Goal: Task Accomplishment & Management: Manage account settings

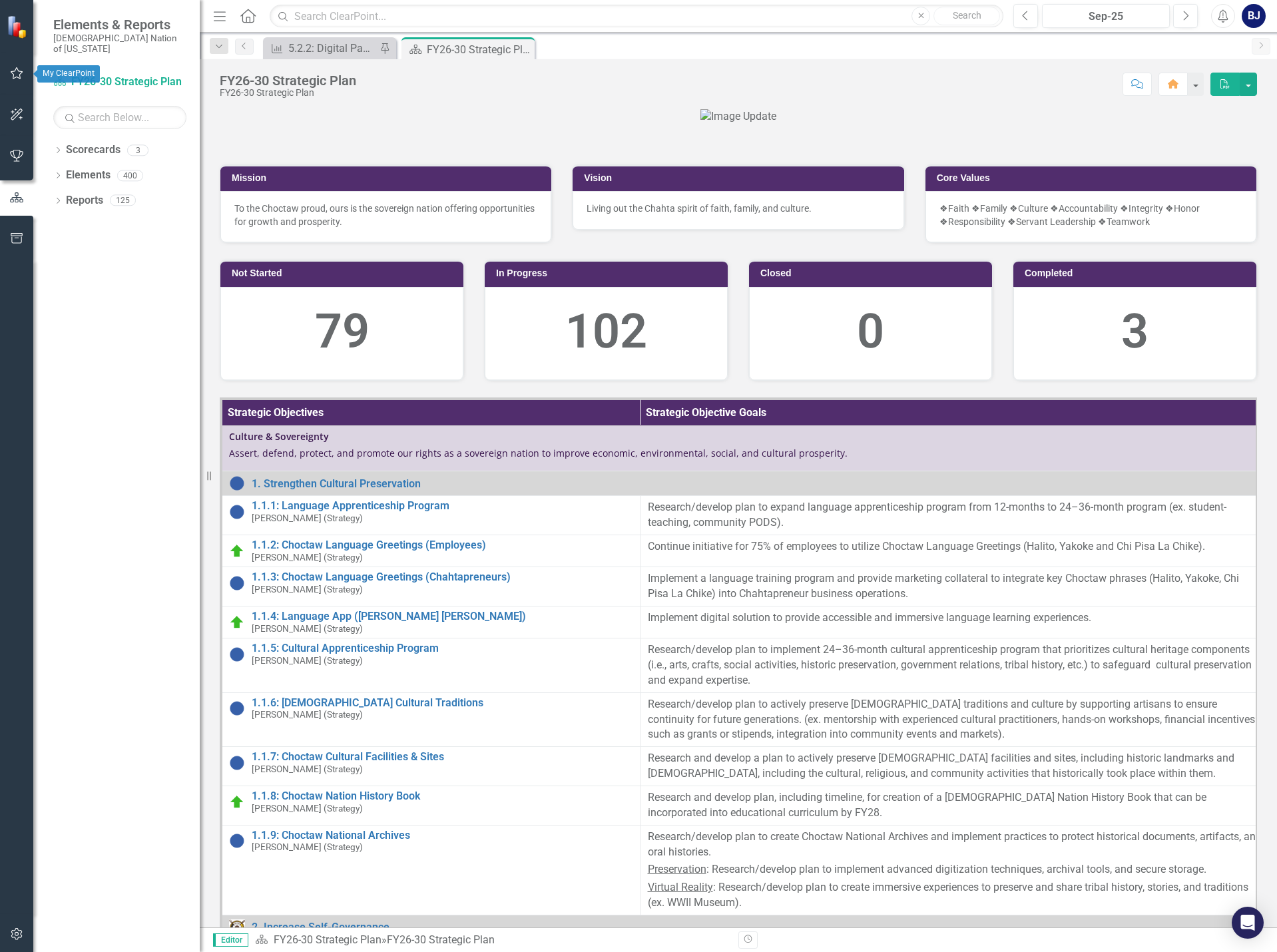
click at [21, 75] on icon "button" at bounding box center [17, 73] width 14 height 10
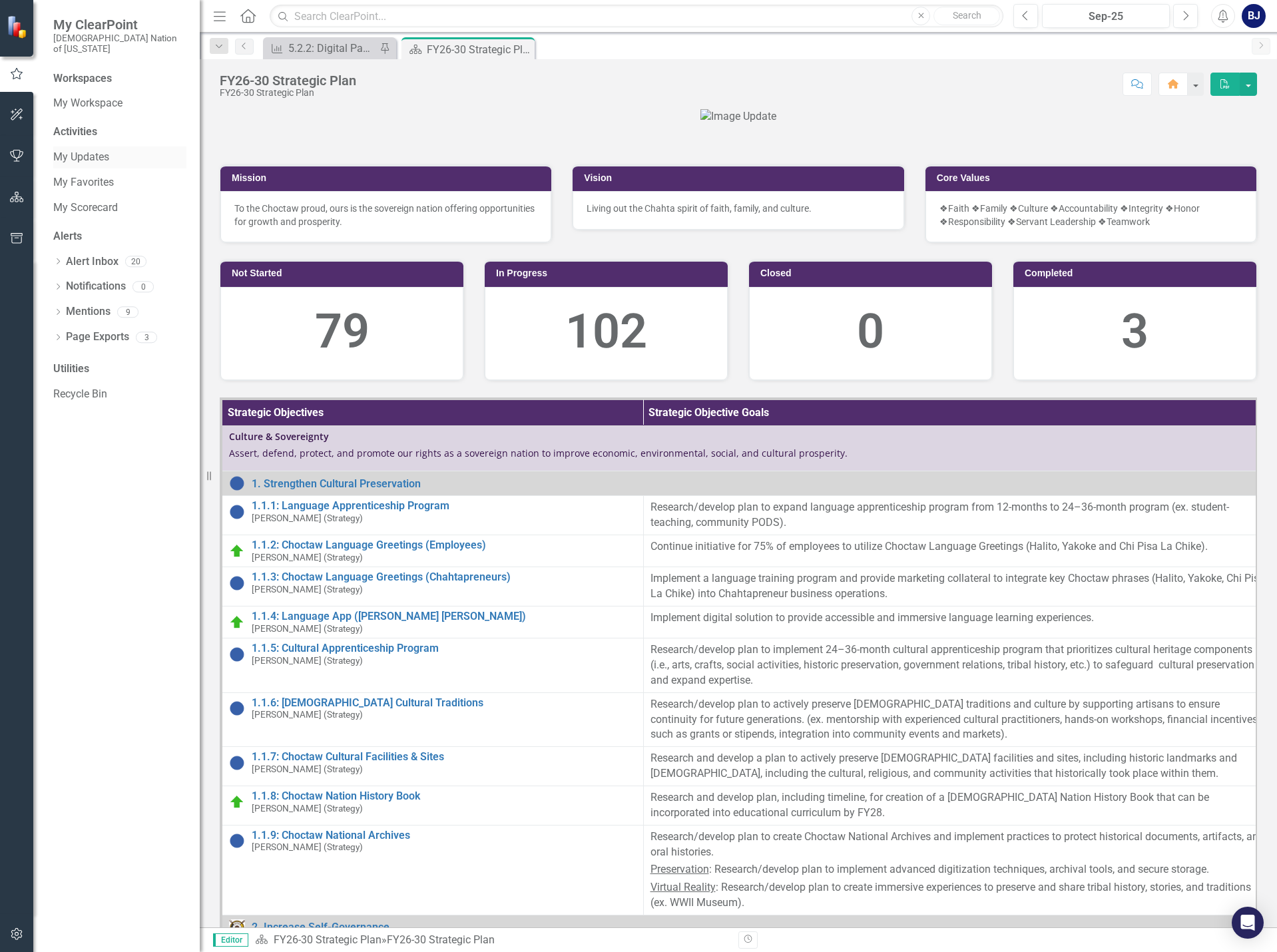
click at [81, 150] on link "My Updates" at bounding box center [119, 158] width 133 height 16
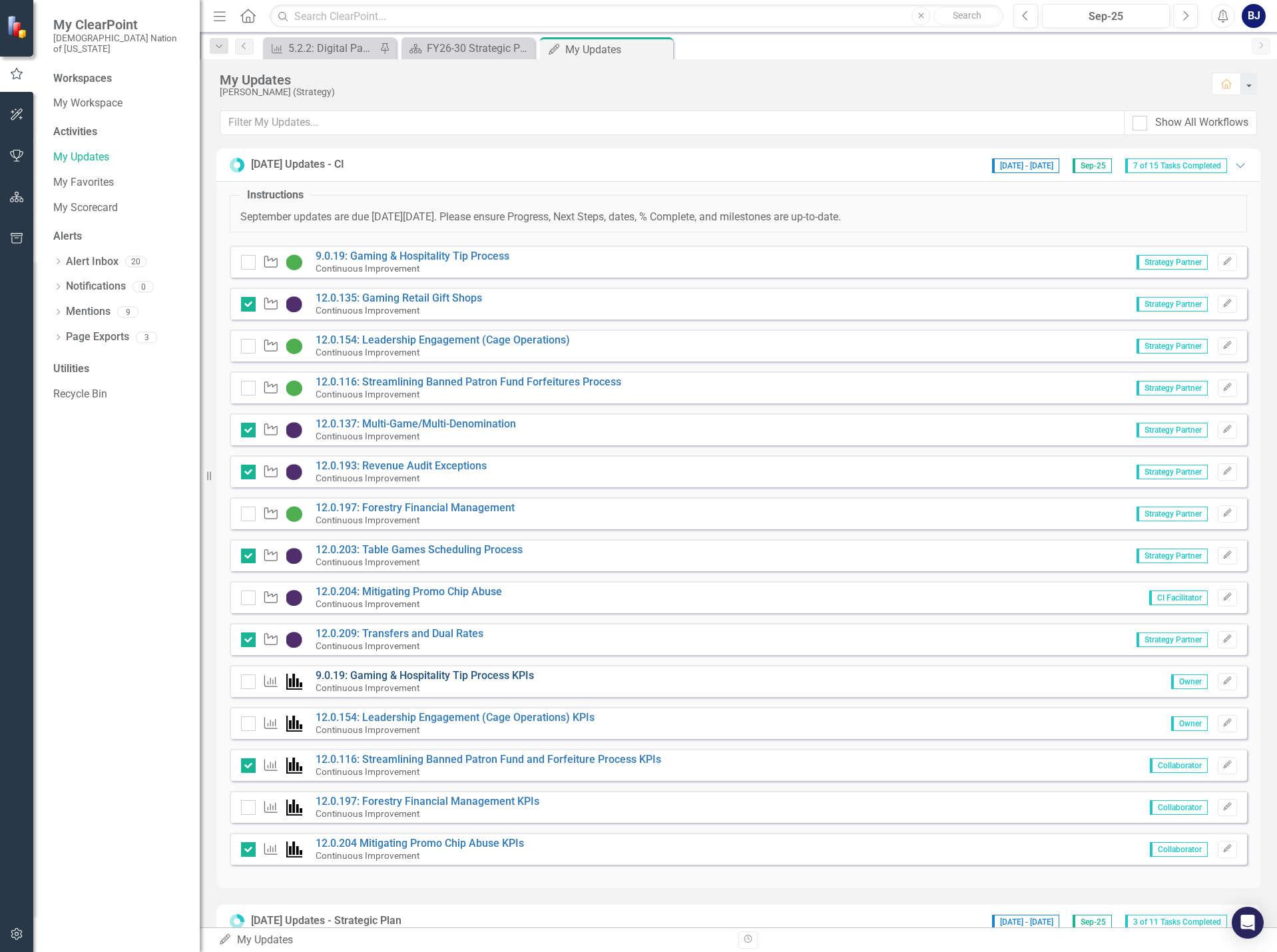
click at [524, 679] on link "9.0.19: Gaming & Hospitality Tip Process KPIs" at bounding box center [425, 675] width 219 height 13
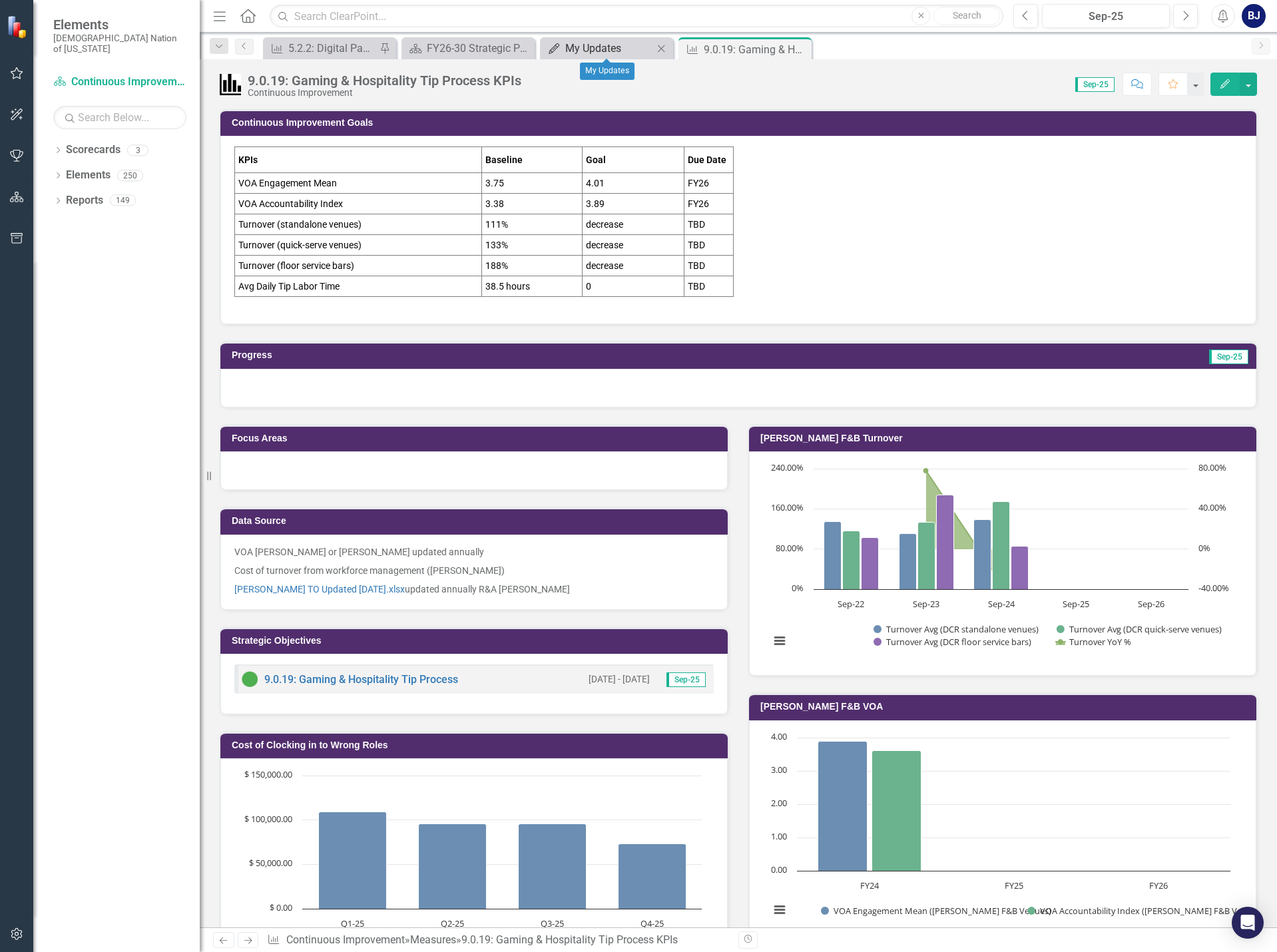
click at [590, 53] on div "My Updates" at bounding box center [609, 48] width 88 height 16
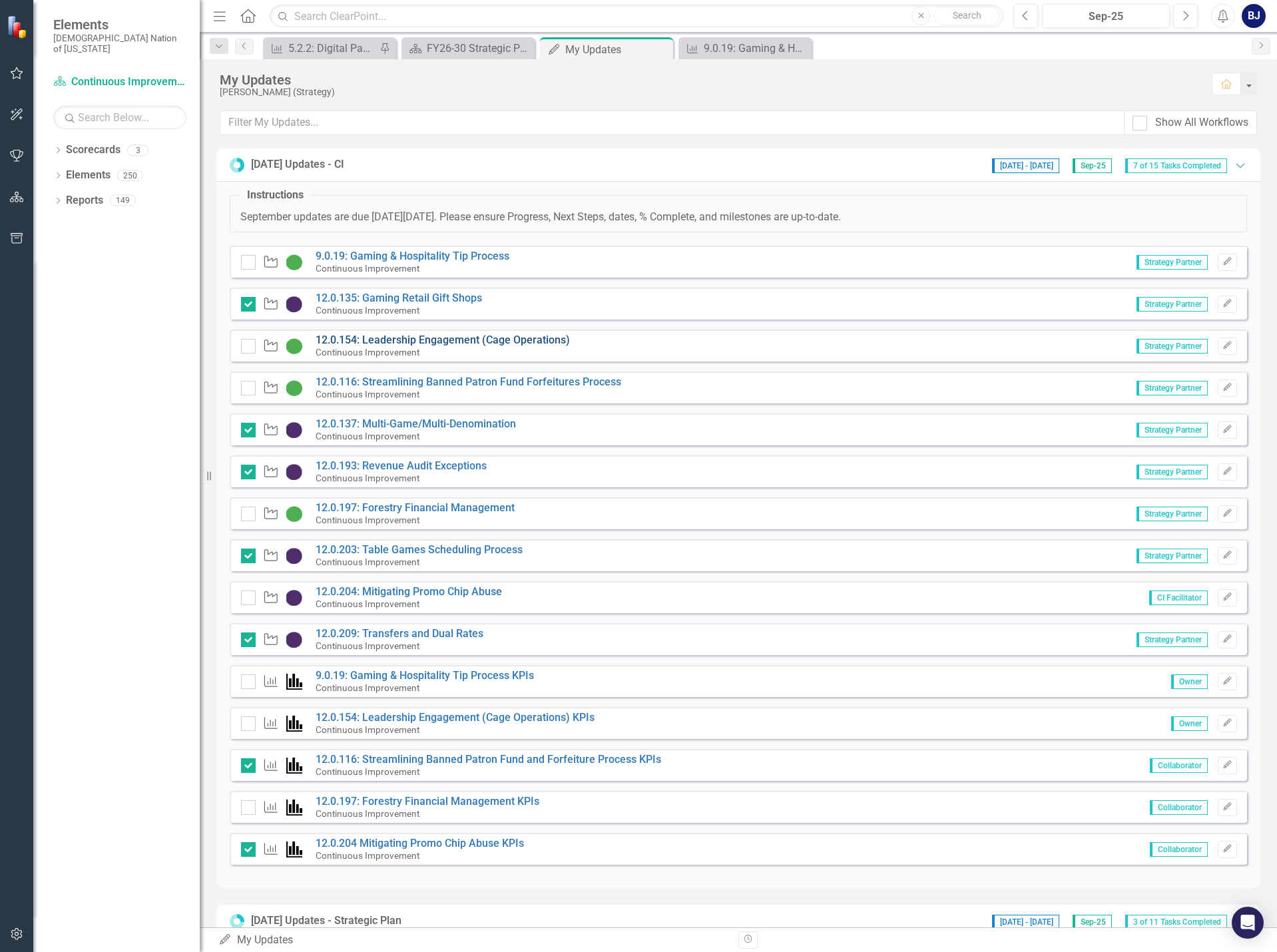
click at [519, 342] on link "12.0.154: Leadership Engagement (Cage Operations)" at bounding box center [443, 339] width 254 height 13
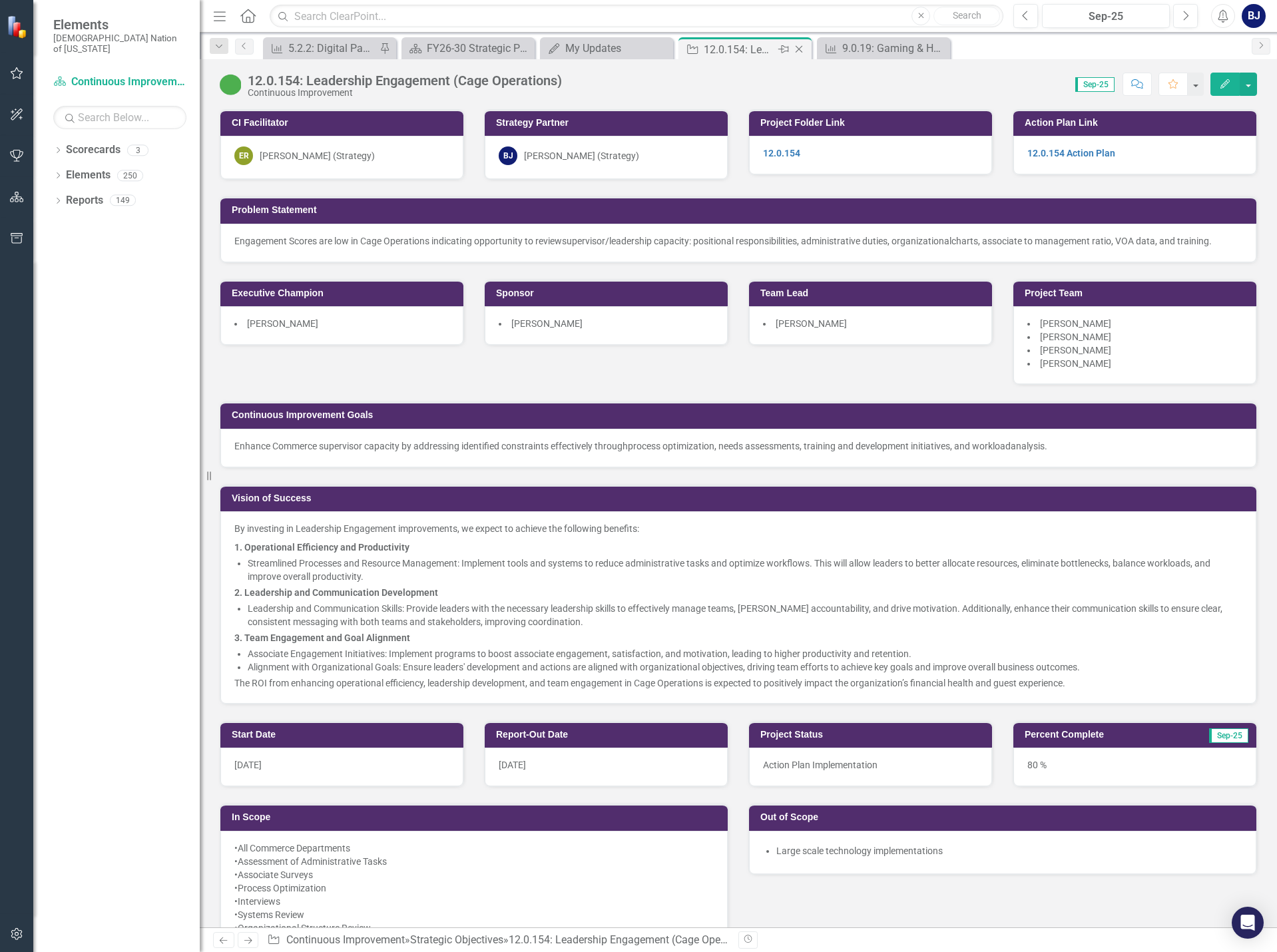
click at [798, 44] on icon "Close" at bounding box center [799, 49] width 13 height 10
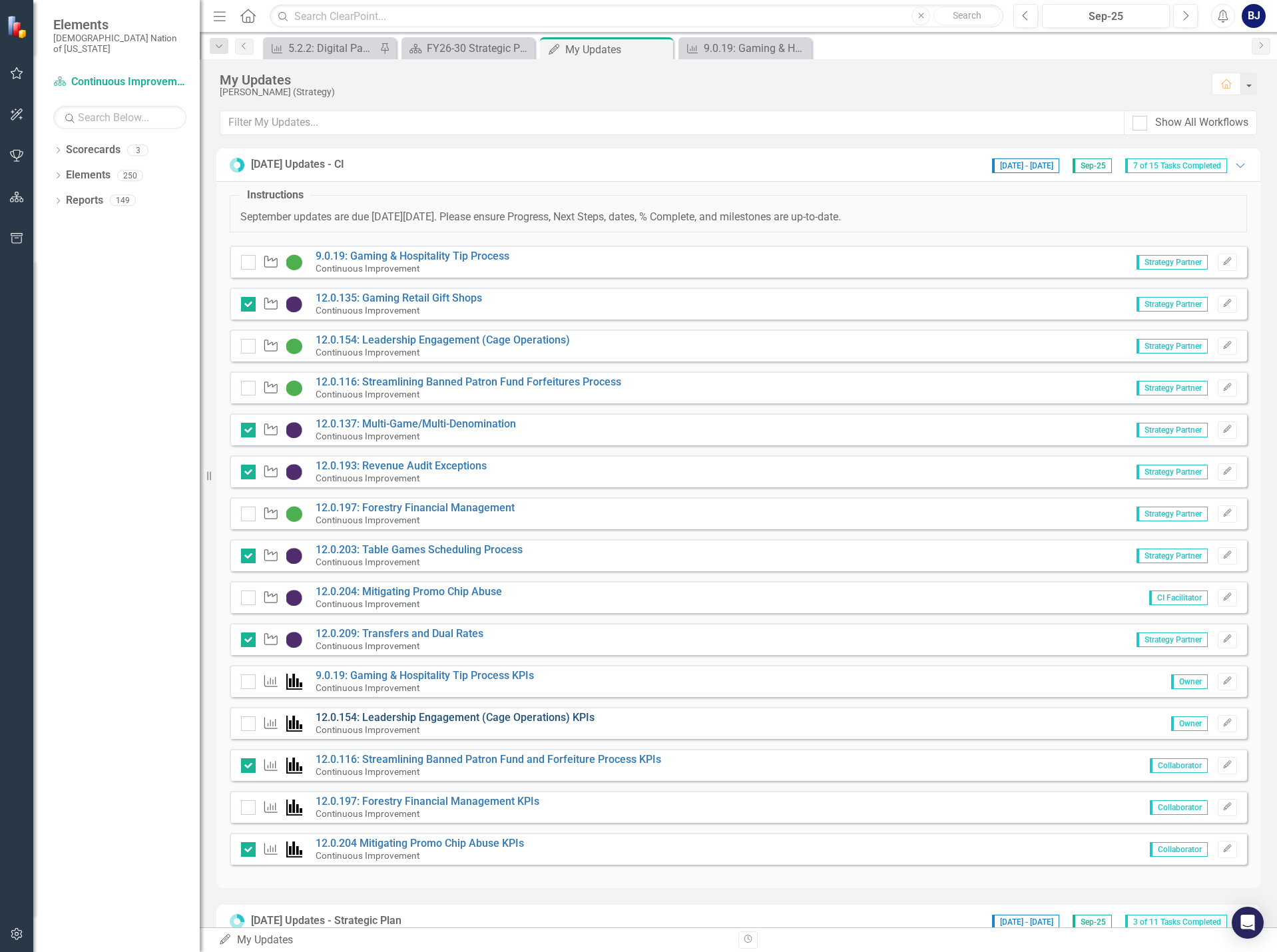
click at [473, 716] on link "12.0.154: Leadership Engagement (Cage Operations) KPIs" at bounding box center [455, 717] width 279 height 13
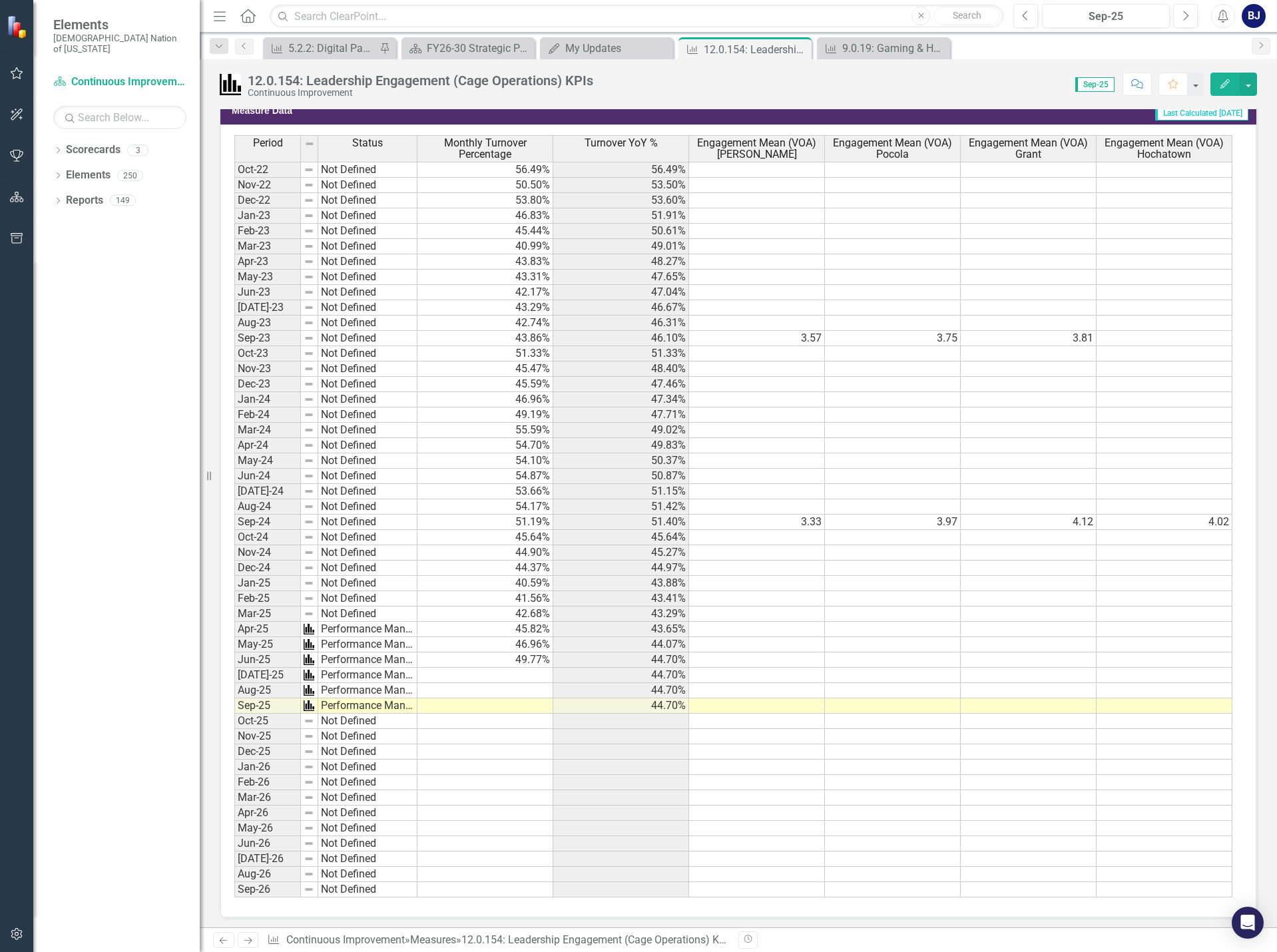
scroll to position [895, 0]
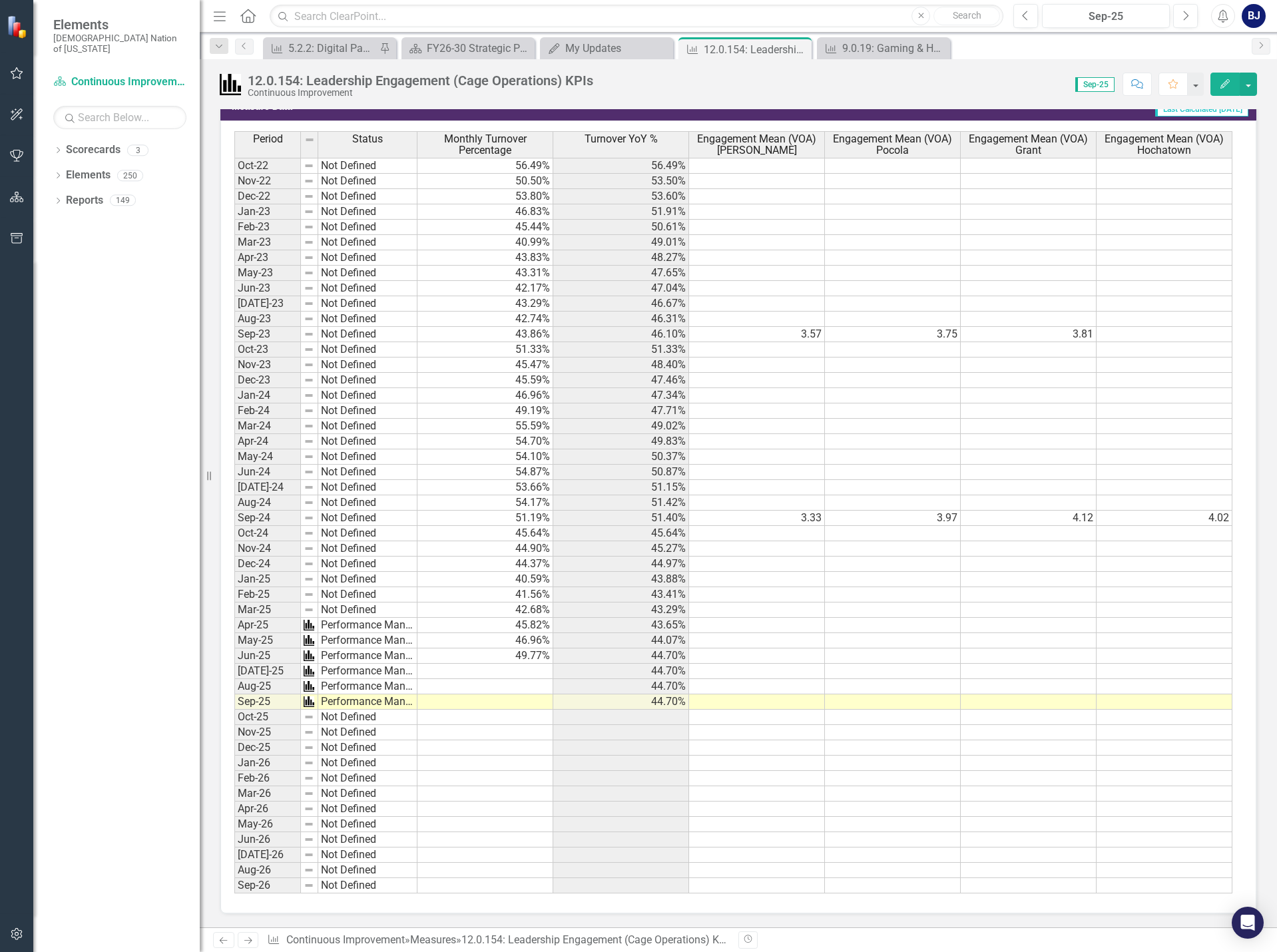
click at [539, 667] on td at bounding box center [485, 672] width 135 height 16
click at [521, 667] on td at bounding box center [485, 672] width 135 height 16
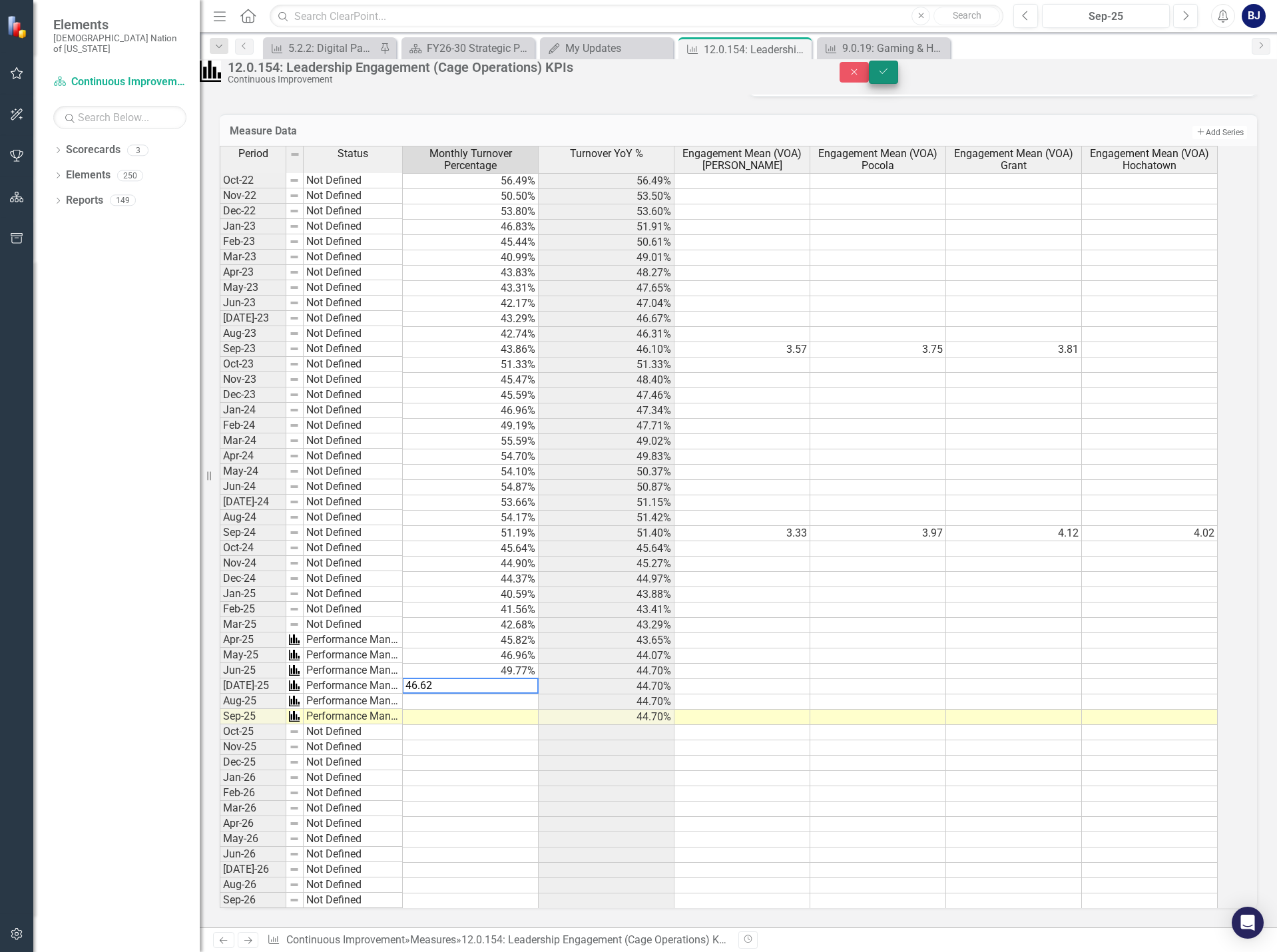
type textarea "46.62"
click at [890, 76] on icon "Save" at bounding box center [884, 71] width 12 height 10
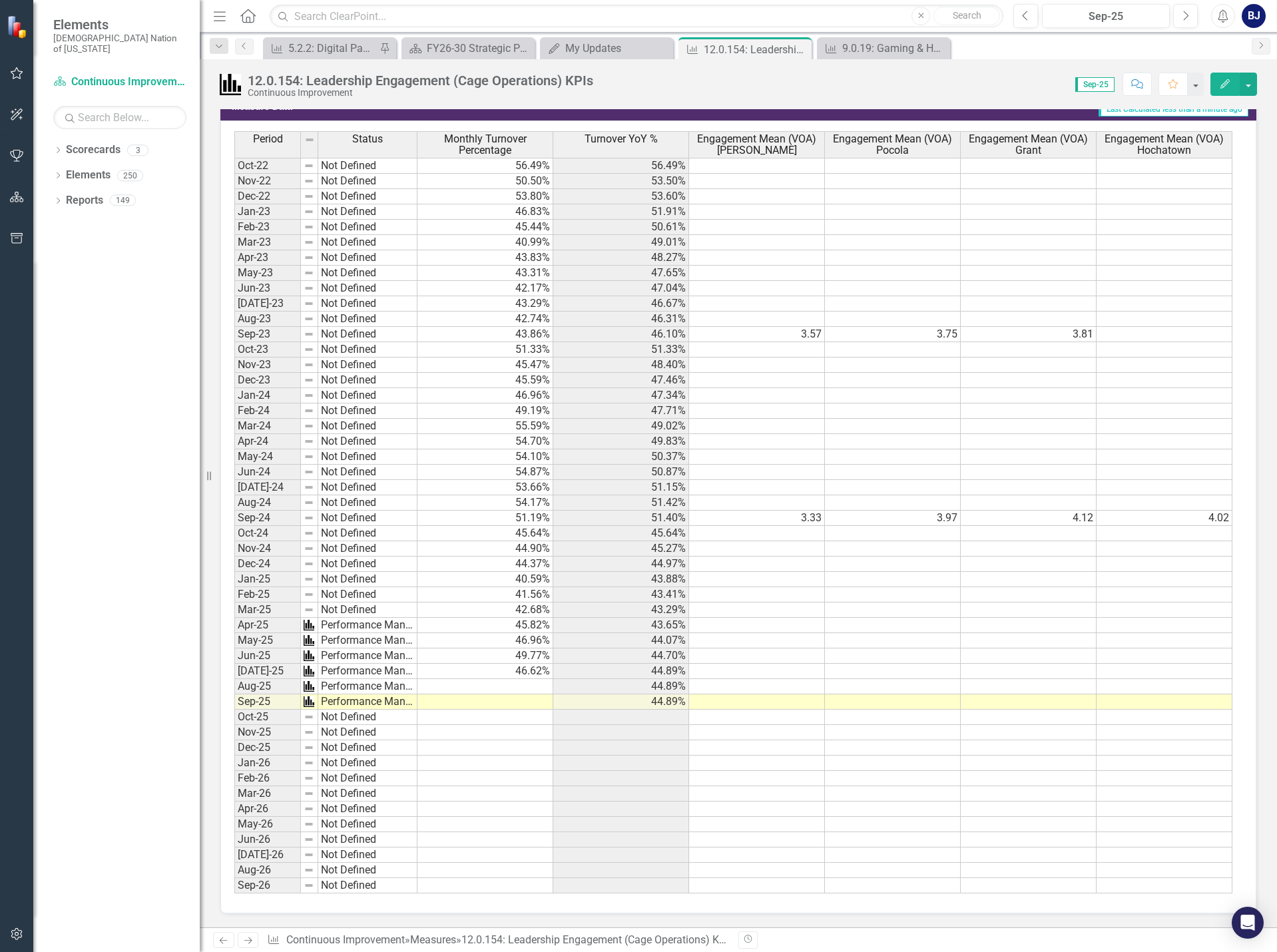
click at [533, 685] on td at bounding box center [485, 686] width 135 height 16
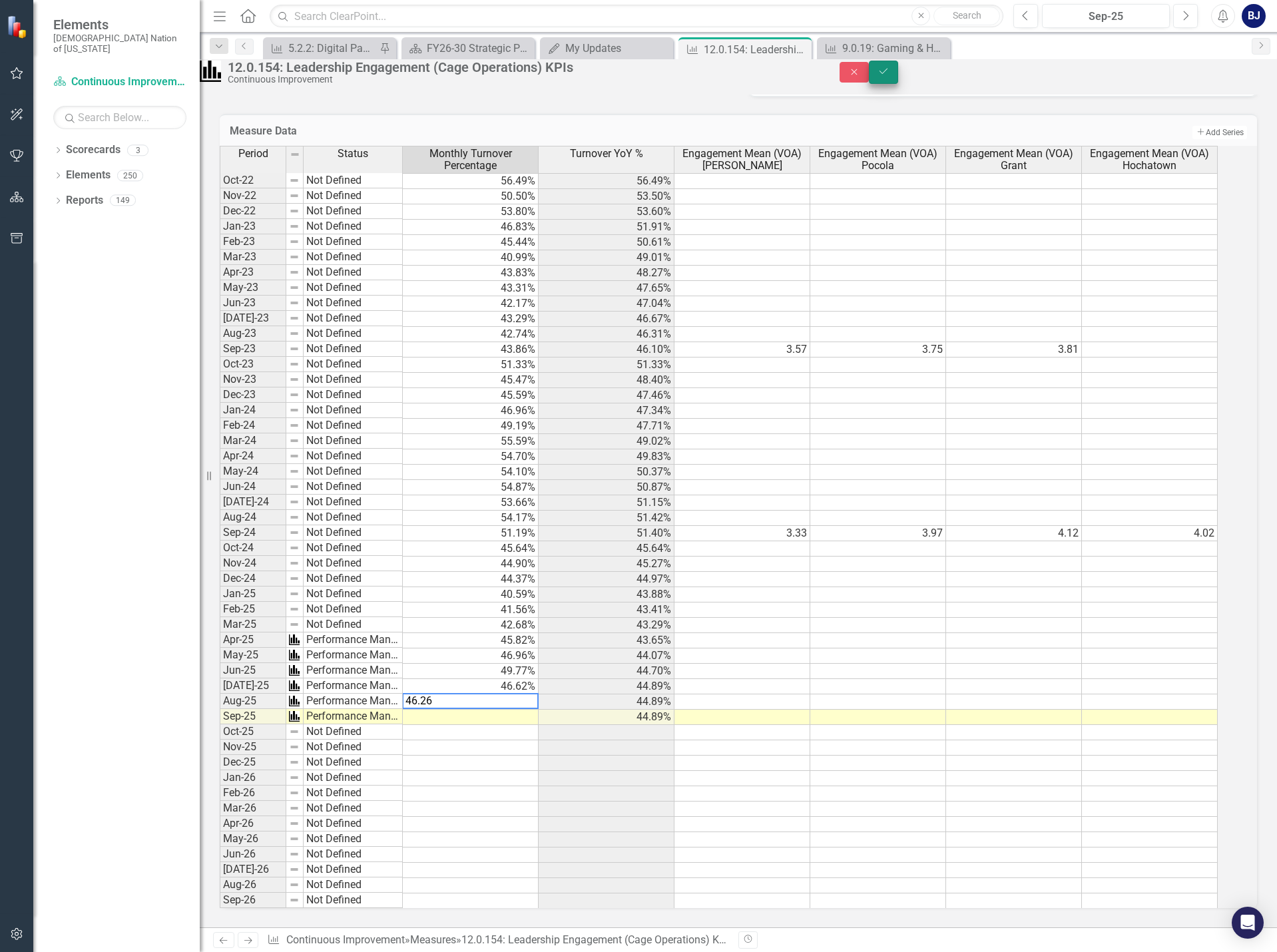
type textarea "46.26"
click at [890, 76] on icon "Save" at bounding box center [884, 71] width 12 height 10
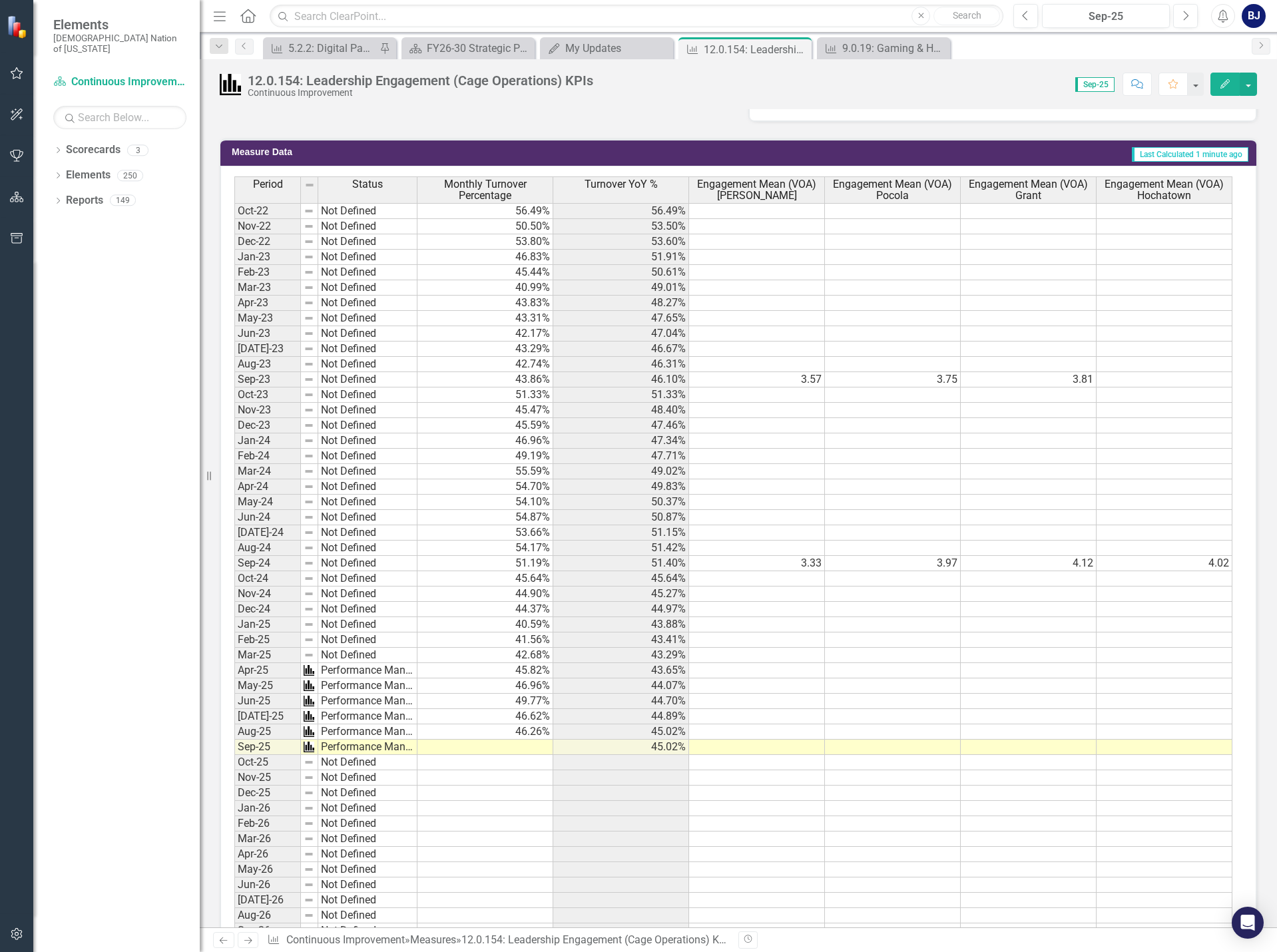
scroll to position [828, 0]
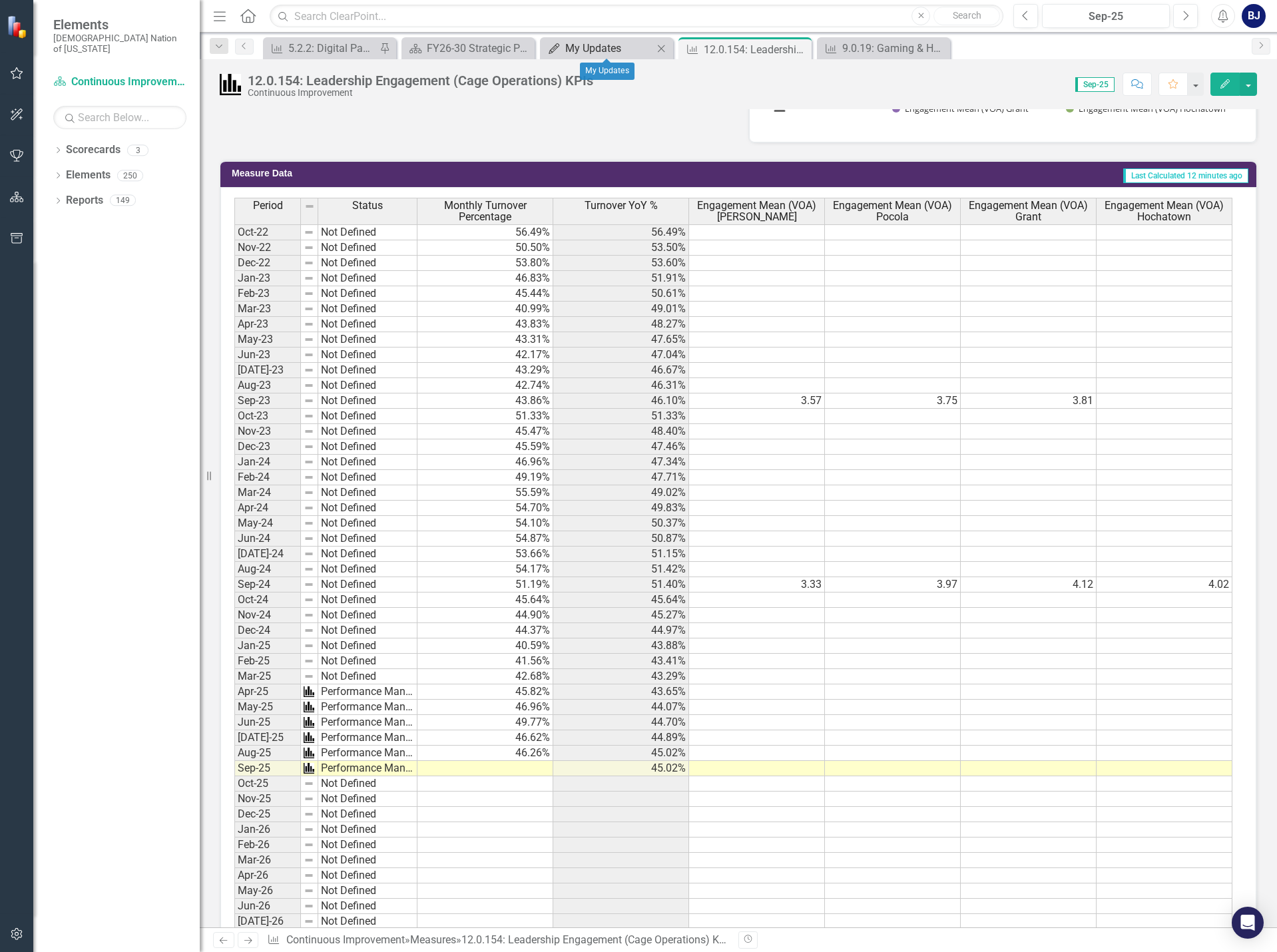
click at [583, 47] on div "My Updates" at bounding box center [609, 48] width 88 height 16
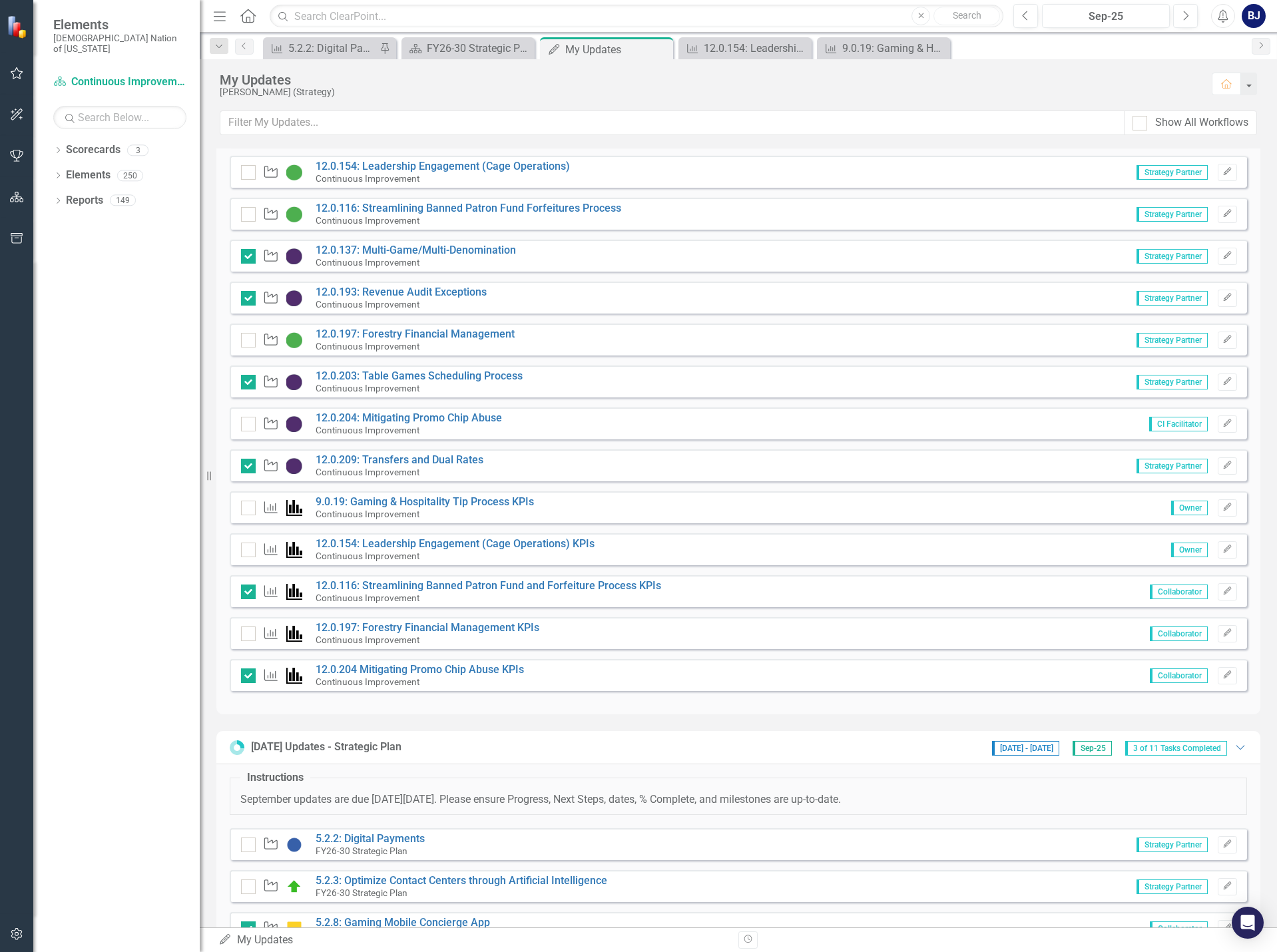
scroll to position [167, 0]
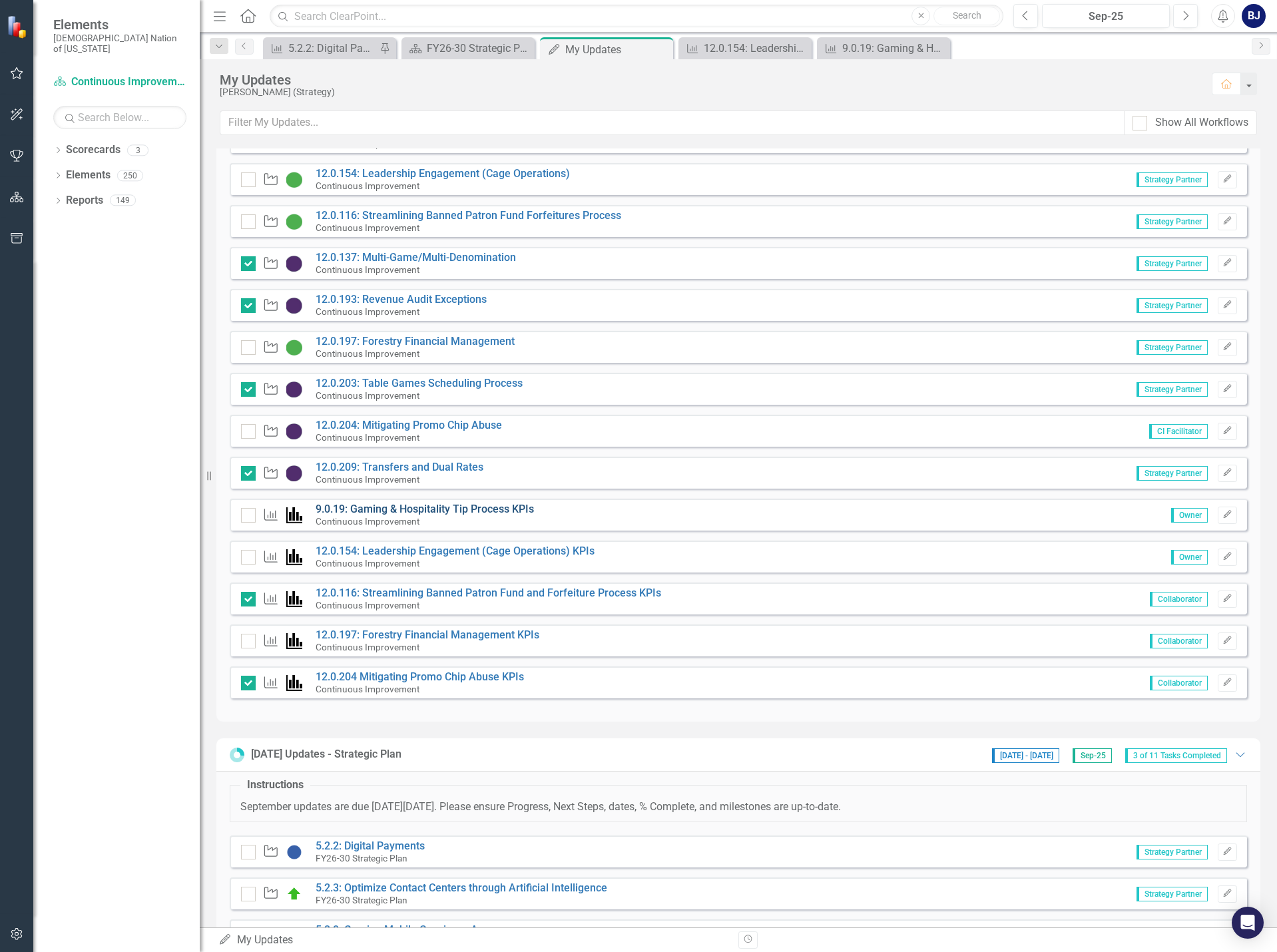
click at [467, 509] on link "9.0.19: Gaming & Hospitality Tip Process KPIs" at bounding box center [425, 509] width 219 height 13
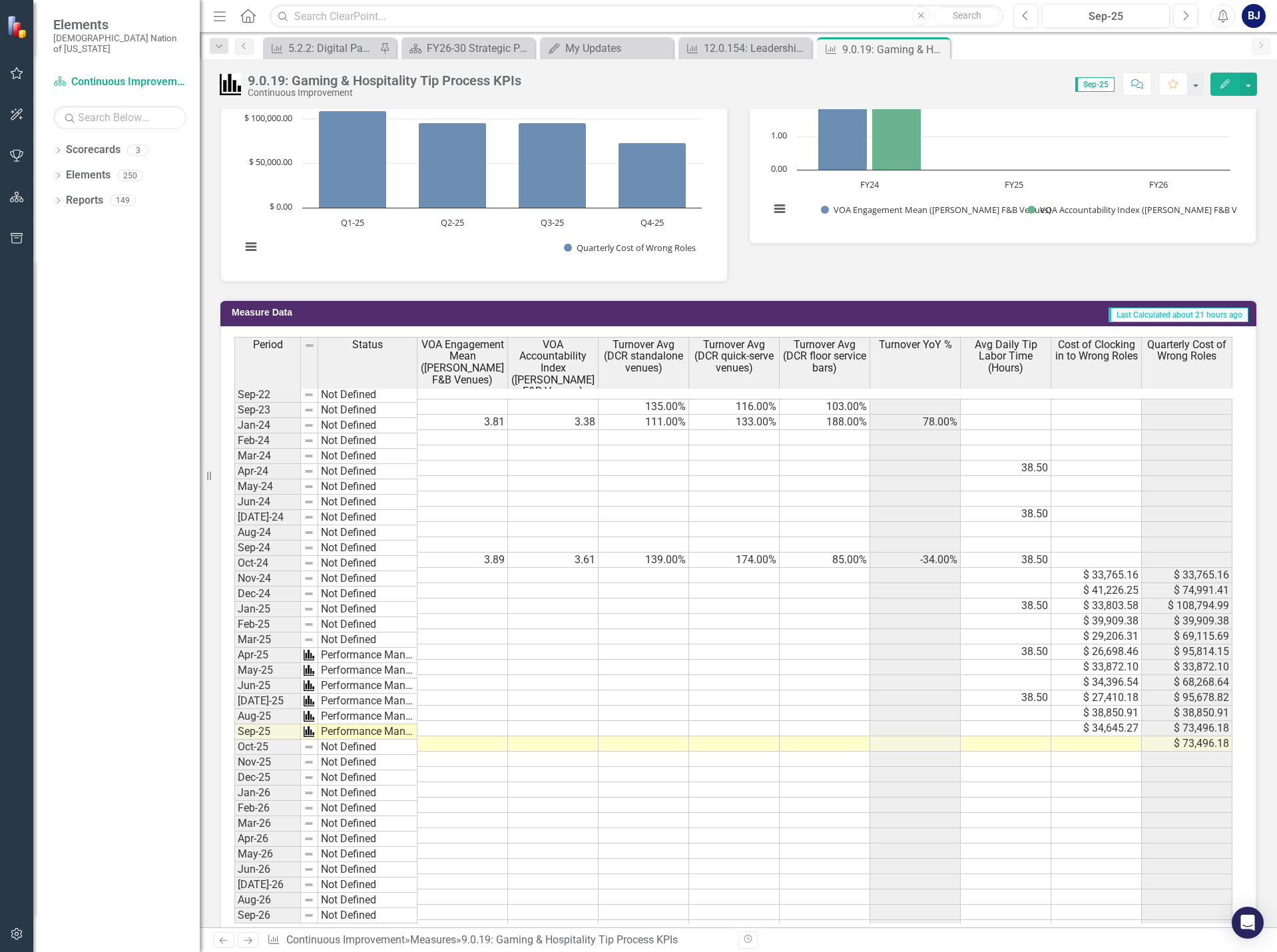
scroll to position [732, 0]
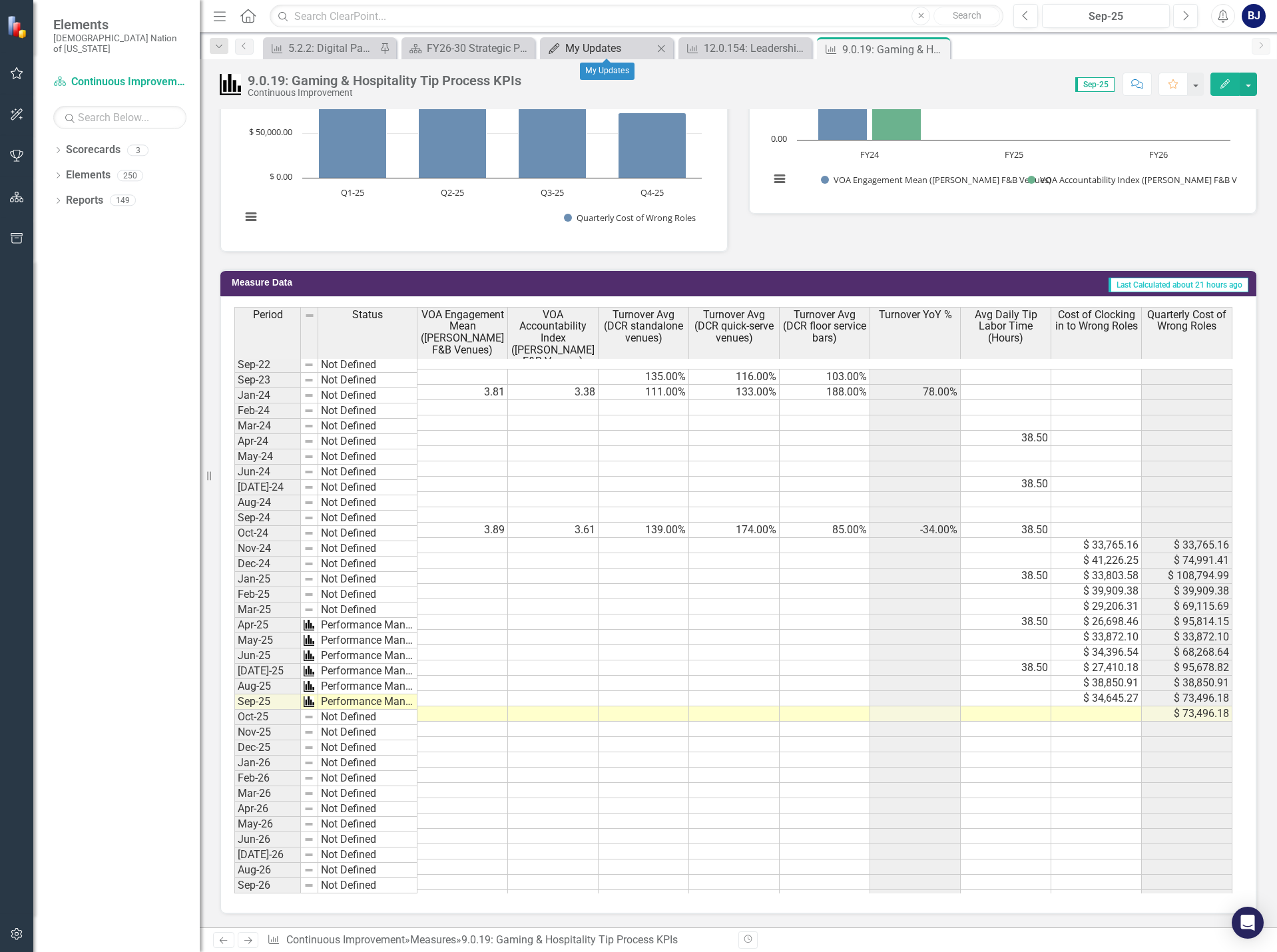
click at [613, 48] on div "My Updates" at bounding box center [609, 48] width 88 height 16
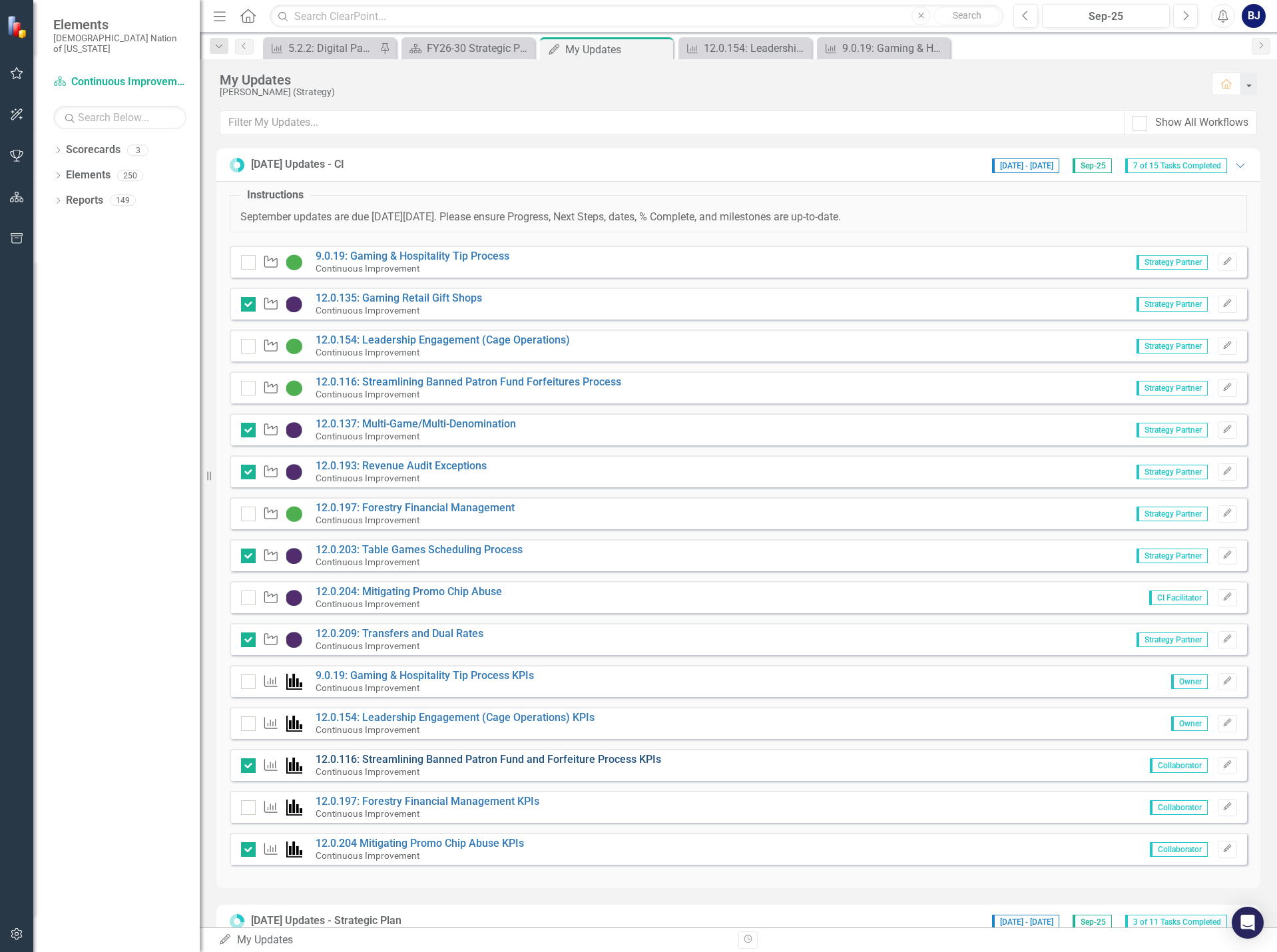
click at [548, 756] on link "12.0.116: Streamlining Banned Patron Fund and Forfeiture Process KPIs" at bounding box center [489, 759] width 346 height 13
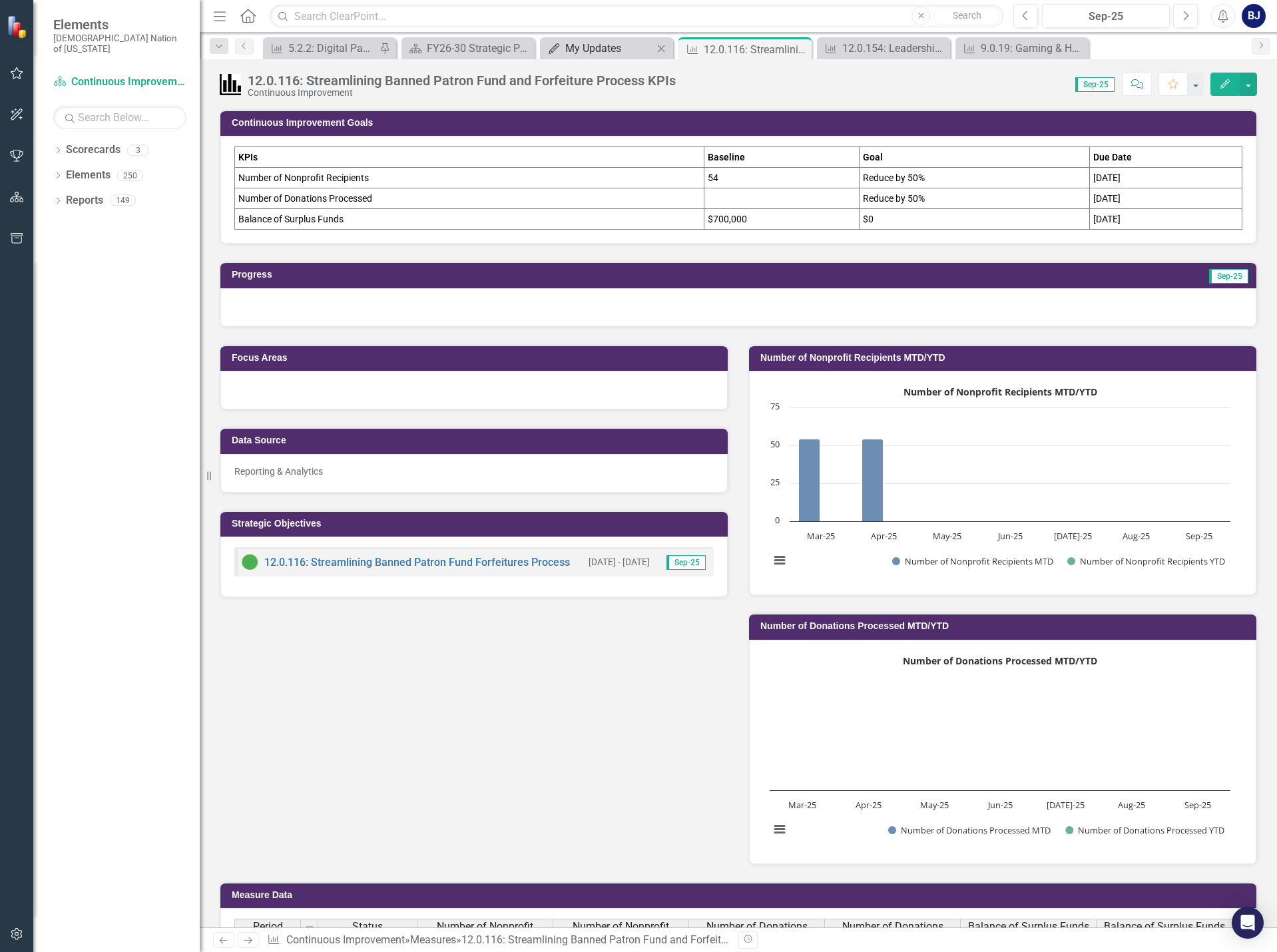
click at [586, 47] on div "My Updates" at bounding box center [609, 48] width 88 height 16
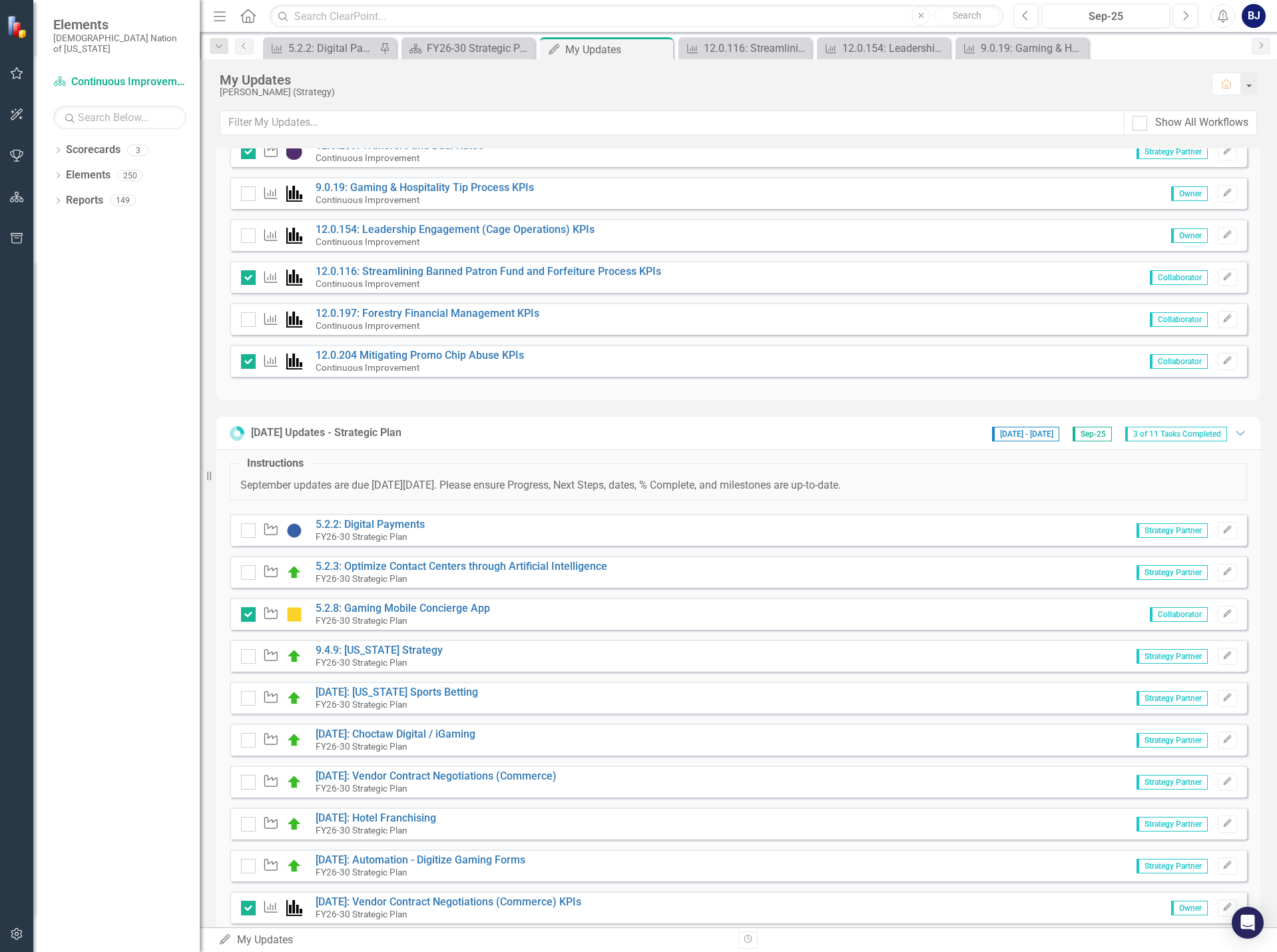
scroll to position [533, 0]
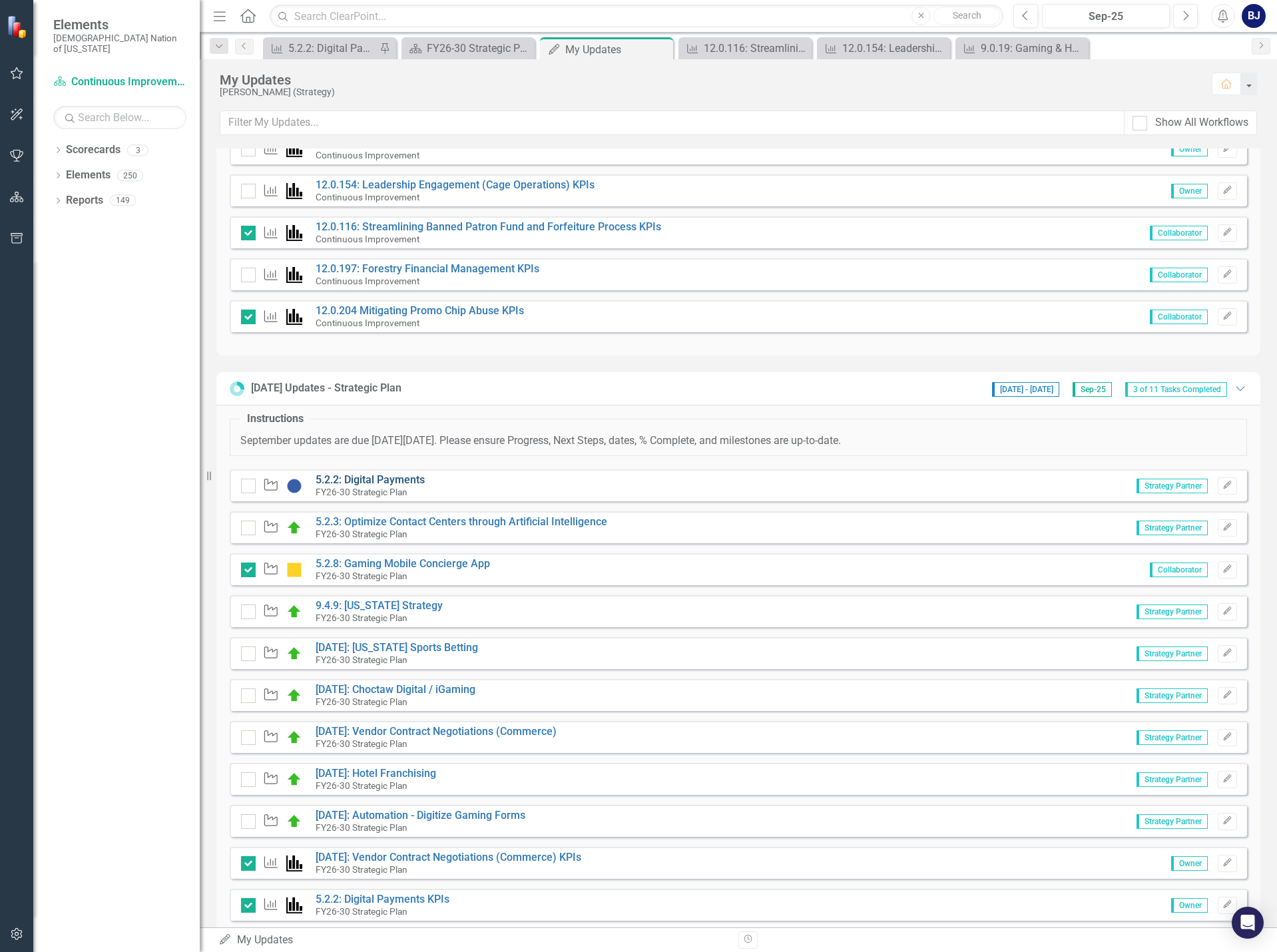
click at [405, 477] on link "5.2.2: Digital Payments" at bounding box center [371, 479] width 109 height 13
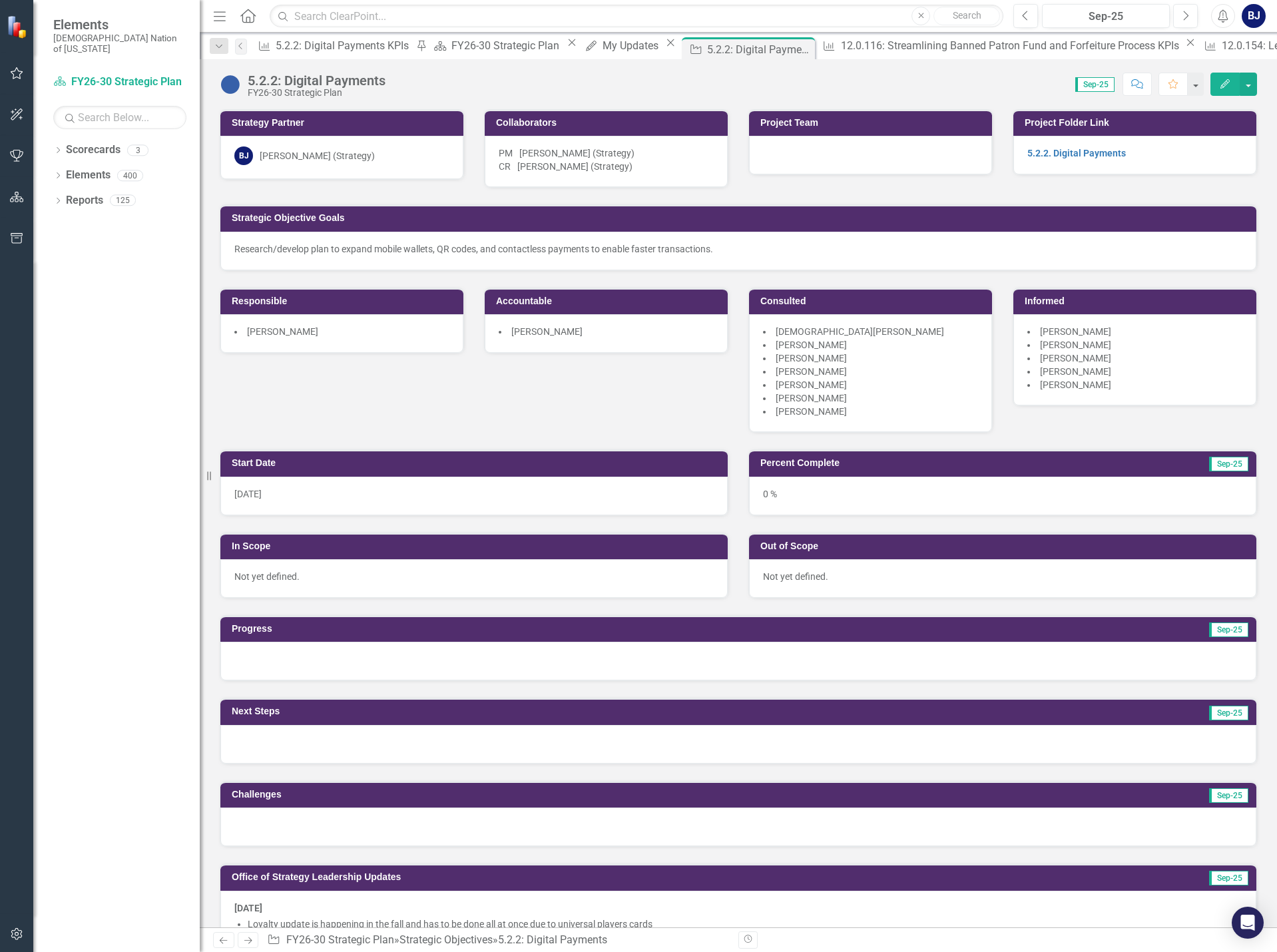
scroll to position [266, 0]
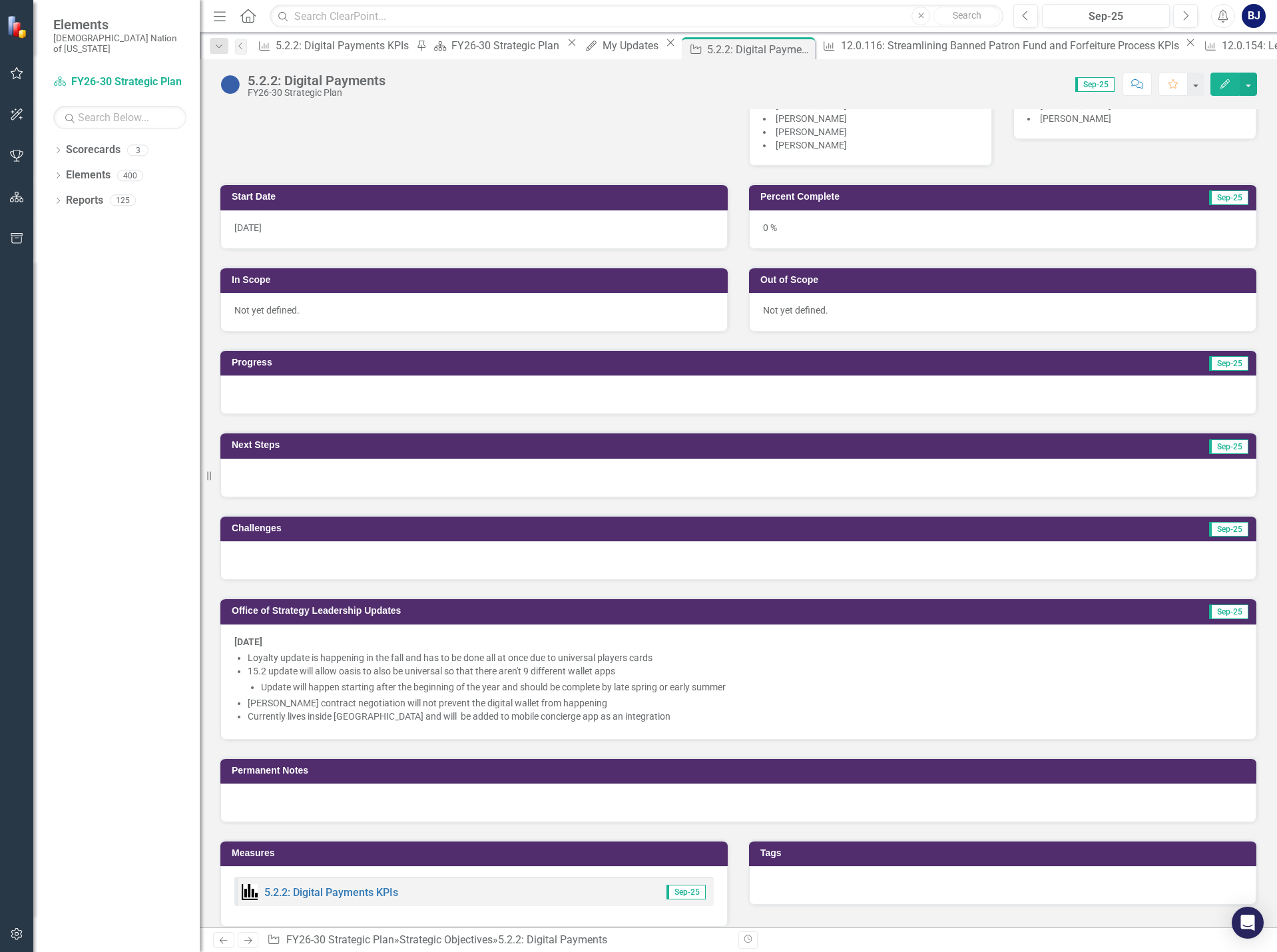
click at [645, 723] on li "Currently lives inside [GEOGRAPHIC_DATA] and will be added to mobile concierge …" at bounding box center [745, 716] width 995 height 13
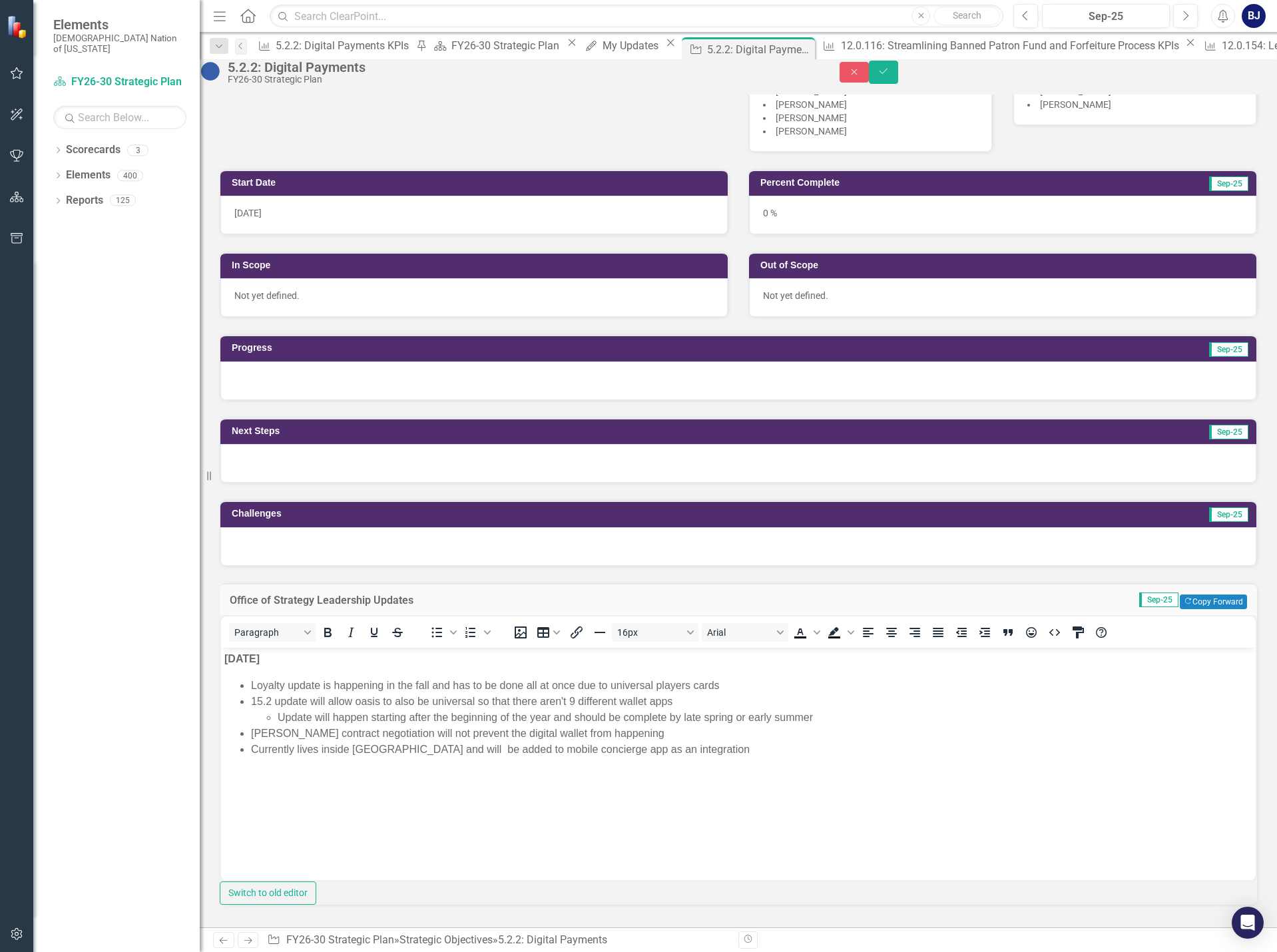
scroll to position [0, 0]
click at [695, 770] on body "9.16.25 Loyalty update is happening in the fall and has to be done all at once …" at bounding box center [739, 747] width 1035 height 200
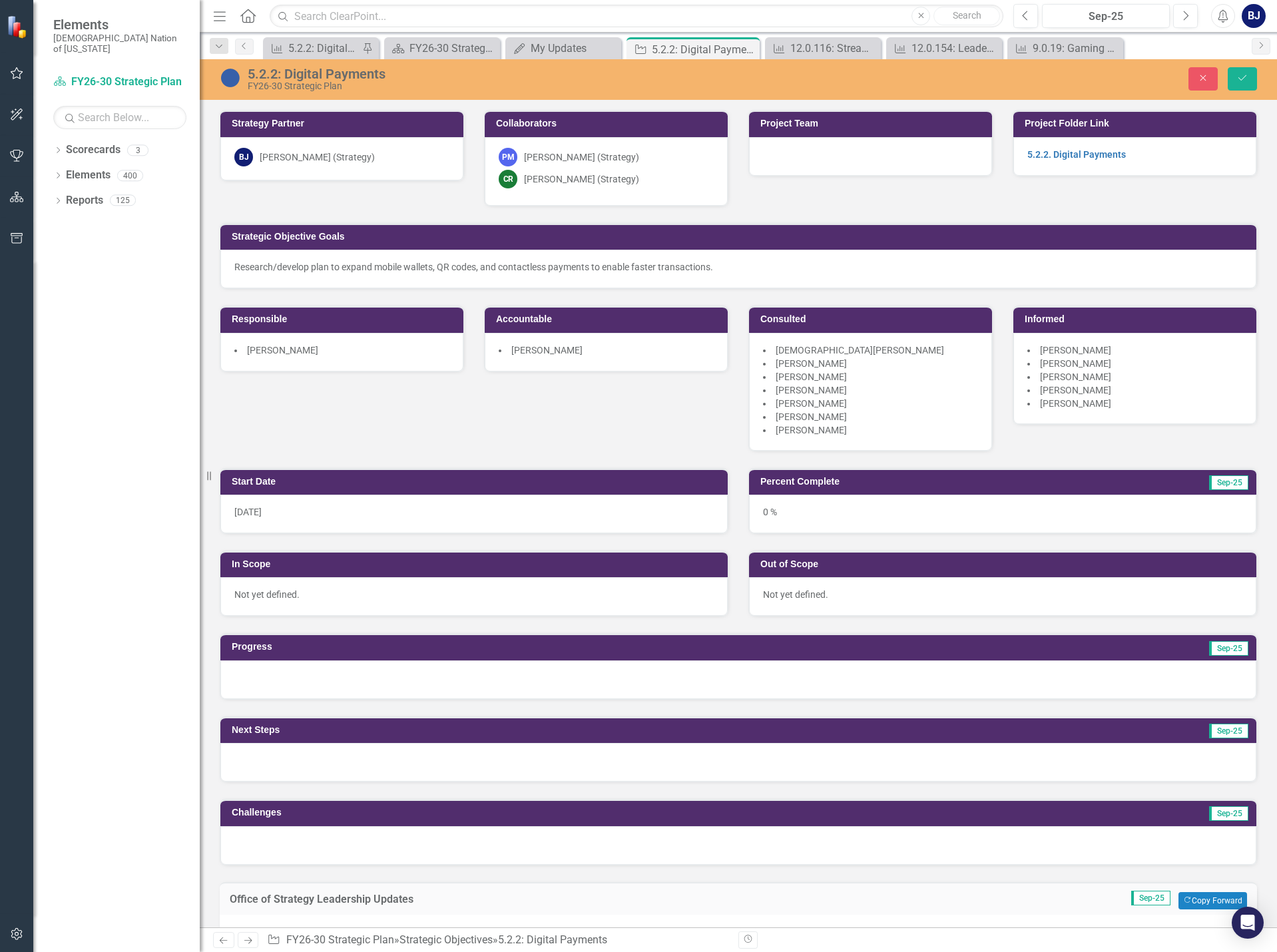
scroll to position [266, 0]
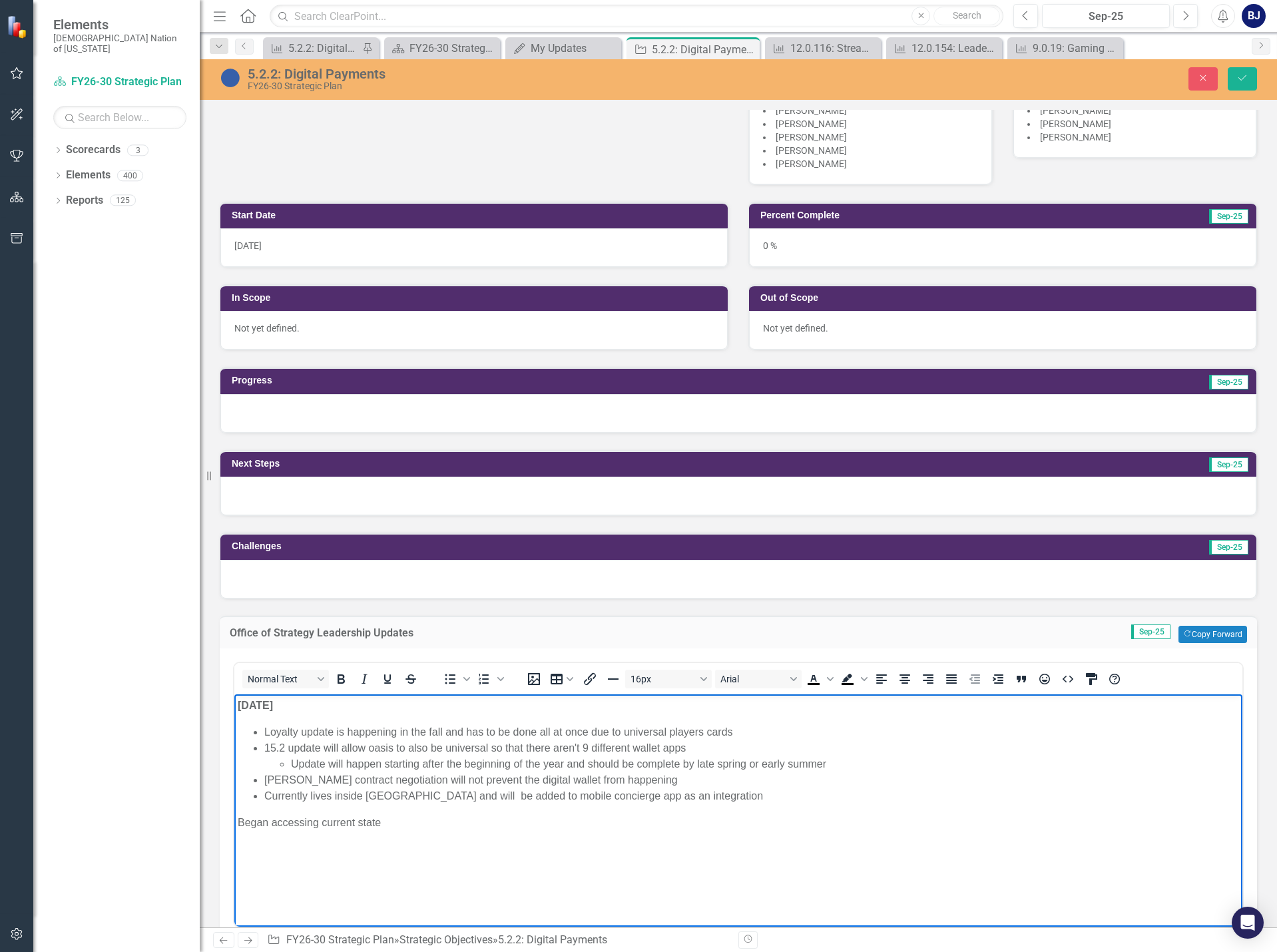
click at [271, 819] on p "Began accessing current state" at bounding box center [739, 822] width 1002 height 16
drag, startPoint x: 361, startPoint y: 825, endPoint x: 437, endPoint y: 824, distance: 76.0
click at [437, 824] on p "Began phase 1 accessing current state" at bounding box center [739, 822] width 1002 height 16
click at [359, 822] on p "Began phase 1 accessingand organizing" at bounding box center [739, 822] width 1002 height 16
click at [1248, 84] on button "Save" at bounding box center [1242, 78] width 30 height 23
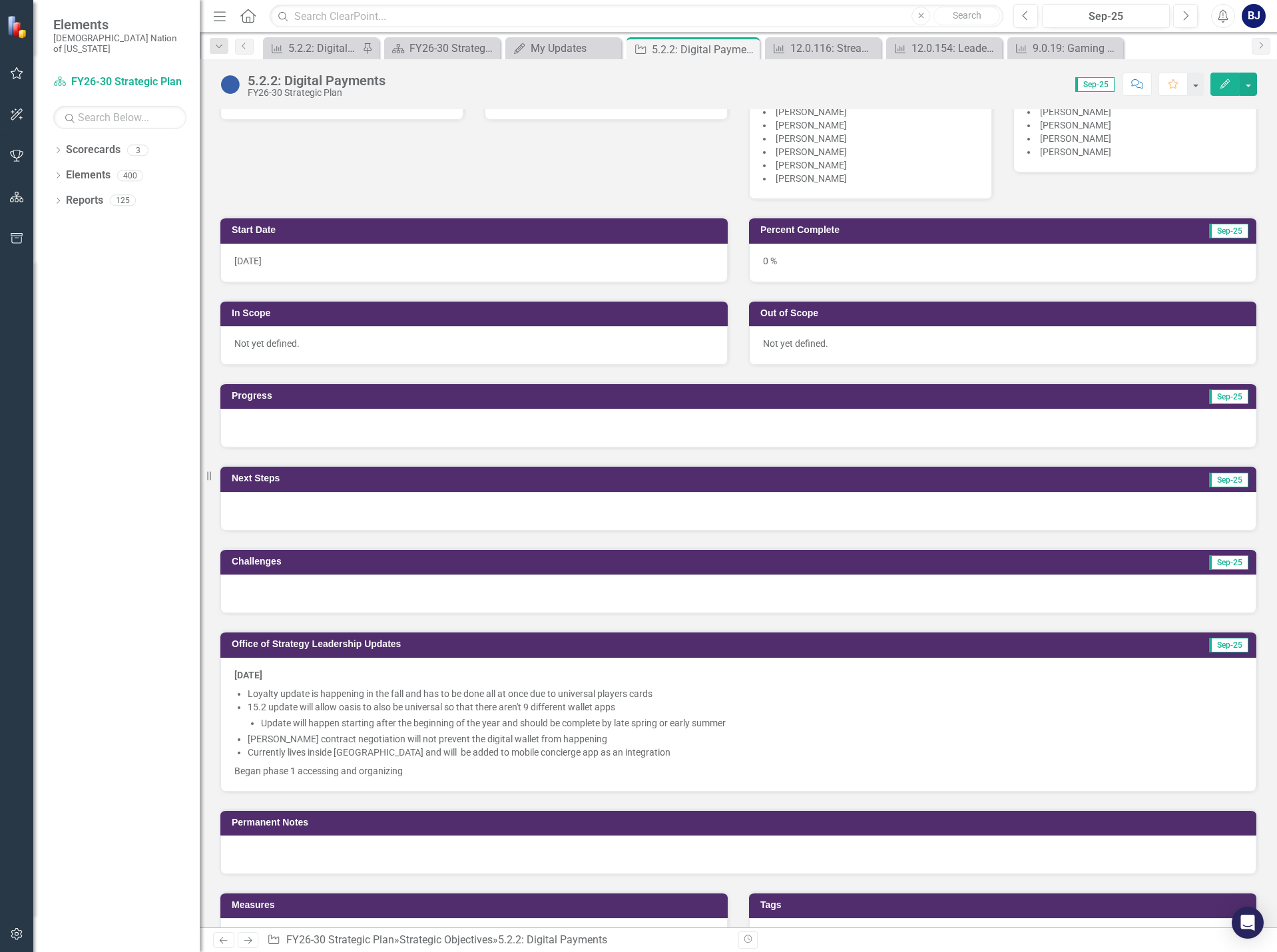
scroll to position [0, 0]
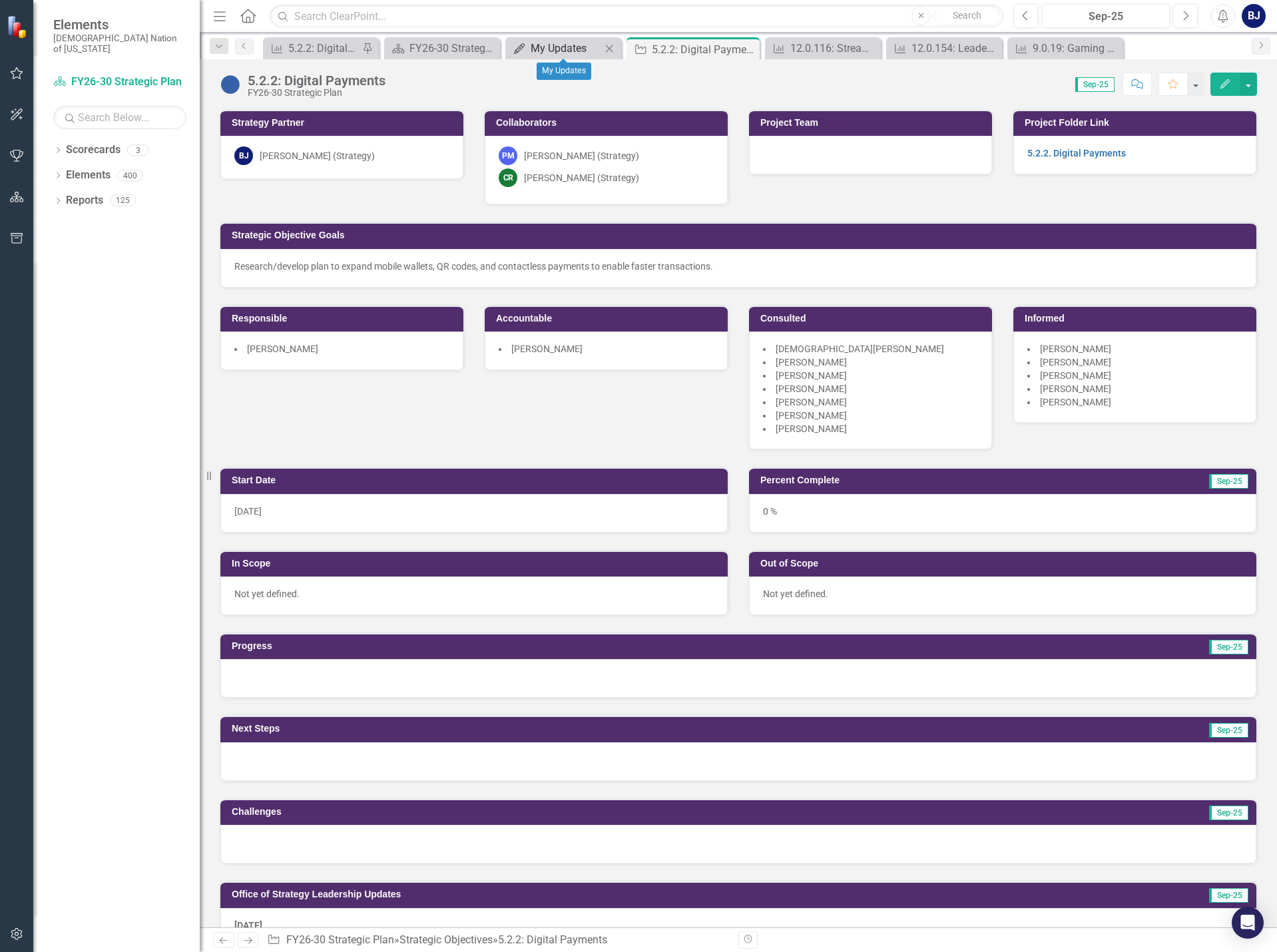
click at [577, 52] on div "My Updates" at bounding box center [565, 48] width 70 height 16
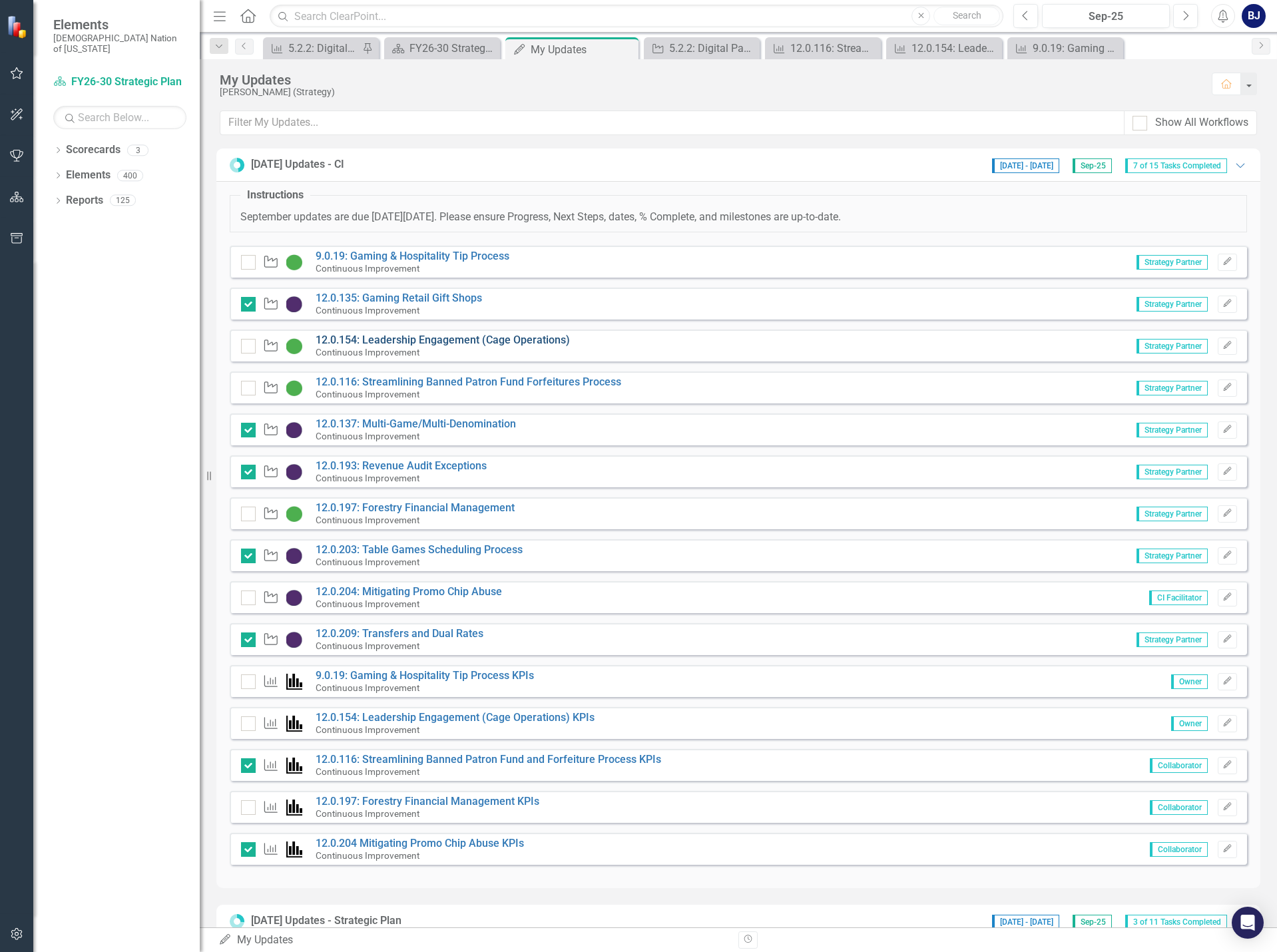
click at [409, 340] on link "12.0.154: Leadership Engagement (Cage Operations)" at bounding box center [443, 339] width 254 height 13
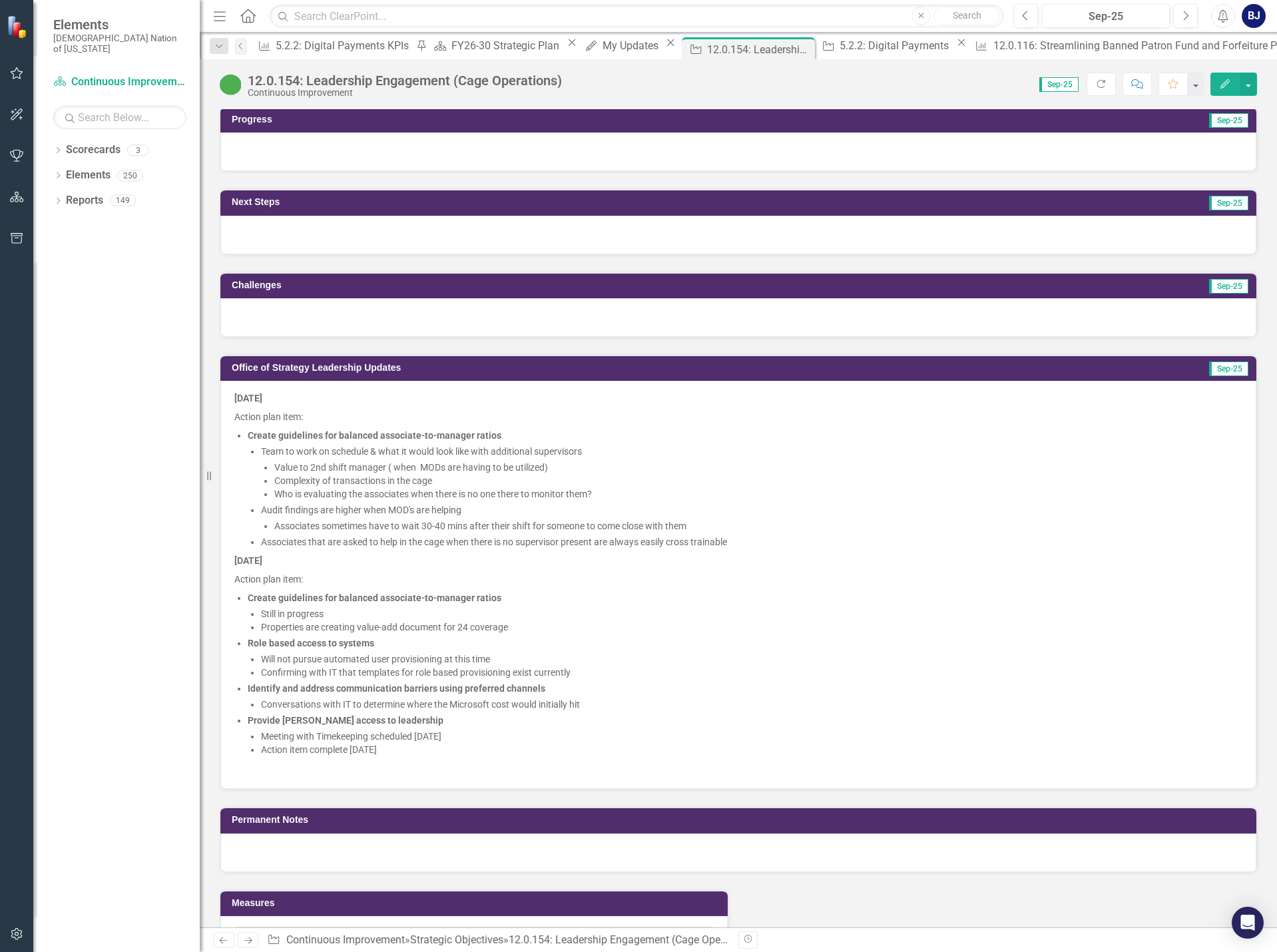
scroll to position [932, 0]
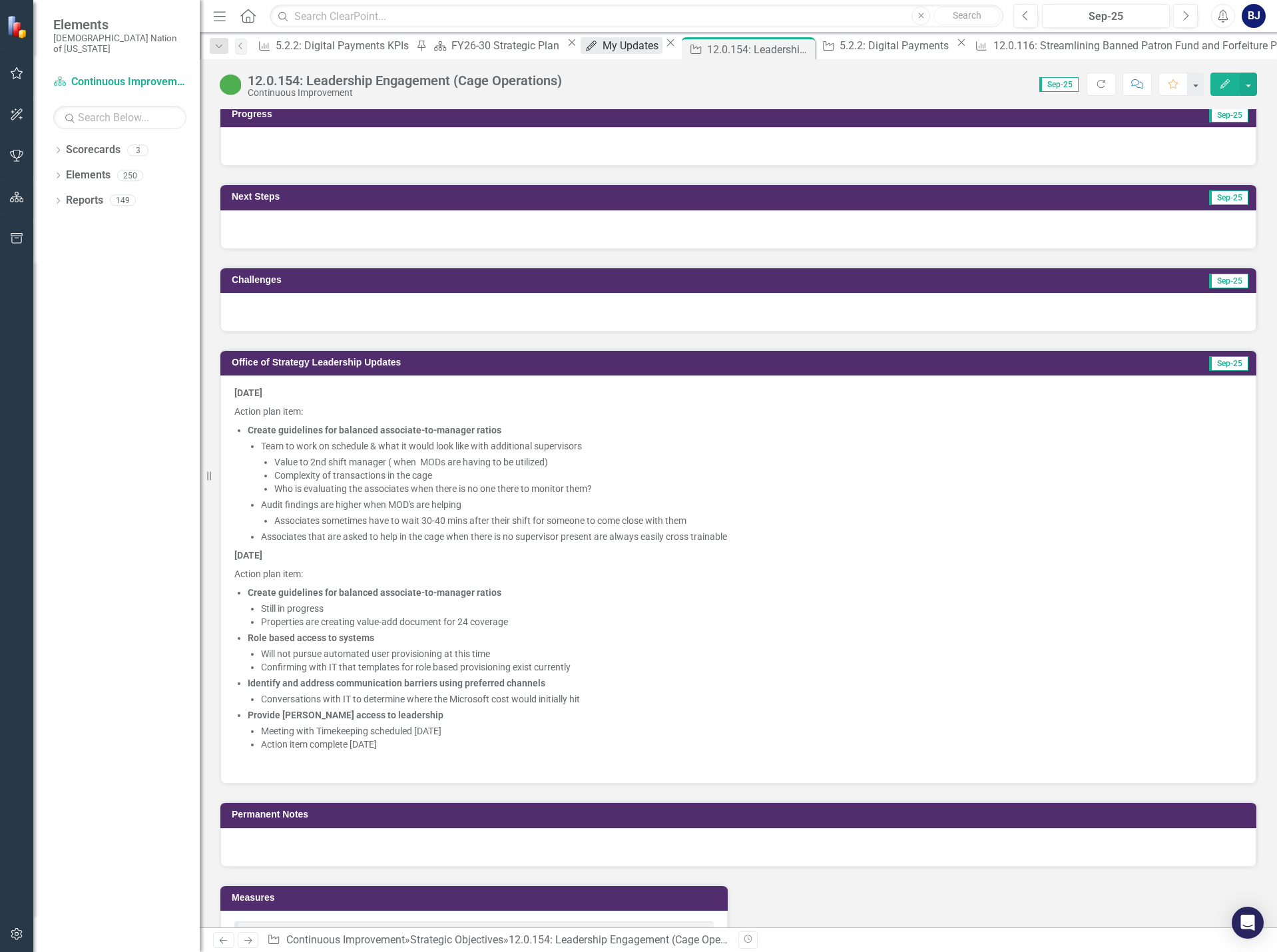
click at [602, 47] on div "My Updates" at bounding box center [632, 45] width 60 height 16
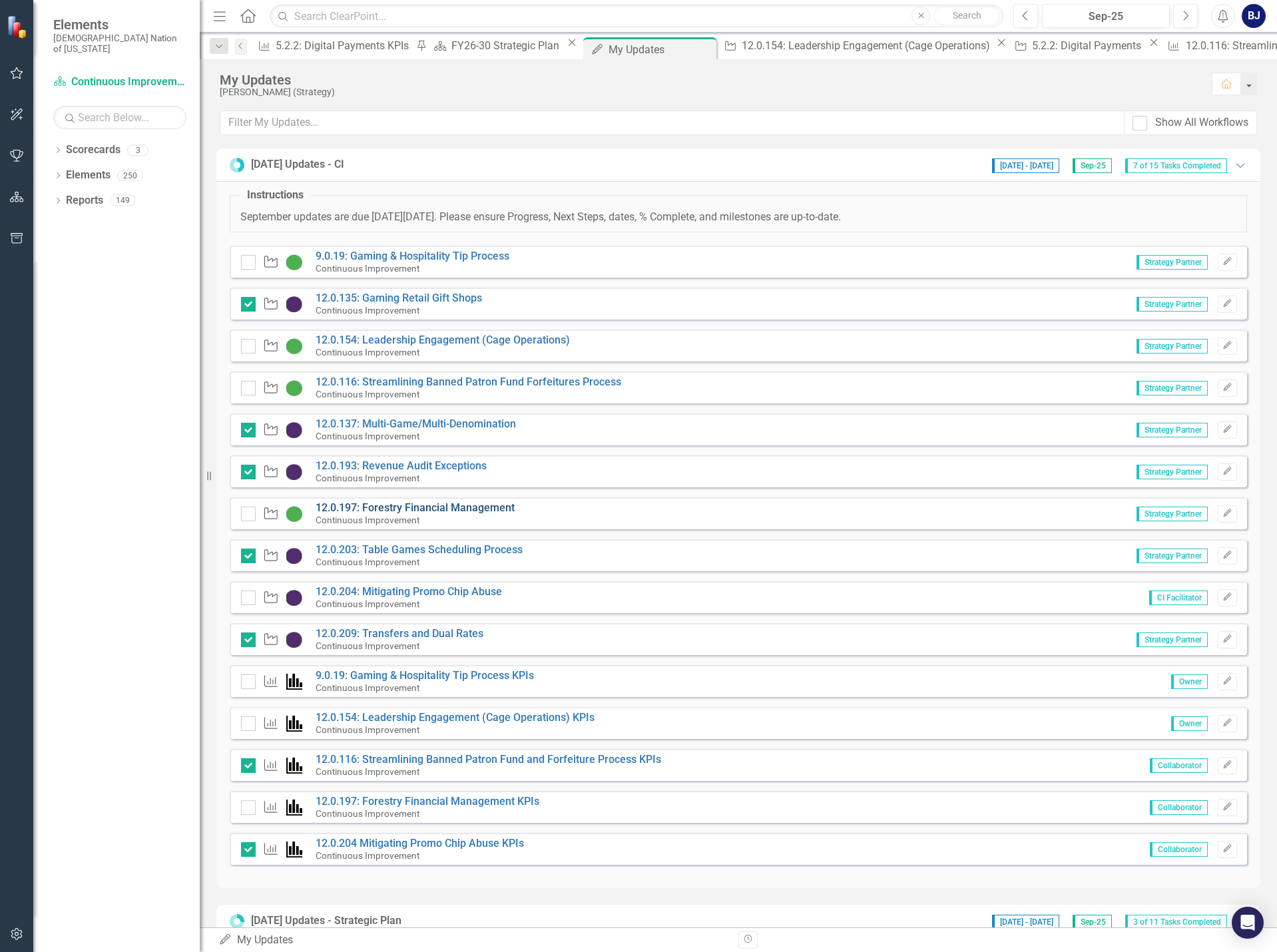
click at [484, 510] on link "12.0.197: Forestry Financial Management" at bounding box center [415, 508] width 199 height 13
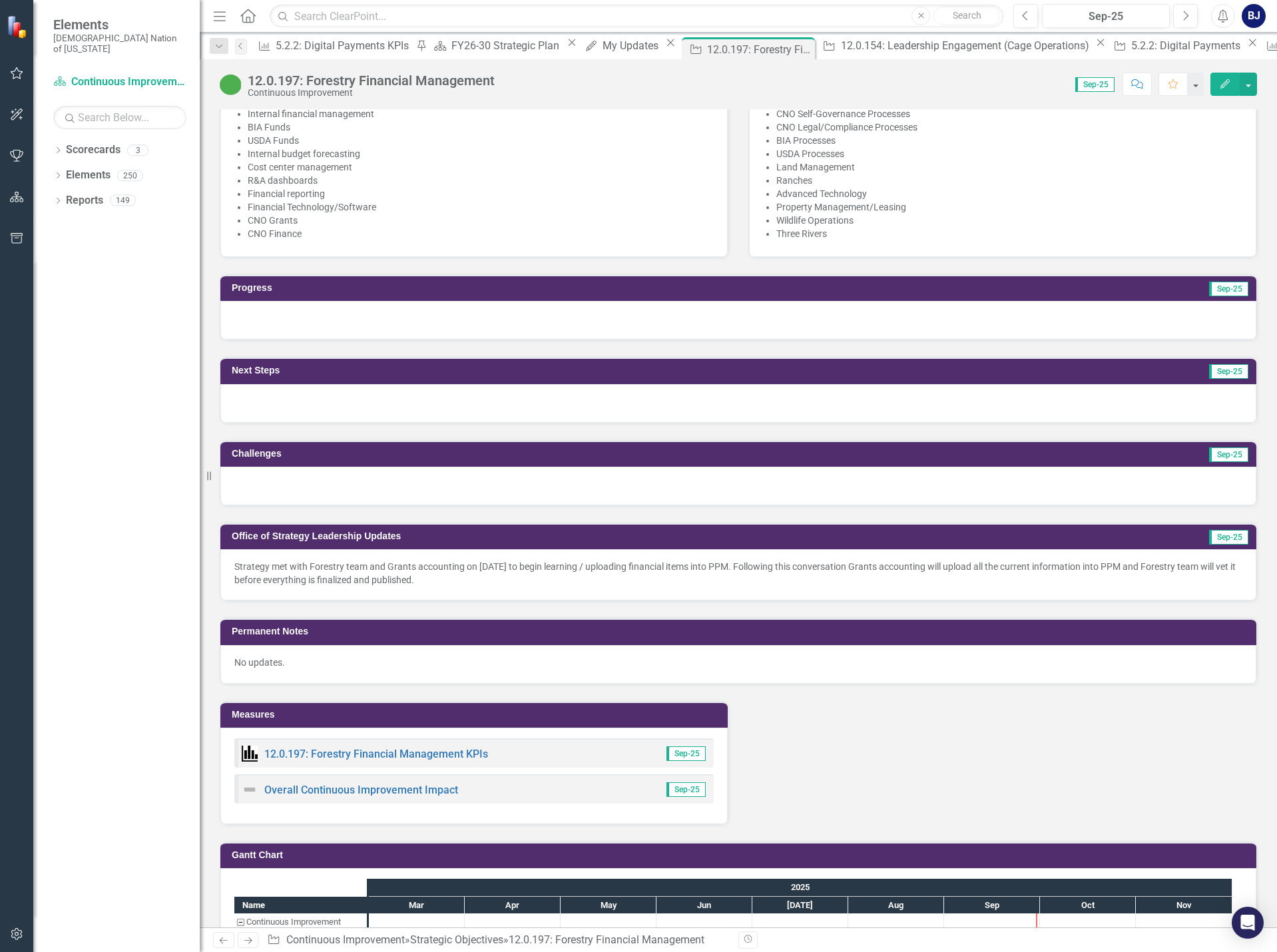
scroll to position [666, 0]
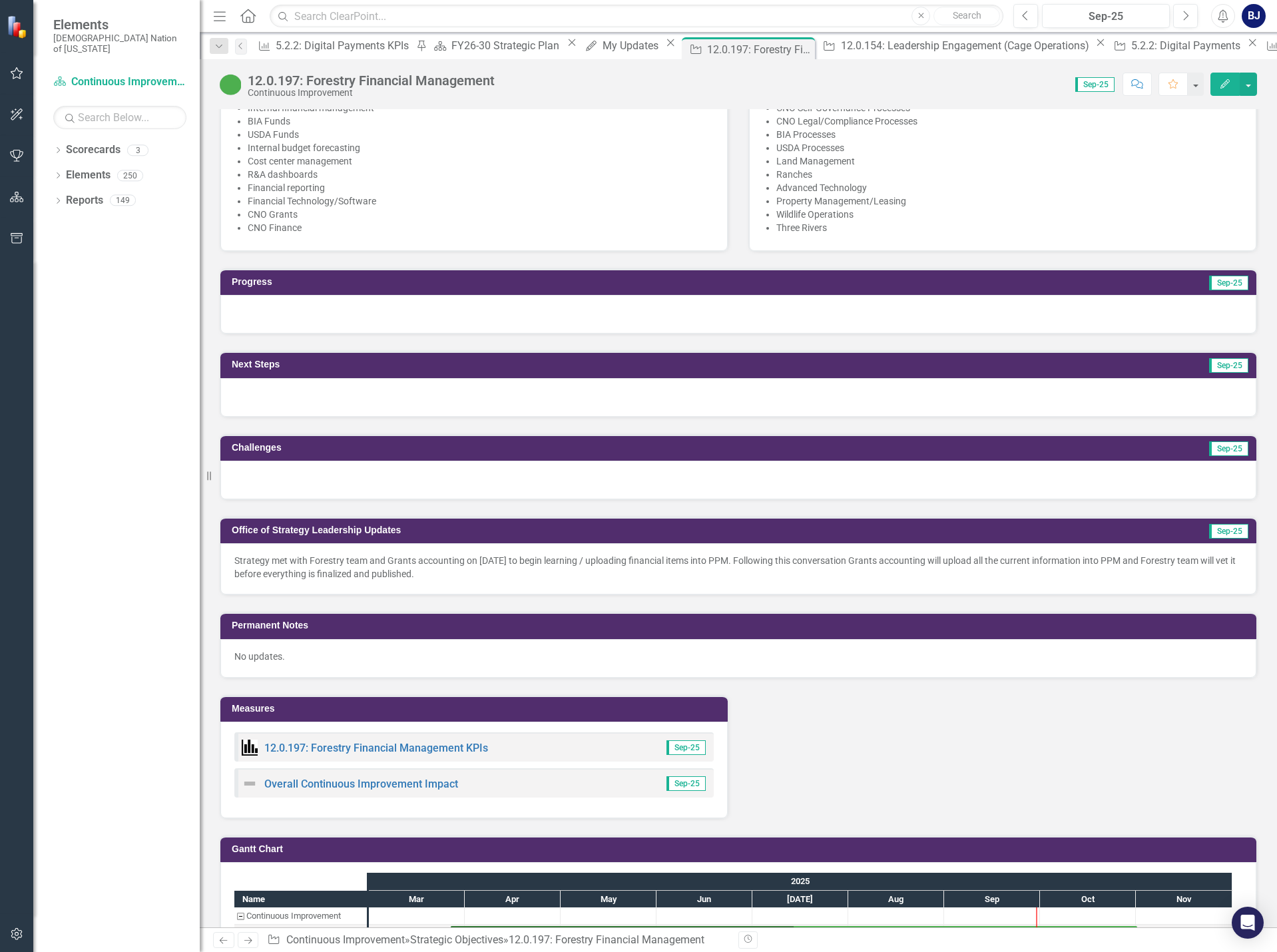
click at [488, 575] on p "Strategy met with Forestry team and Grants accounting on [DATE] to begin learni…" at bounding box center [738, 567] width 1008 height 27
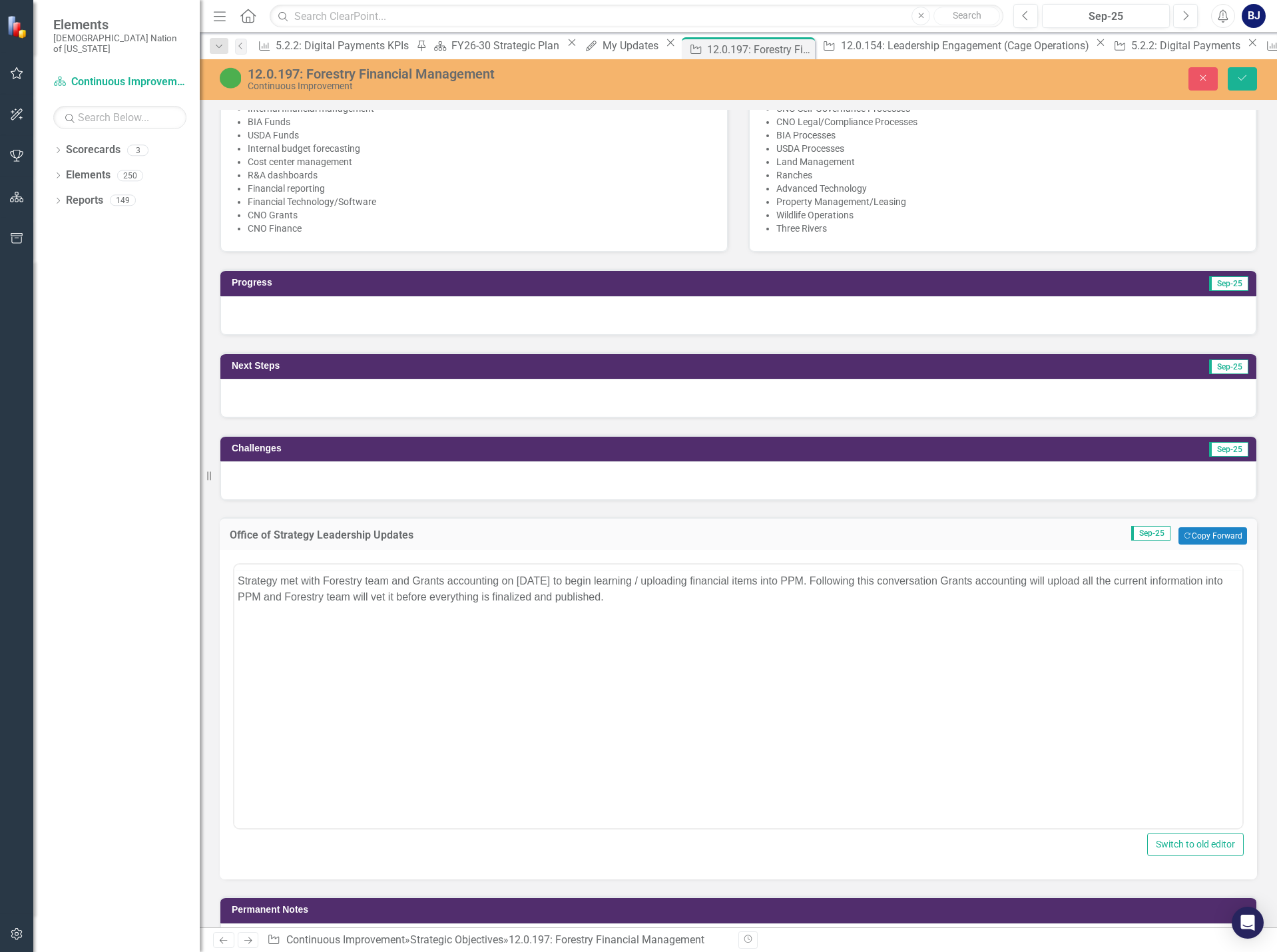
scroll to position [0, 0]
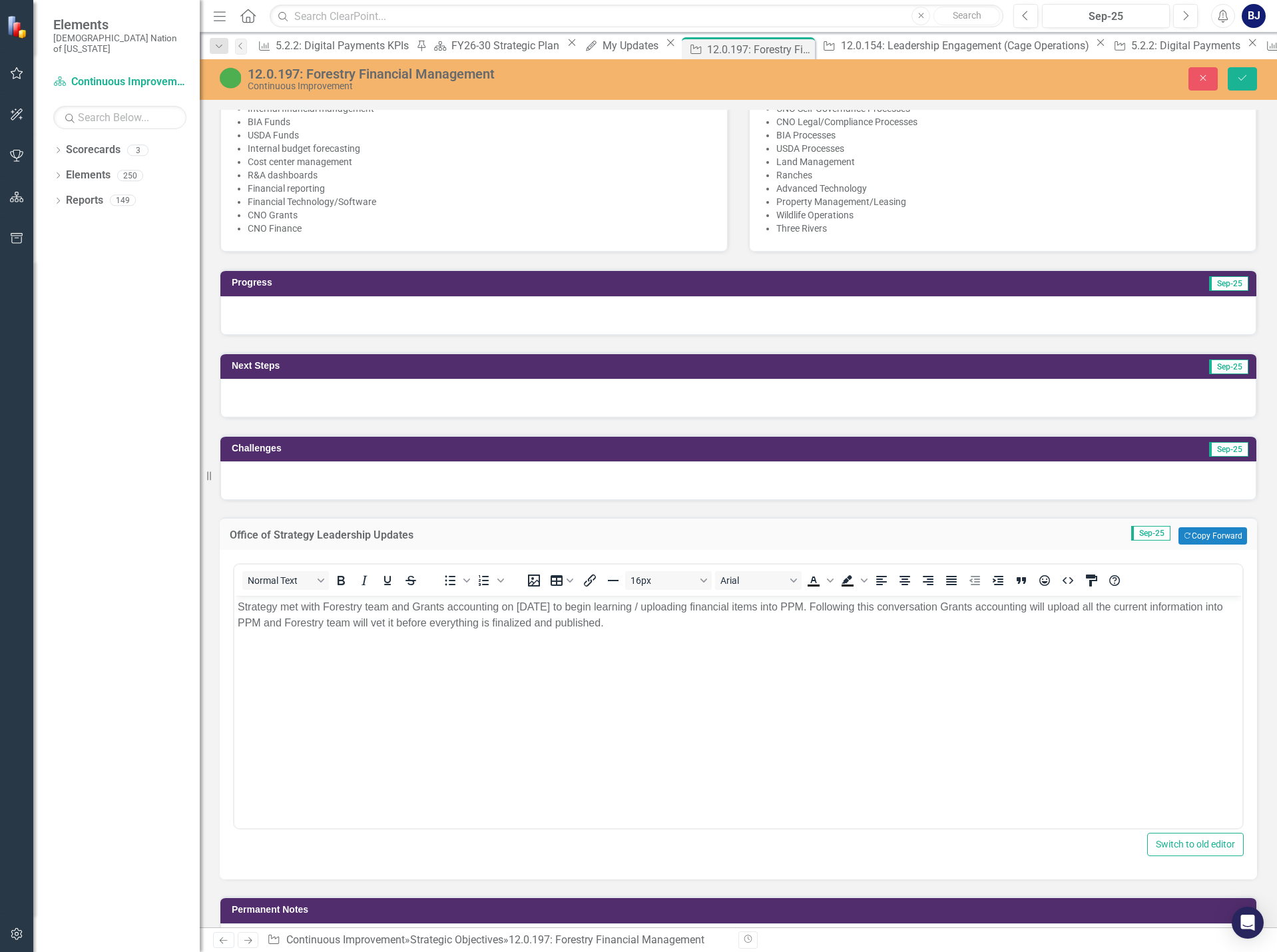
click at [239, 605] on p "Strategy met with Forestry team and Grants accounting on [DATE] to begin learni…" at bounding box center [739, 614] width 1002 height 32
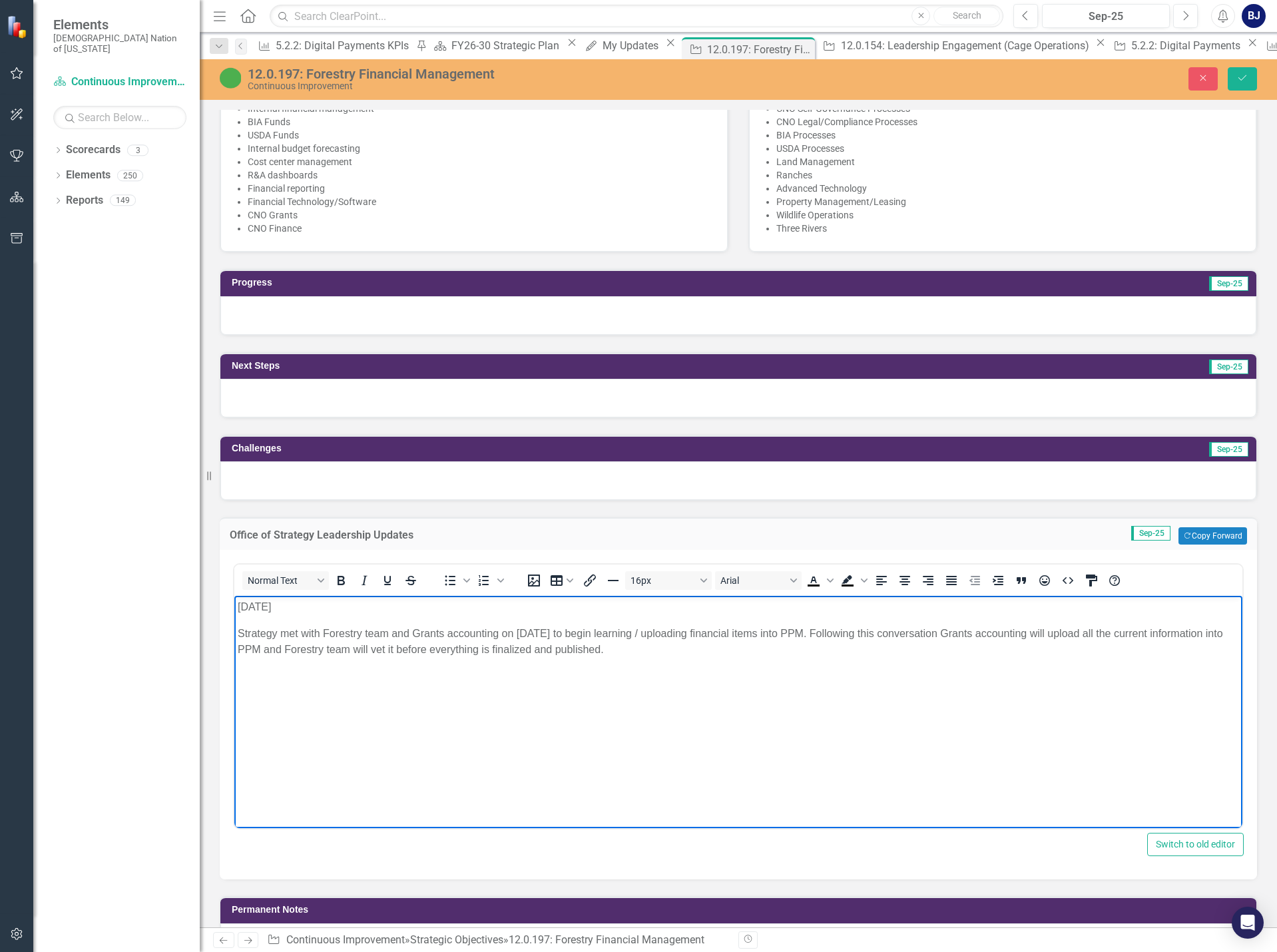
drag, startPoint x: 273, startPoint y: 606, endPoint x: 241, endPoint y: 603, distance: 32.1
click at [234, 605] on html "[DATE] Strategy met with Forestry team and Grants accounting on [DATE] to begin…" at bounding box center [738, 696] width 1008 height 200
click at [340, 577] on icon "Bold" at bounding box center [341, 581] width 7 height 10
drag, startPoint x: 503, startPoint y: 634, endPoint x: 552, endPoint y: 632, distance: 49.0
click at [552, 632] on p "Strategy met with Forestry team and Grants accounting on [DATE] to begin learni…" at bounding box center [739, 641] width 1002 height 32
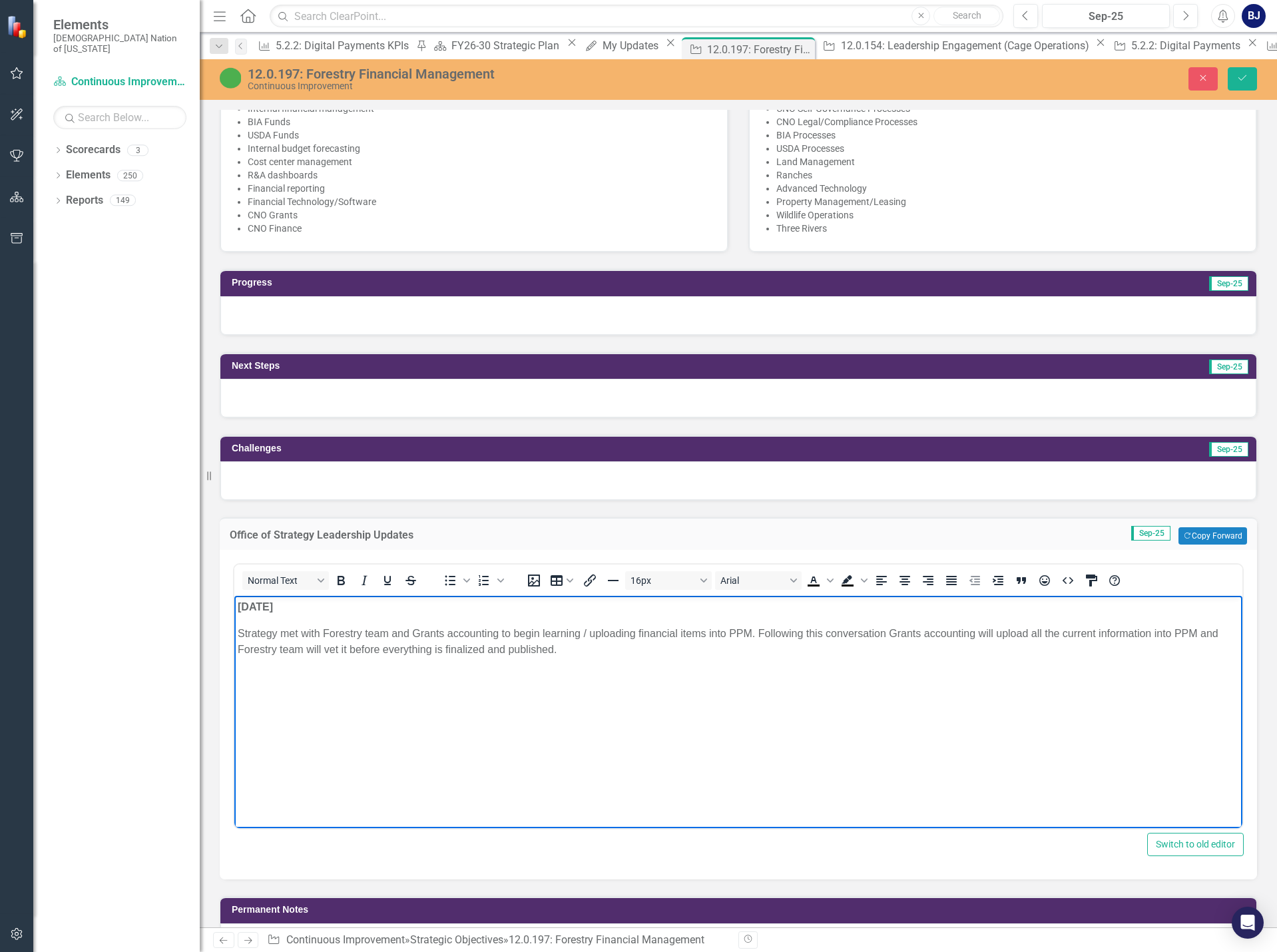
click at [571, 652] on p "Strategy met with Forestry team and Grants accounting to begin learning / uploa…" at bounding box center [739, 641] width 1002 height 32
drag, startPoint x: 278, startPoint y: 672, endPoint x: 239, endPoint y: 673, distance: 39.0
click at [239, 673] on p "[DATE]" at bounding box center [739, 676] width 1002 height 16
drag, startPoint x: 337, startPoint y: 584, endPoint x: 92, endPoint y: 2, distance: 631.5
click at [337, 584] on icon "Bold" at bounding box center [341, 581] width 16 height 16
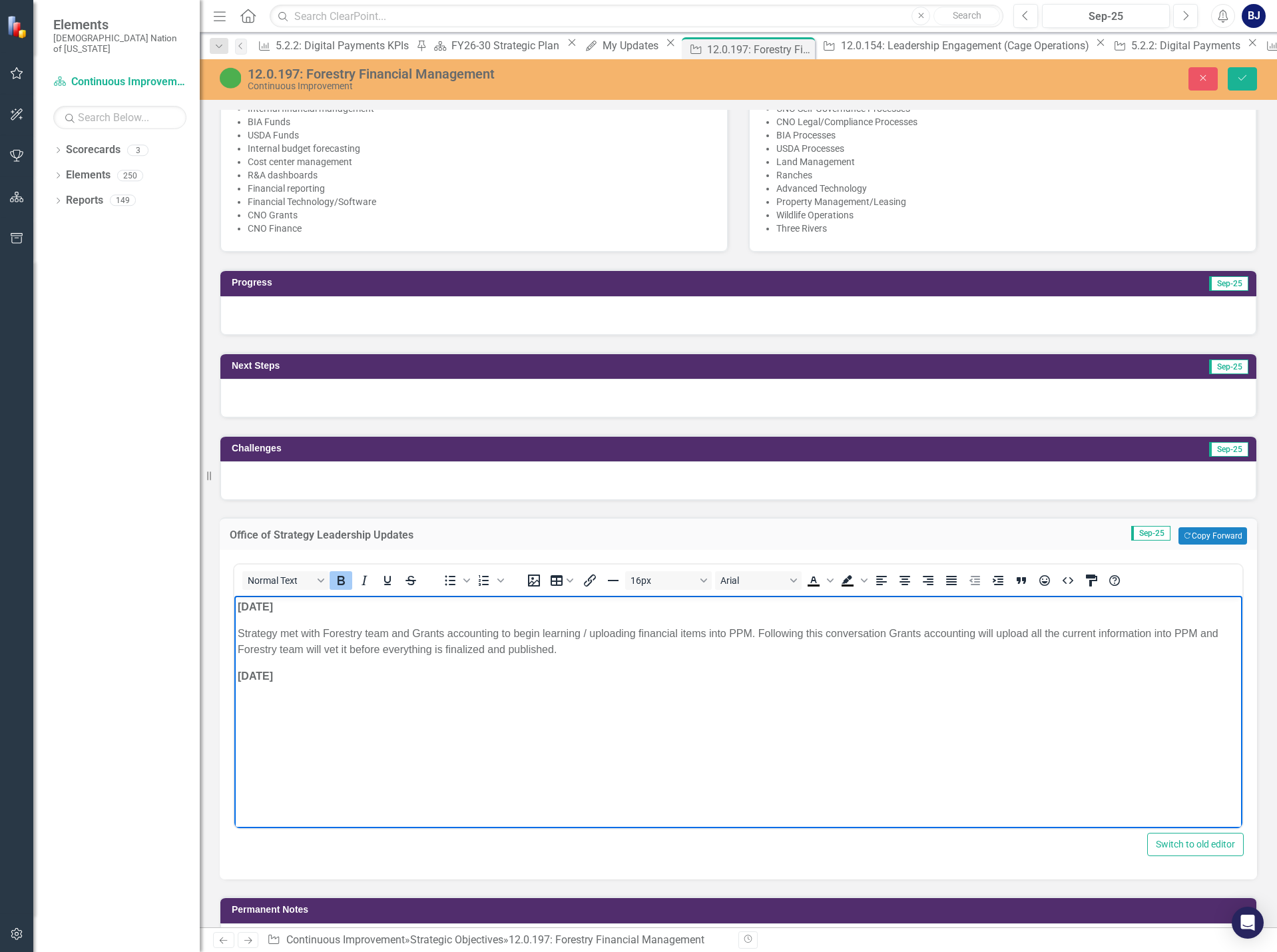
click at [305, 673] on p "[DATE]" at bounding box center [739, 676] width 1002 height 16
drag, startPoint x: 559, startPoint y: 701, endPoint x: 466, endPoint y: 702, distance: 93.0
click at [466, 702] on p "Strategy met with [PERSON_NAME] to discuss dashboard creation" at bounding box center [739, 703] width 1002 height 16
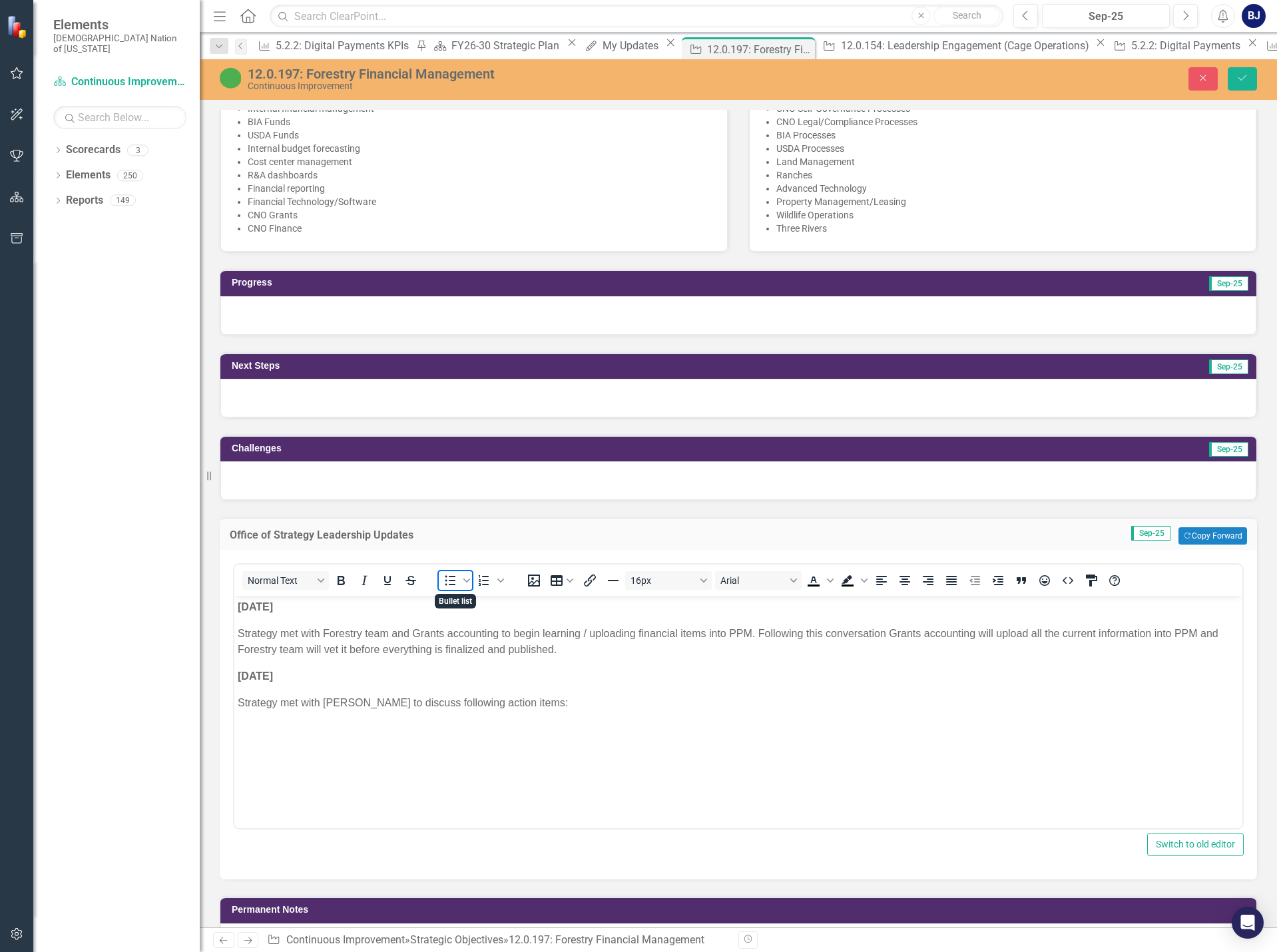
click at [452, 581] on icon "Bullet list" at bounding box center [450, 581] width 16 height 16
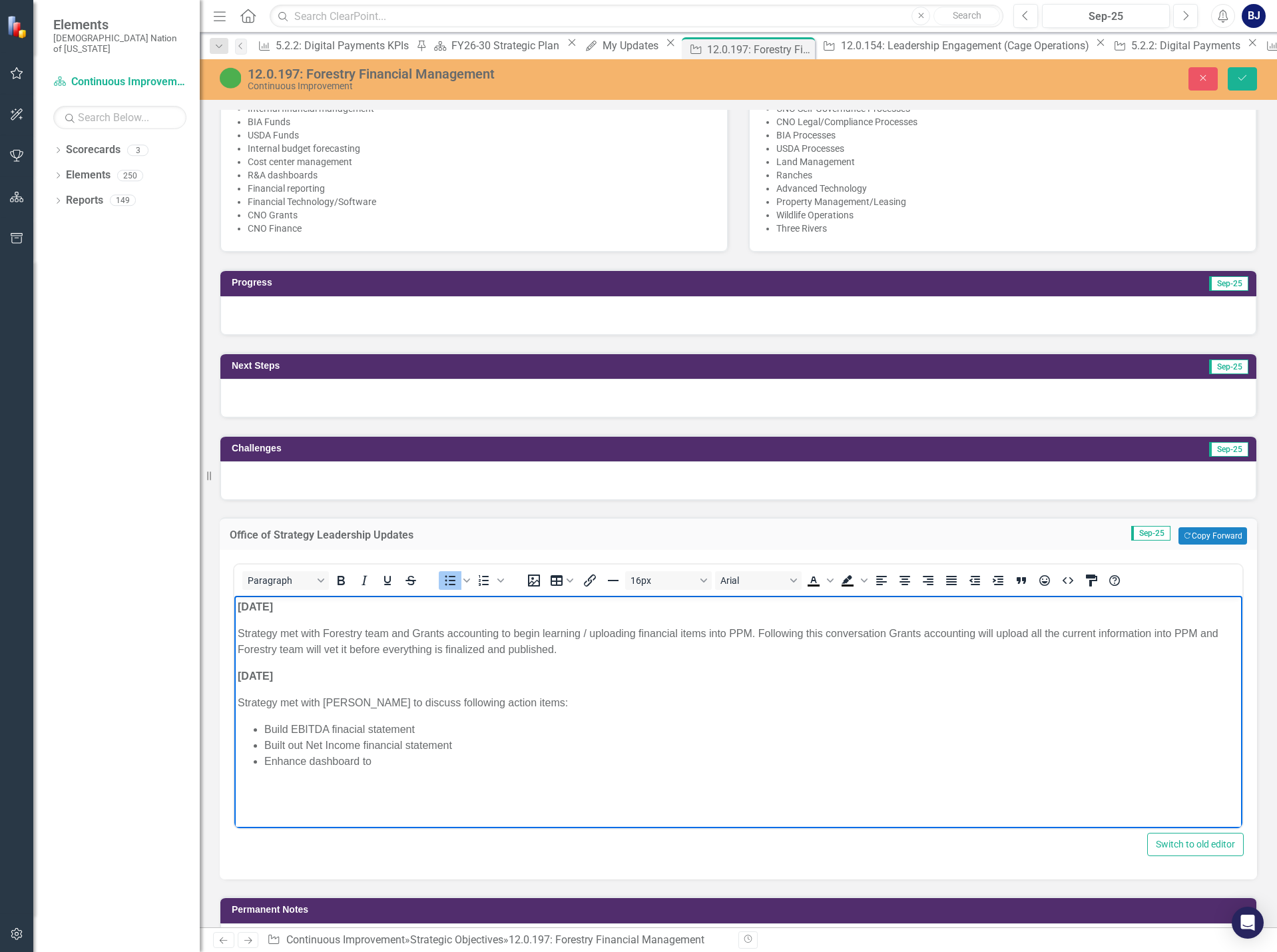
click at [431, 725] on li "Build EBITDA finacial statement" at bounding box center [752, 730] width 975 height 16
click at [476, 733] on li "Build EBITDA finacial statement (Dashboard creation)" at bounding box center [752, 730] width 975 height 16
click at [471, 741] on li "Built out Net Income financial statement" at bounding box center [752, 745] width 975 height 16
click at [382, 765] on li "Enhance dashboard to" at bounding box center [752, 761] width 975 height 16
click at [360, 732] on li "Build EBITDA finacial statement (Dashboard creation)" at bounding box center [752, 730] width 975 height 16
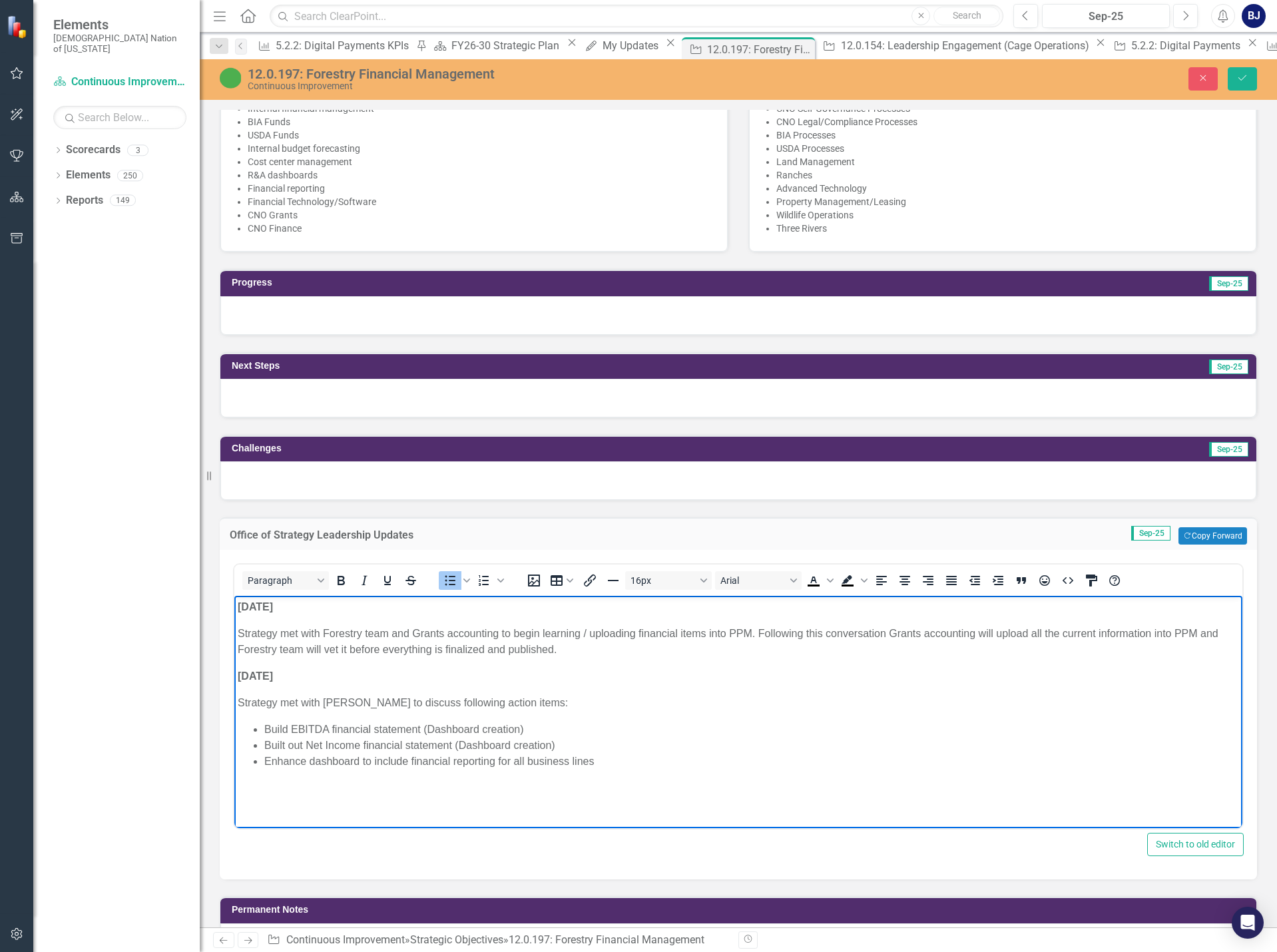
click at [638, 765] on li "Enhance dashboard to include financial reporting for all business lines" at bounding box center [752, 761] width 975 height 16
click at [376, 702] on p "Strategy met with [PERSON_NAME] to discuss following action items:" at bounding box center [739, 703] width 1002 height 16
drag, startPoint x: 376, startPoint y: 702, endPoint x: 566, endPoint y: 740, distance: 193.8
click at [566, 740] on li "Built out Net Income financial statement (Dashboard creation)" at bounding box center [752, 745] width 975 height 16
click at [414, 698] on p "Strategy met with [PERSON_NAME] to discuss following action items:" at bounding box center [739, 703] width 1002 height 16
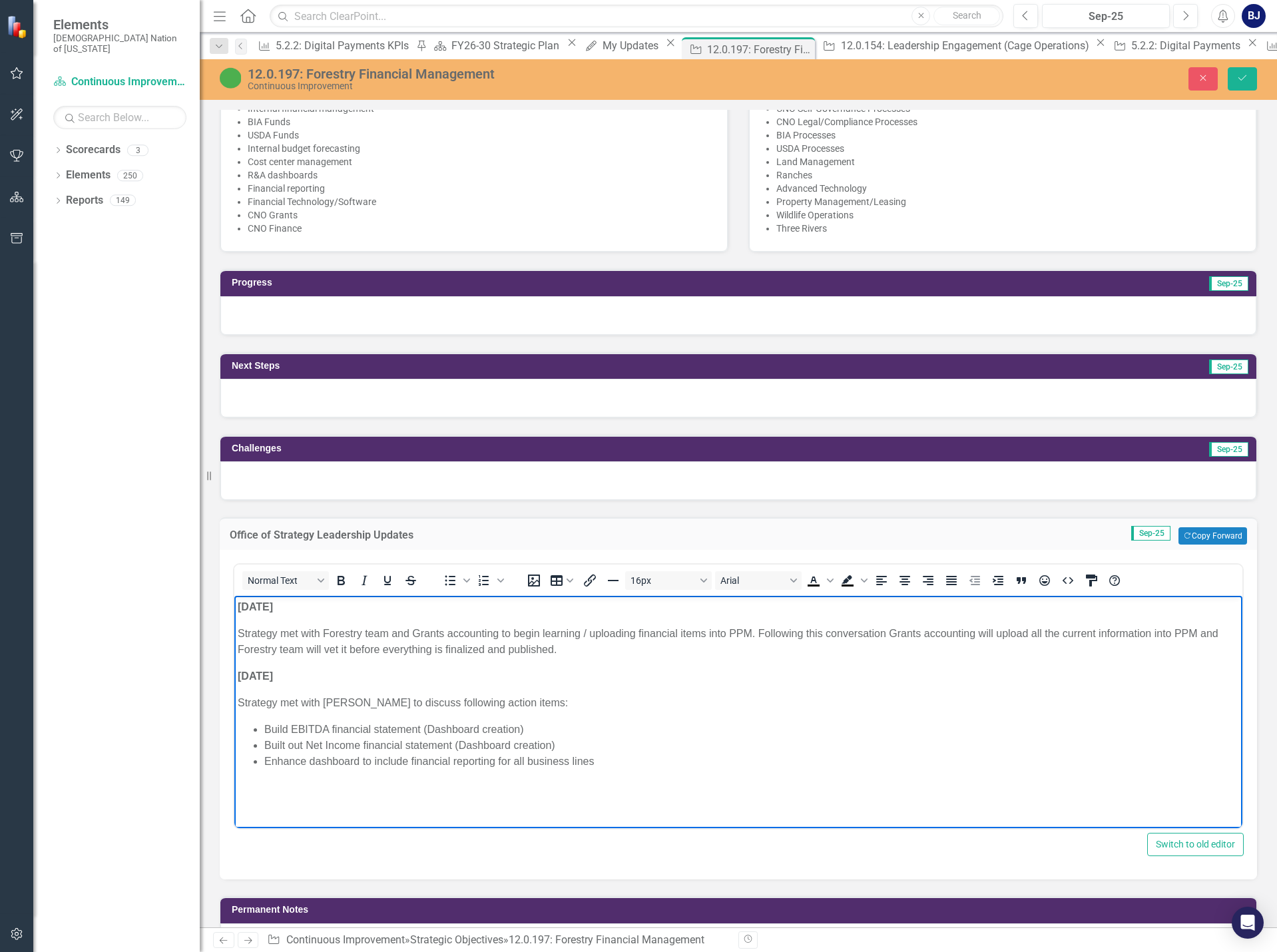
click at [324, 703] on p "Strategy met with [PERSON_NAME] to discuss following action items:" at bounding box center [739, 703] width 1002 height 16
click at [542, 729] on li "Build EBITDA financial statement (Dashboard creation)" at bounding box center [752, 730] width 975 height 16
click at [559, 760] on li "Built out Net Income financial statement (Dashboard creation)" at bounding box center [752, 761] width 975 height 16
click at [609, 798] on li "Enhance dashboard to include financial reporting for all business lines" at bounding box center [752, 793] width 975 height 16
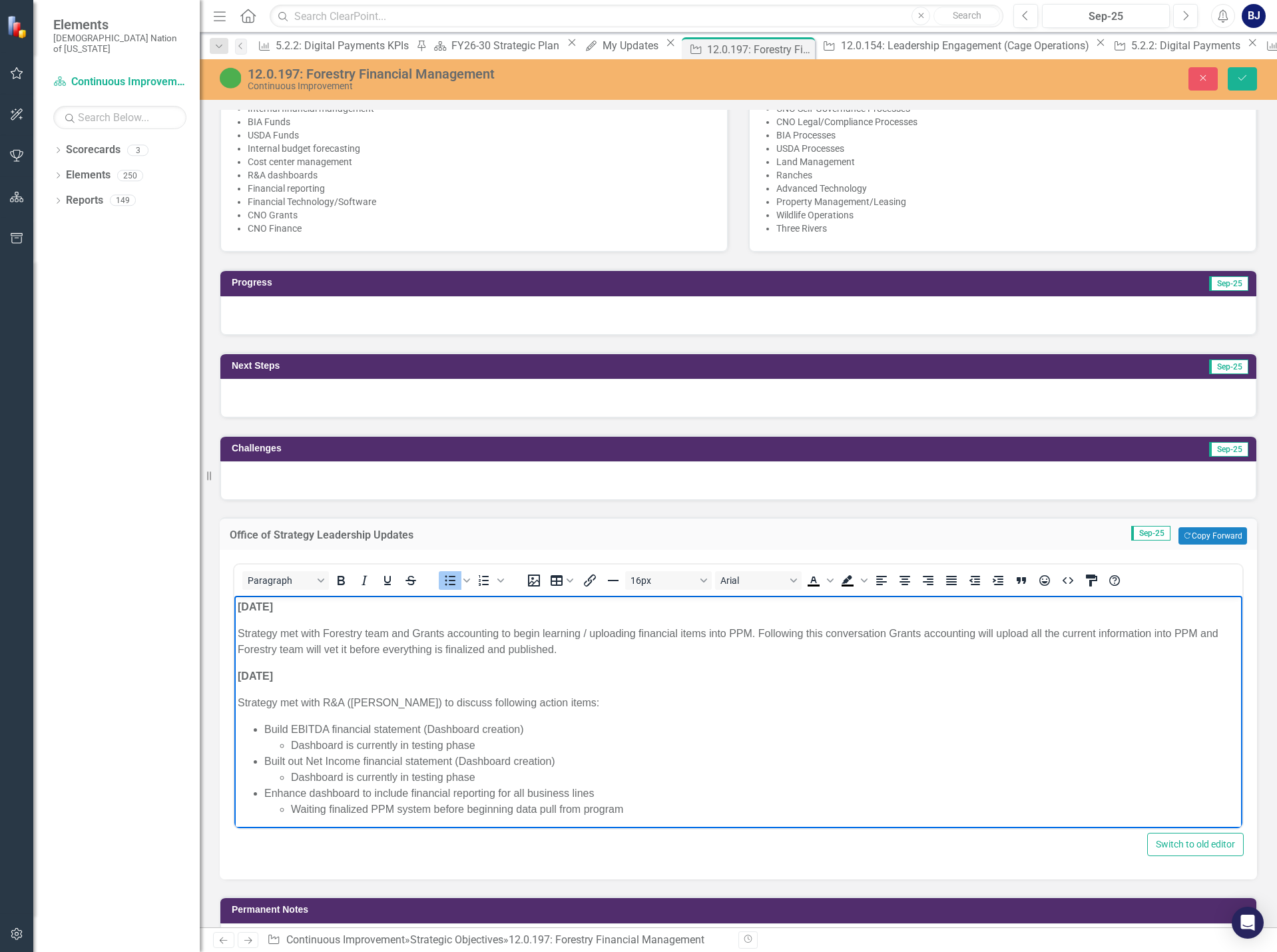
click at [436, 811] on li "Waiting finalized PPM system before beginning data pull from program" at bounding box center [765, 810] width 948 height 16
click at [685, 807] on li "Waiting finalized PPM system setup before beginning data pull from program" at bounding box center [765, 810] width 948 height 16
click at [1241, 81] on icon "submit" at bounding box center [1242, 78] width 8 height 5
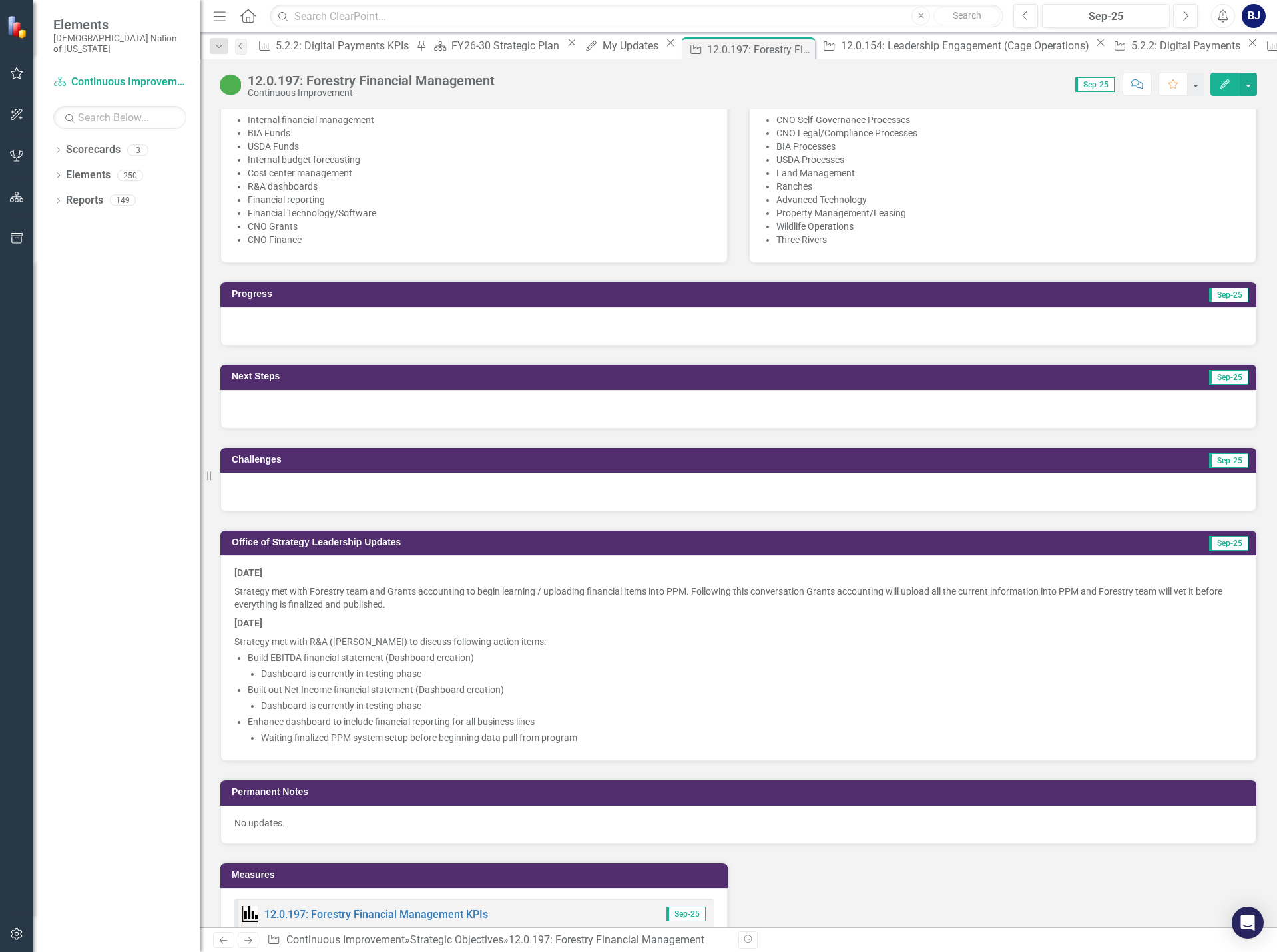
scroll to position [666, 0]
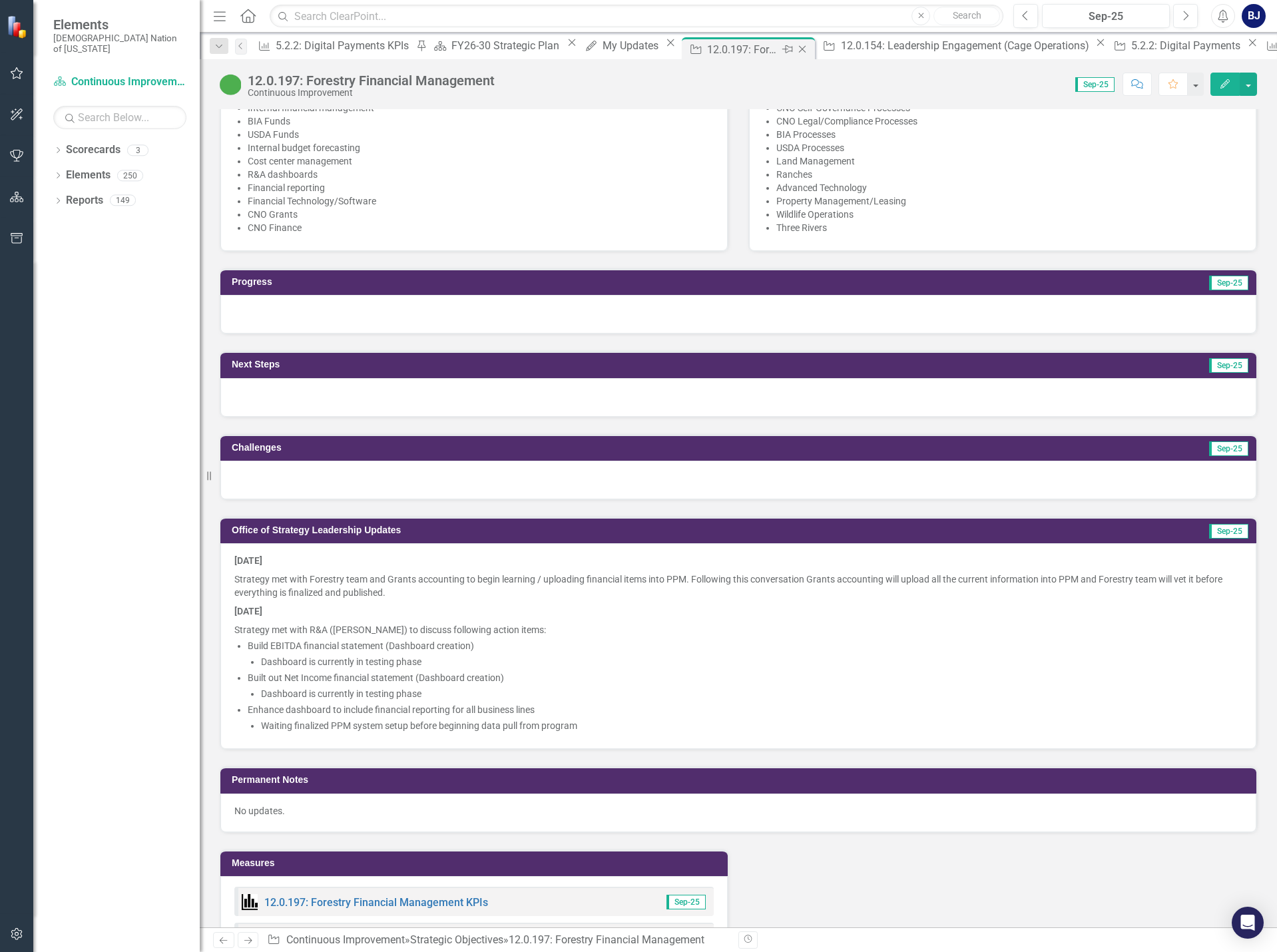
click at [796, 49] on icon "Close" at bounding box center [802, 49] width 13 height 10
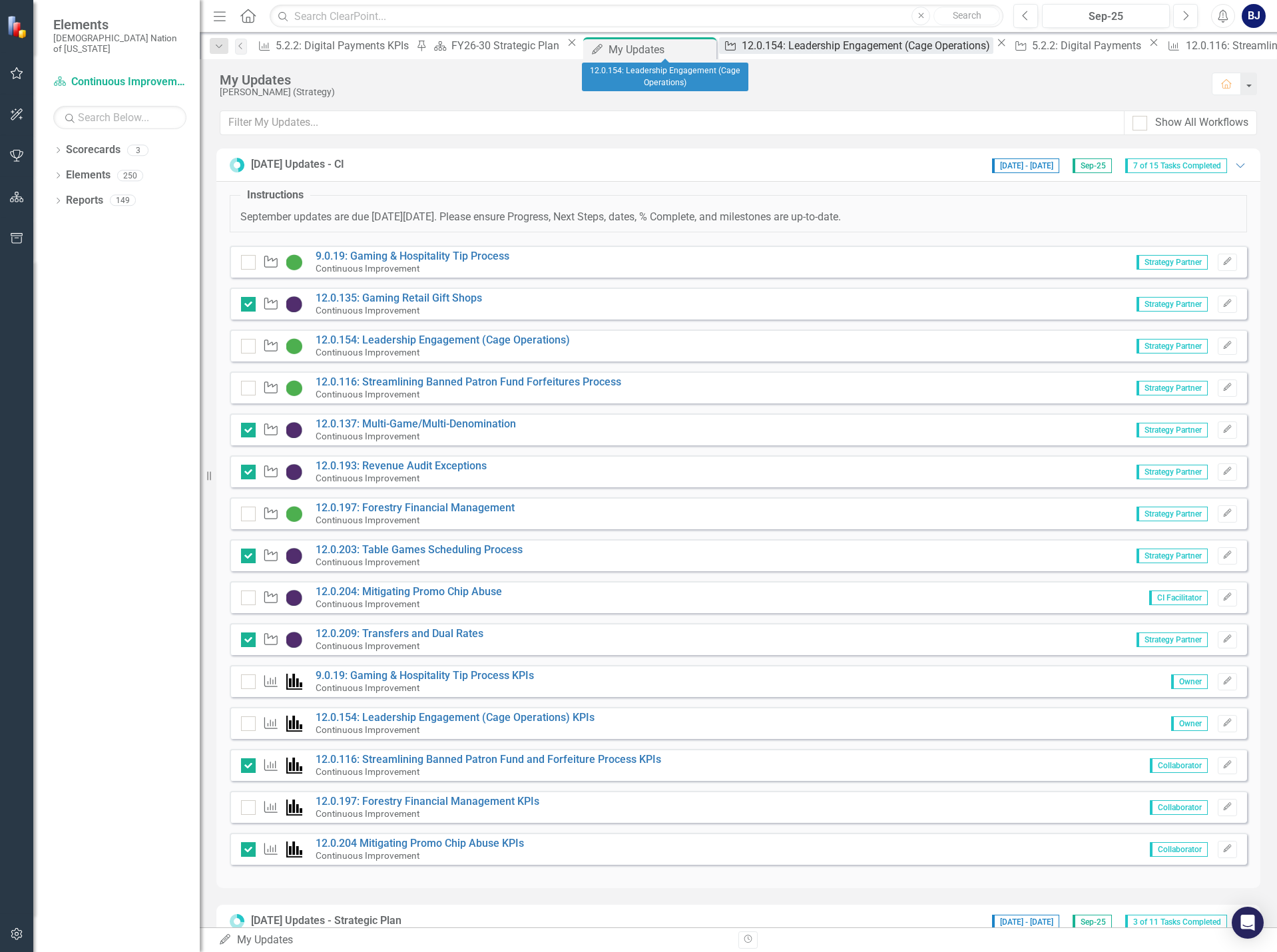
click at [719, 49] on link "Strategic Objective 12.0.154: Leadership Engagement (Cage Operations)" at bounding box center [856, 45] width 274 height 16
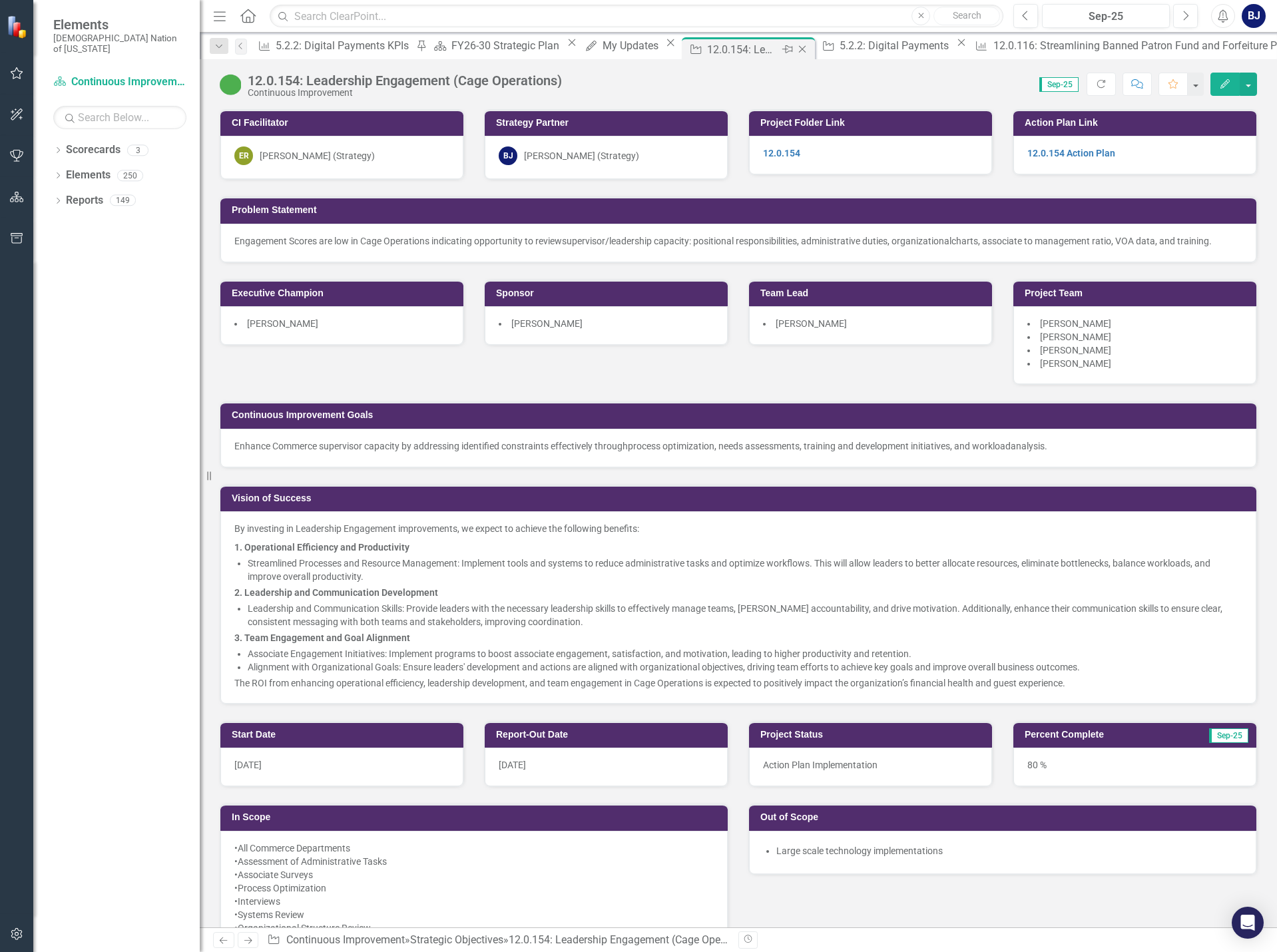
click at [796, 49] on icon "Close" at bounding box center [802, 49] width 13 height 10
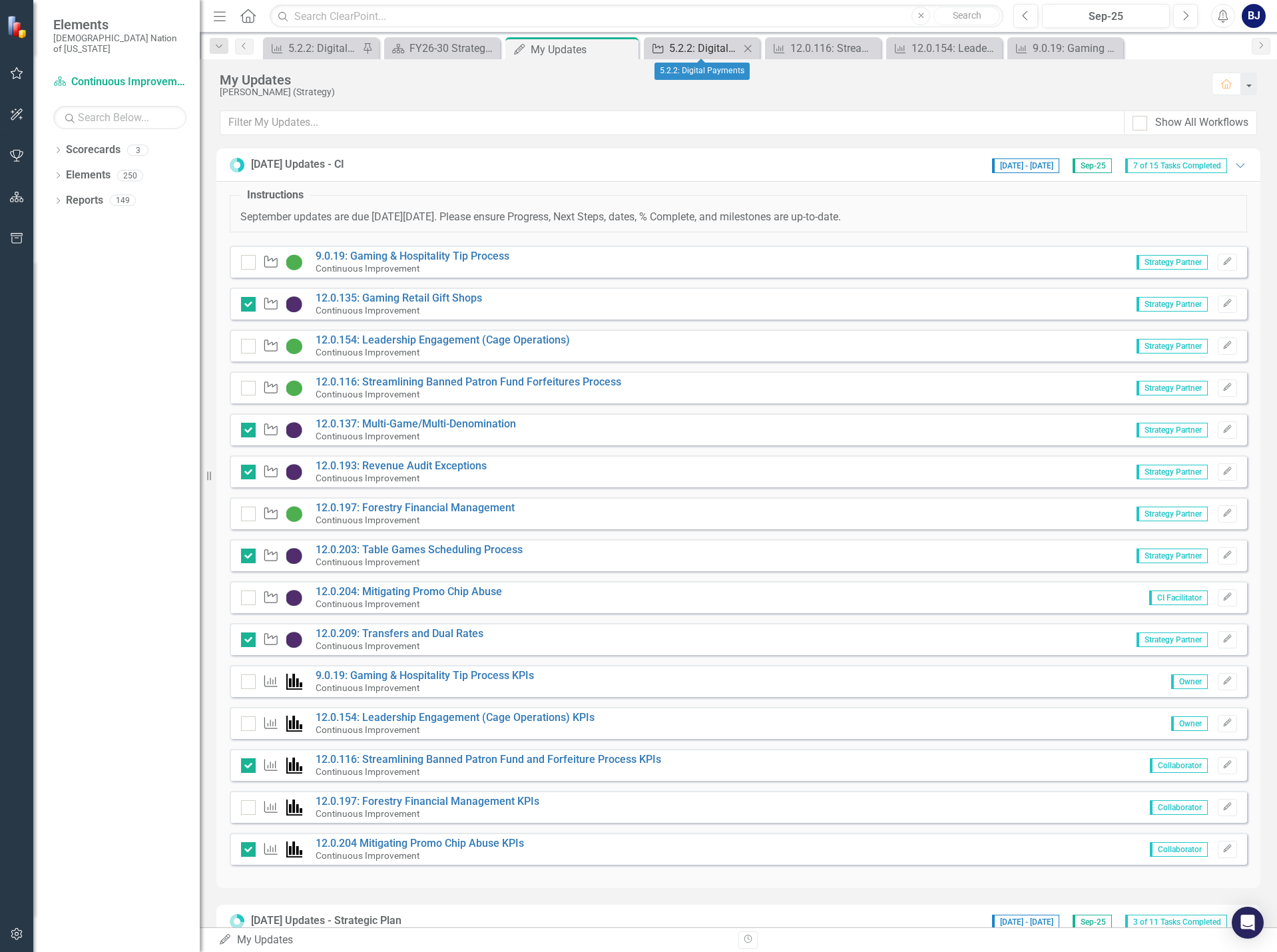
click at [700, 50] on div "5.2.2: Digital Payments" at bounding box center [704, 48] width 70 height 16
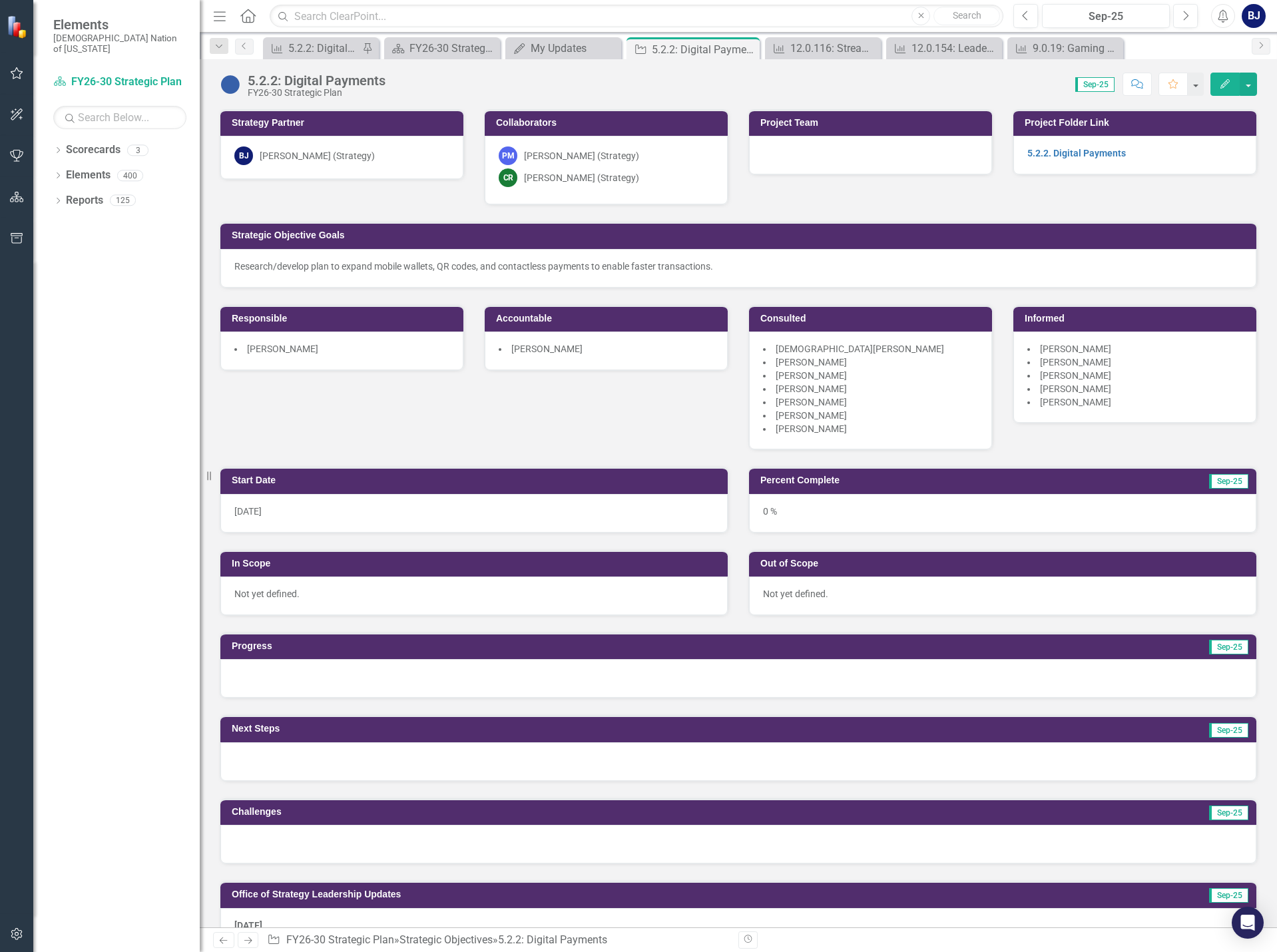
scroll to position [533, 0]
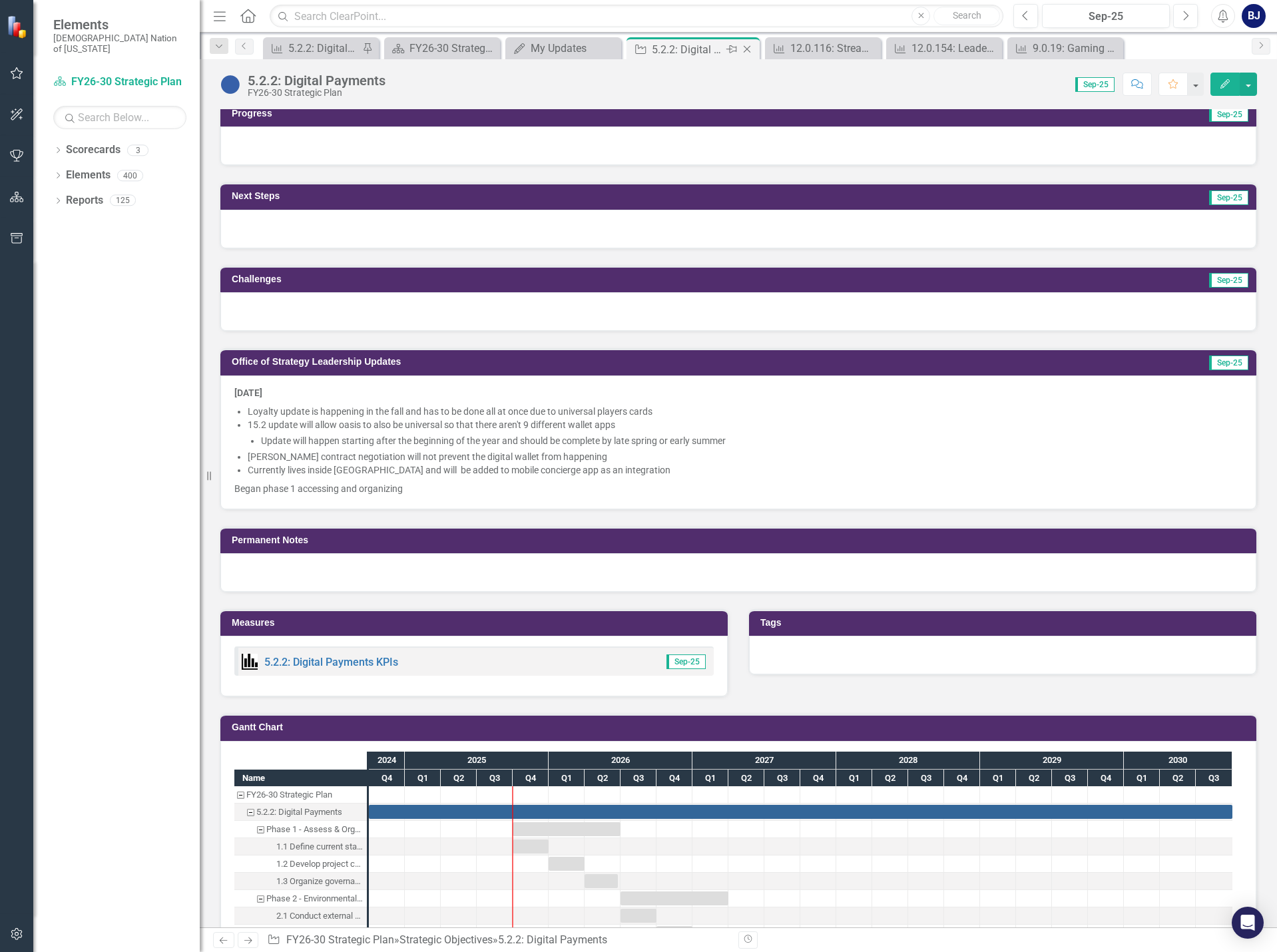
click at [747, 49] on icon "Close" at bounding box center [747, 49] width 13 height 10
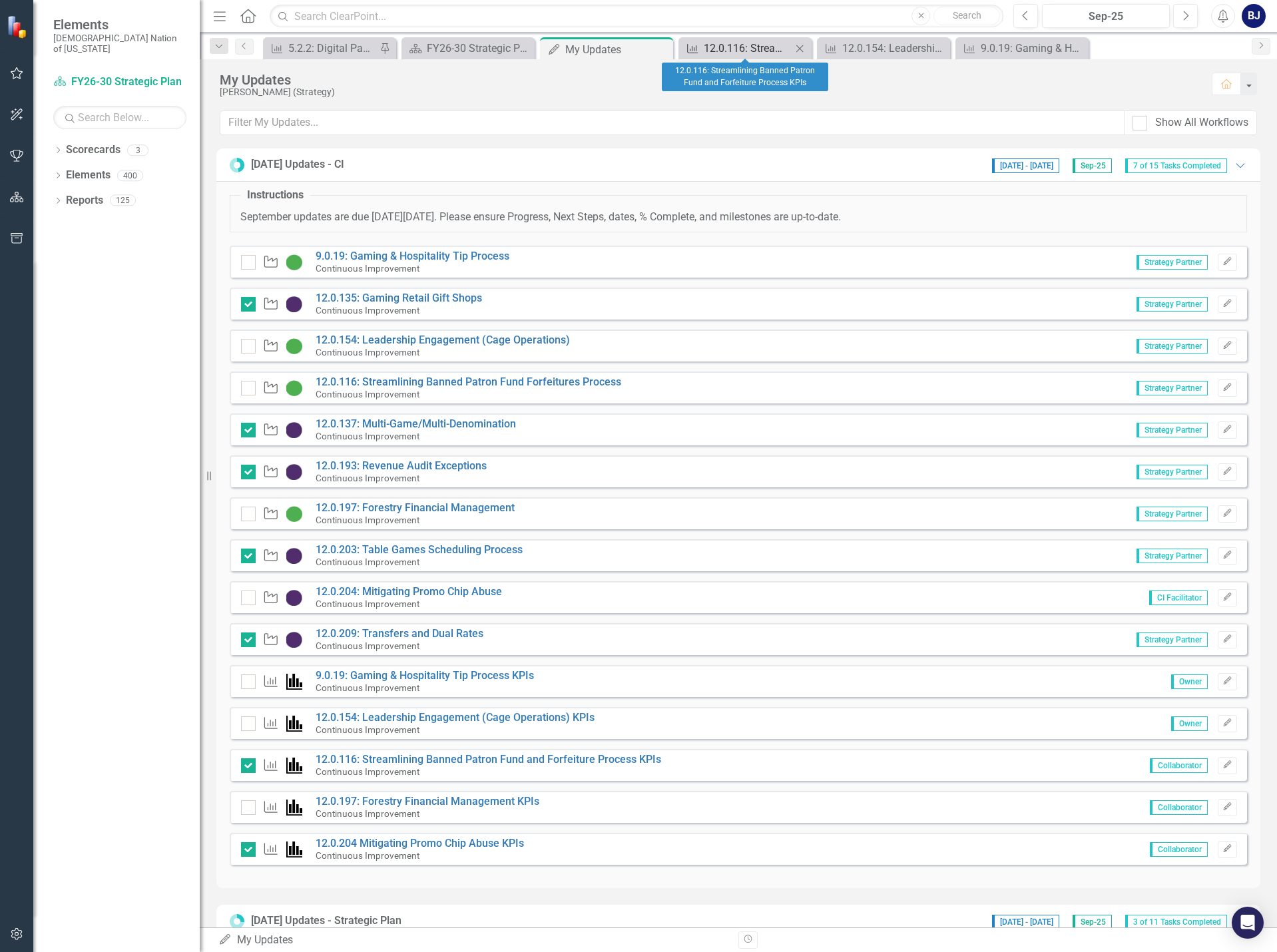
click at [741, 47] on div "12.0.116: Streamlining Banned Patron Fund and Forfeiture Process KPIs" at bounding box center [747, 48] width 88 height 16
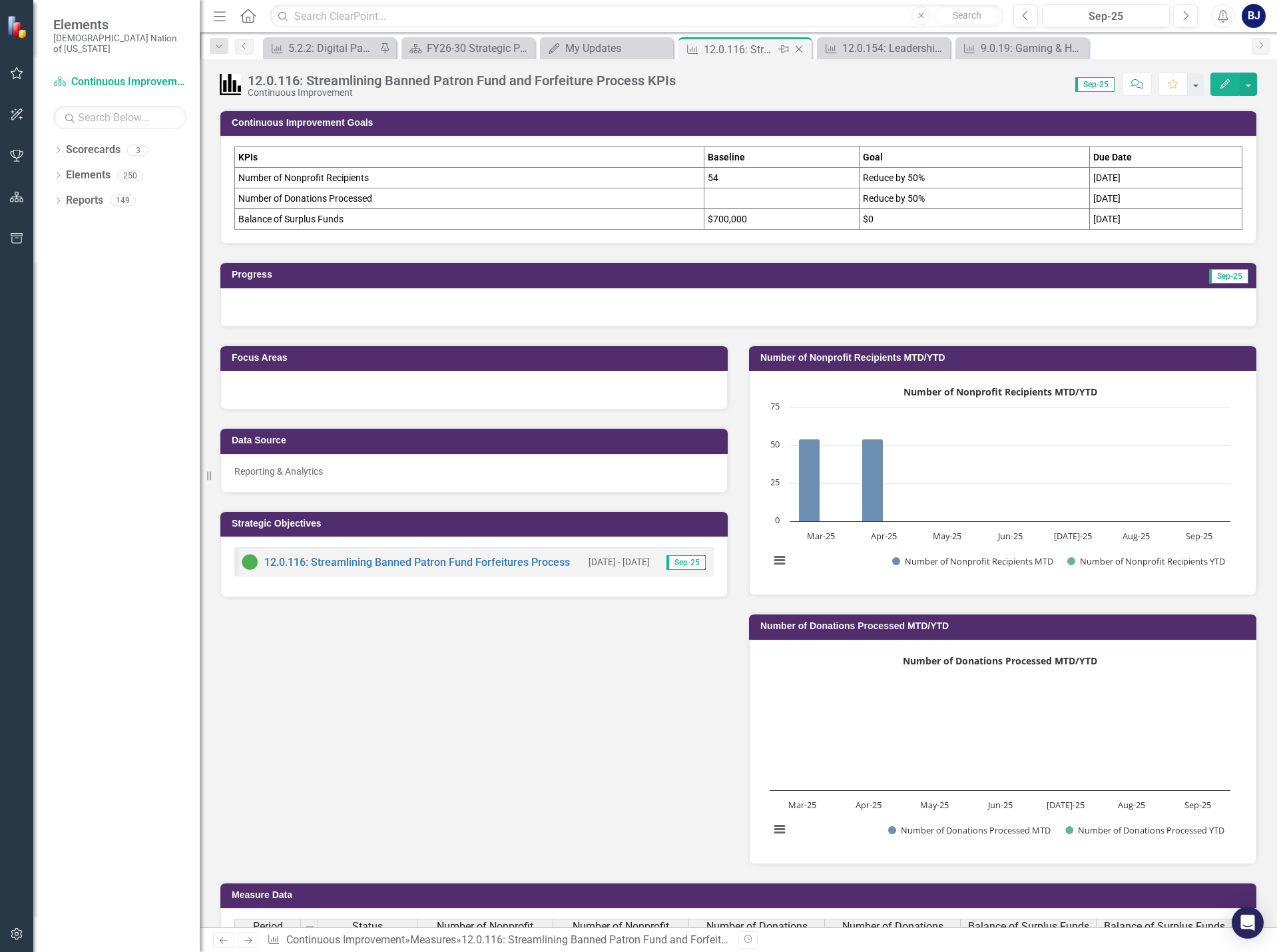
click at [799, 49] on icon "Close" at bounding box center [799, 49] width 13 height 10
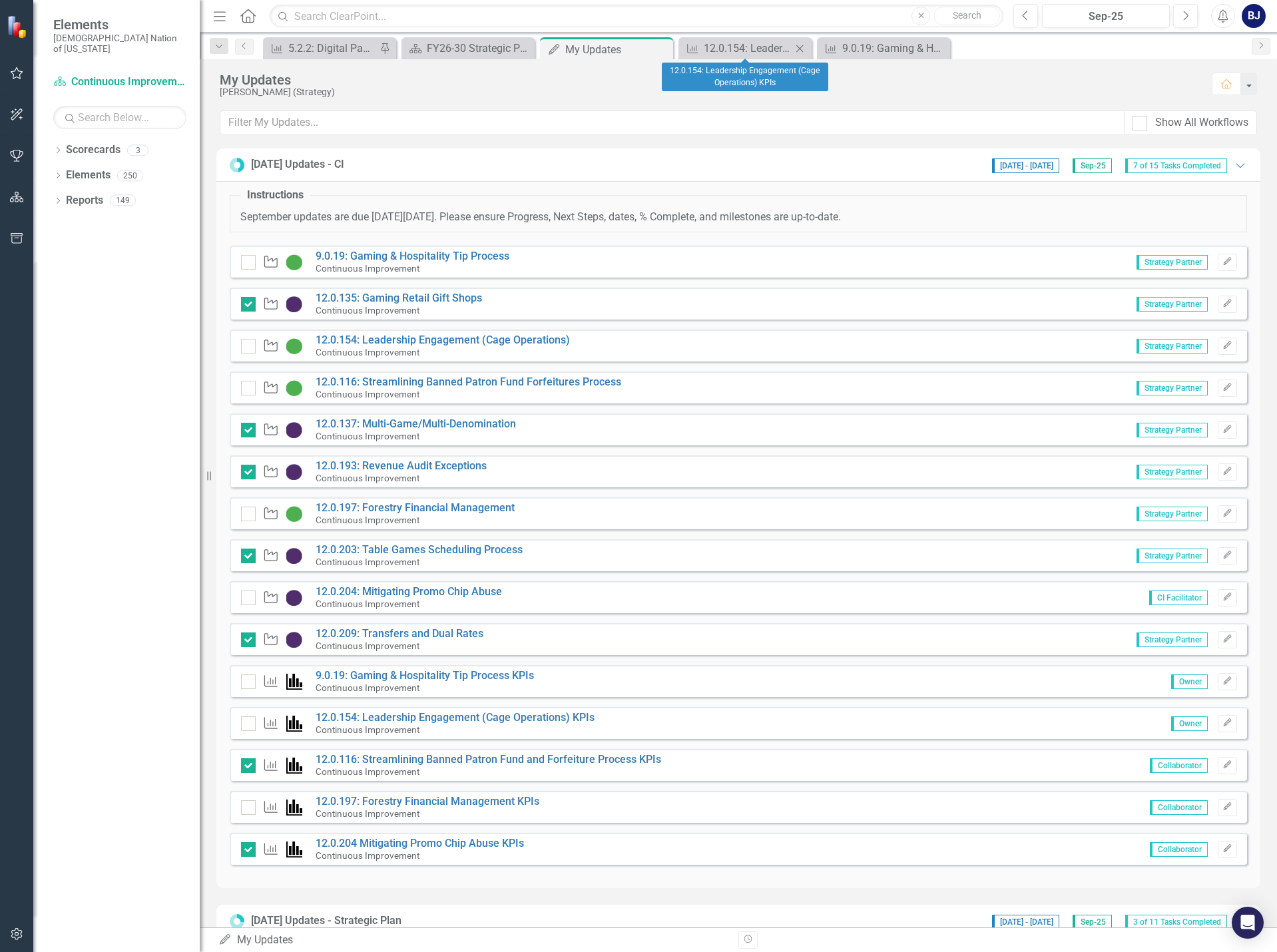
click at [799, 49] on icon "Close" at bounding box center [800, 49] width 13 height 10
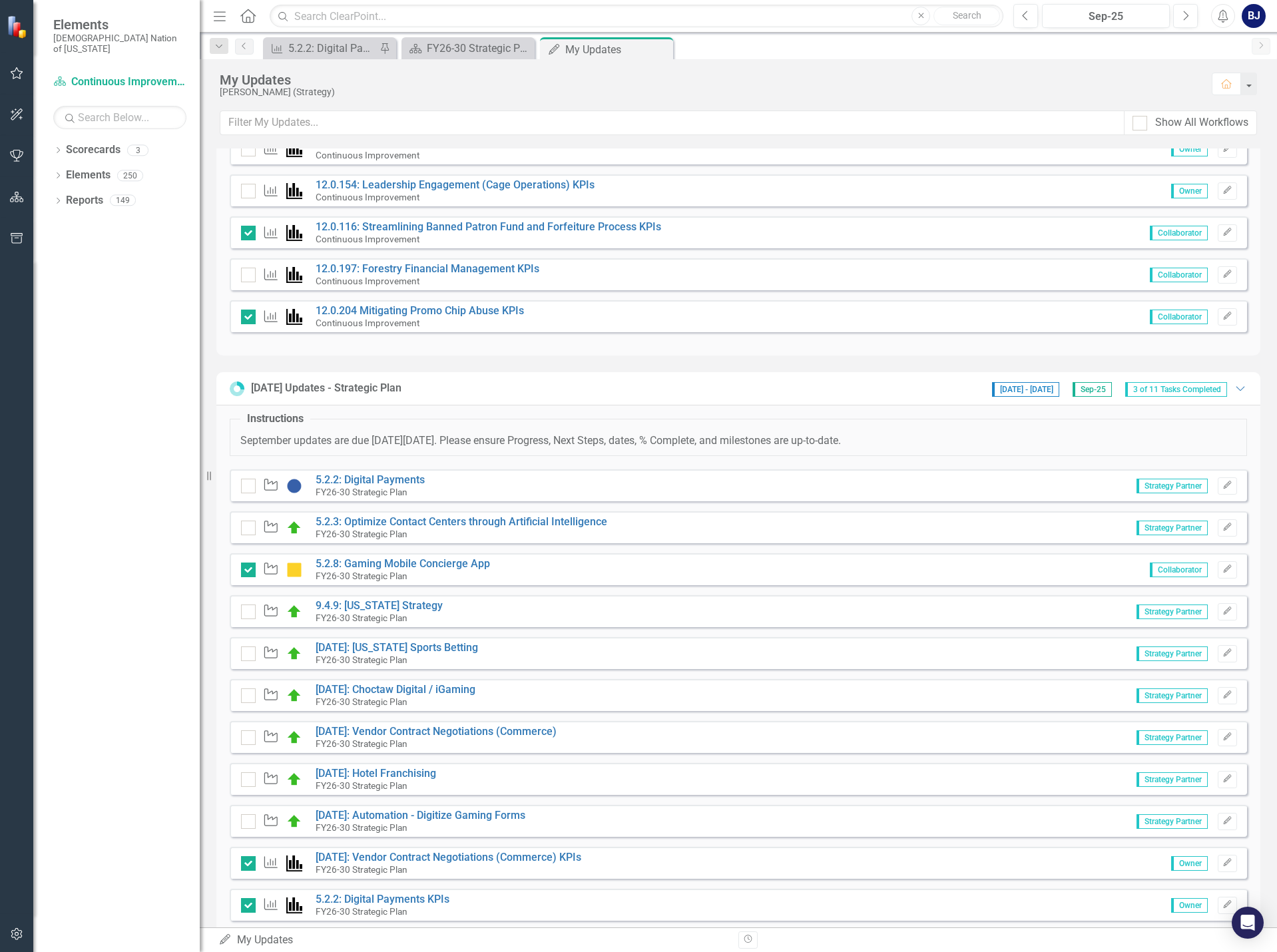
scroll to position [565, 0]
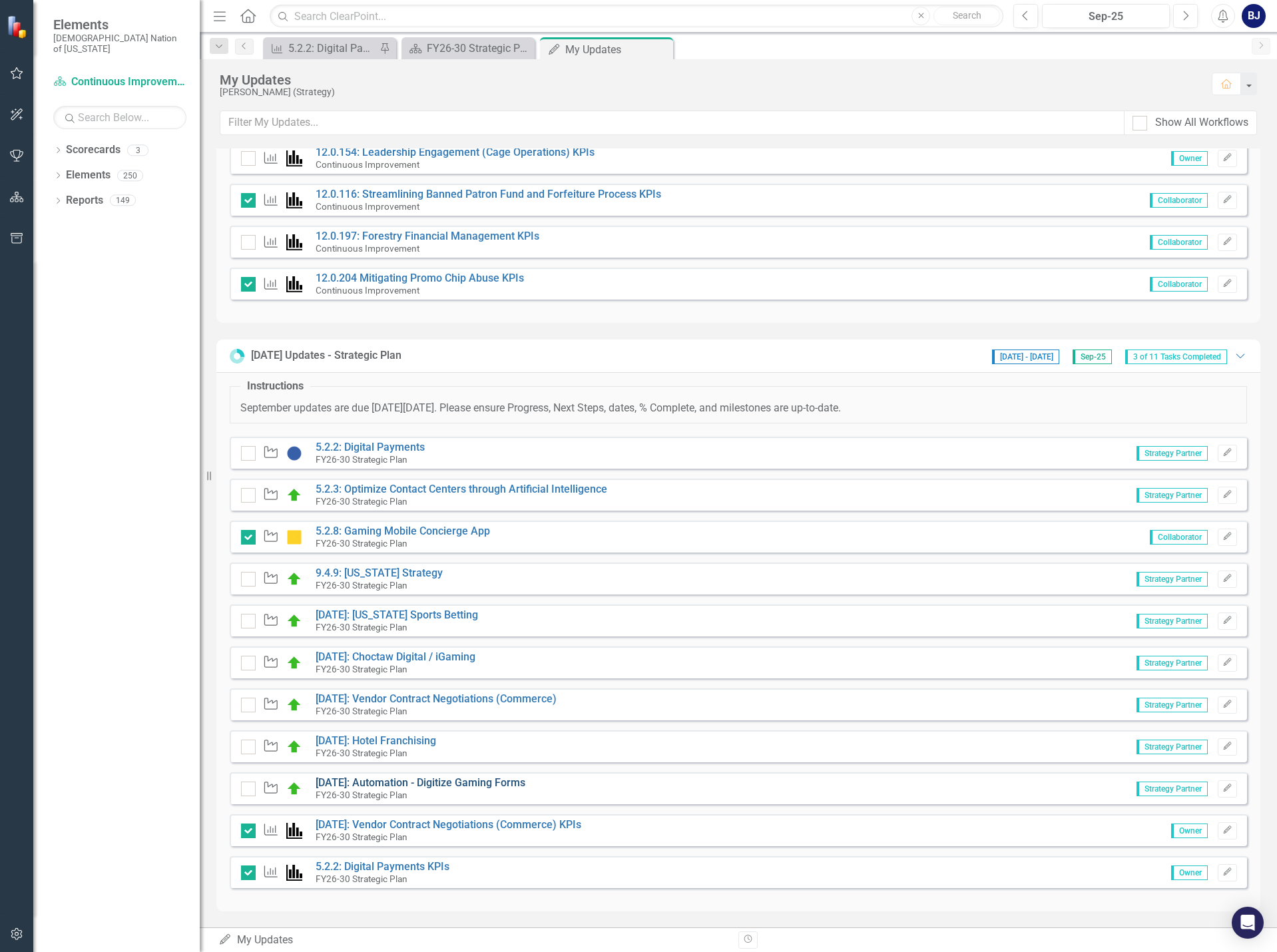
click at [470, 781] on link "[DATE]: Automation - Digitize Gaming Forms" at bounding box center [421, 782] width 210 height 13
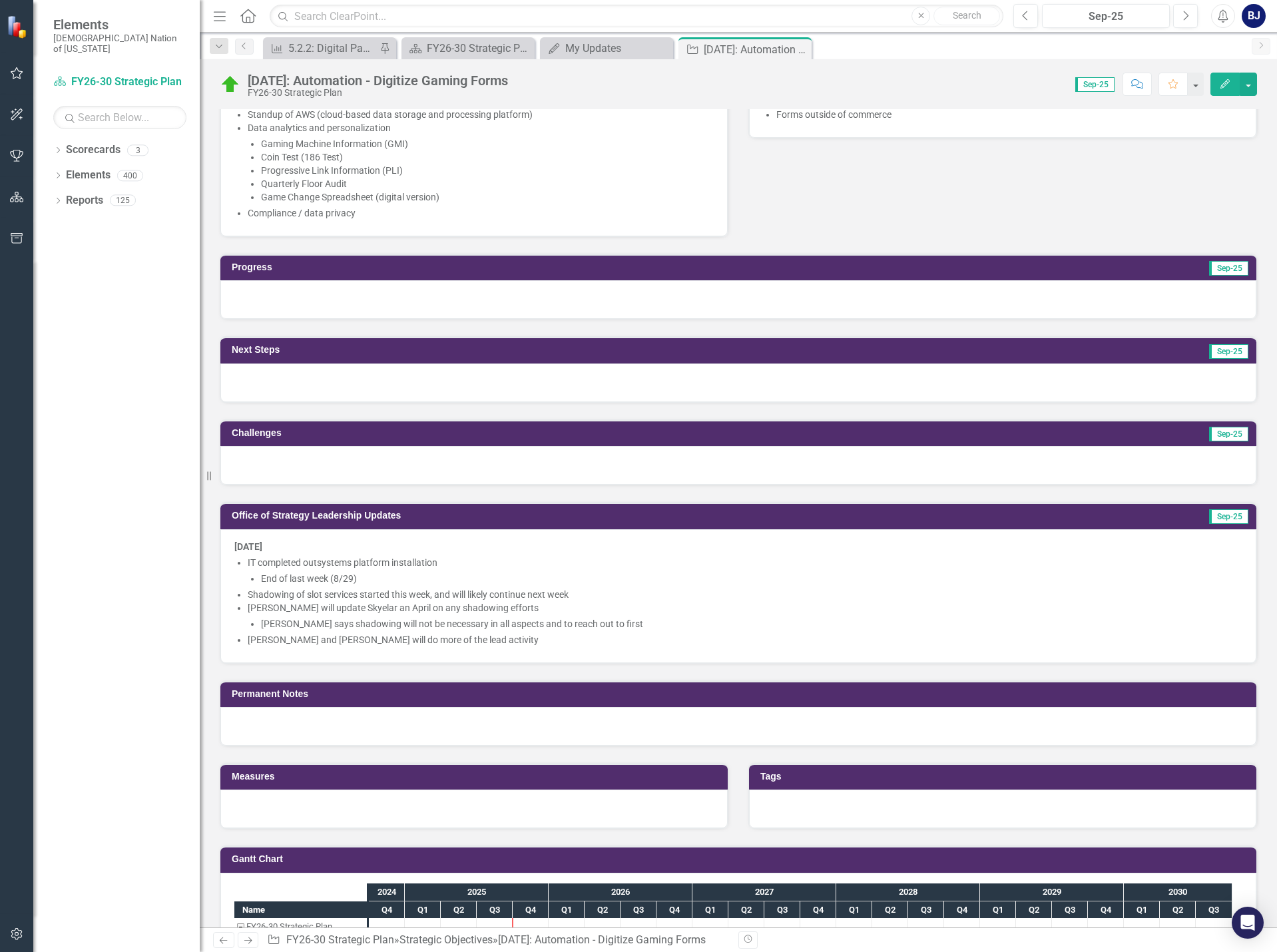
scroll to position [466, 0]
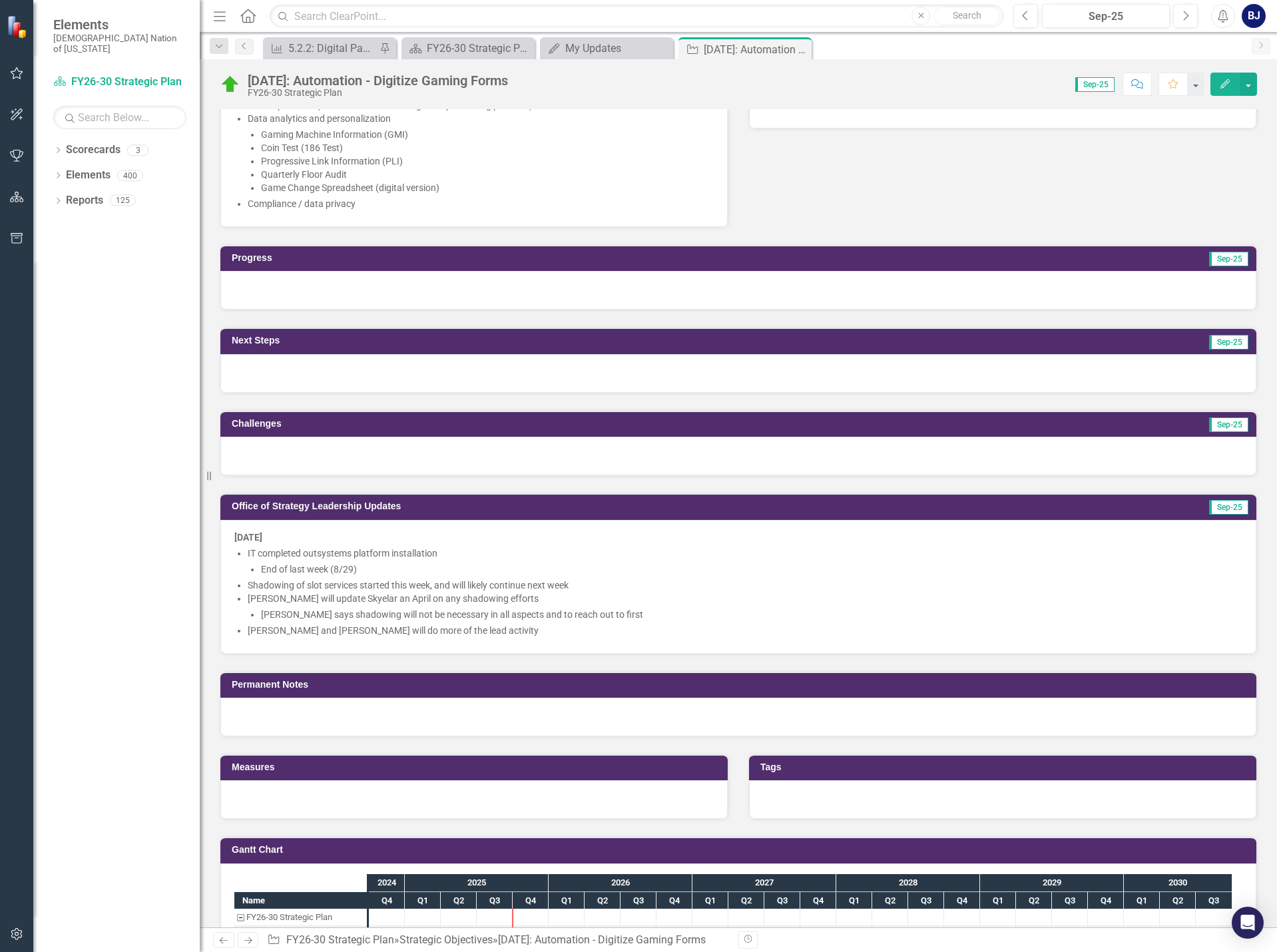
click at [438, 630] on li "[PERSON_NAME] and [PERSON_NAME] will do more of the lead activity" at bounding box center [745, 630] width 995 height 13
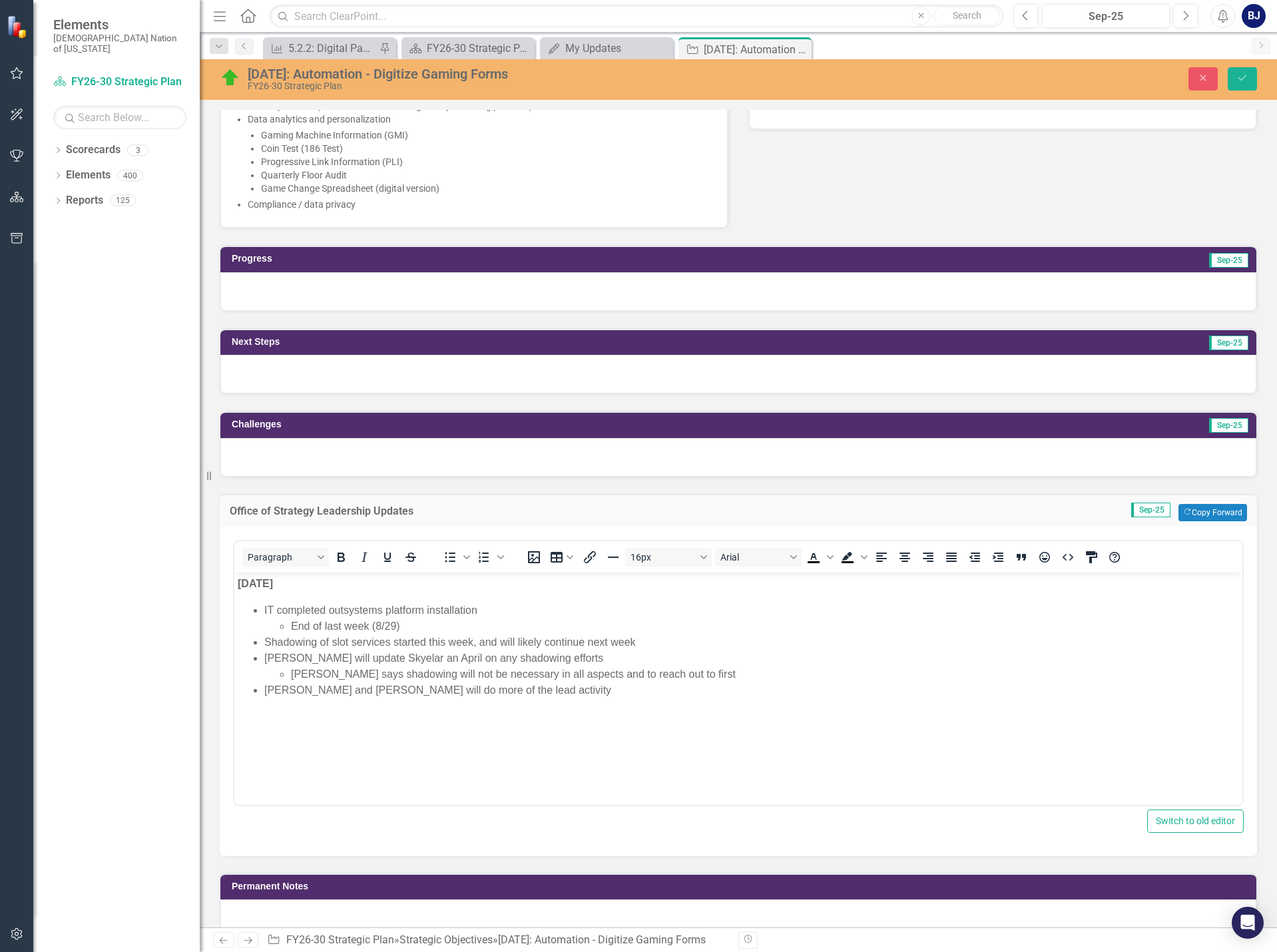
scroll to position [0, 0]
click at [477, 693] on li "[PERSON_NAME] and [PERSON_NAME] will do more of the lead activity" at bounding box center [752, 689] width 975 height 16
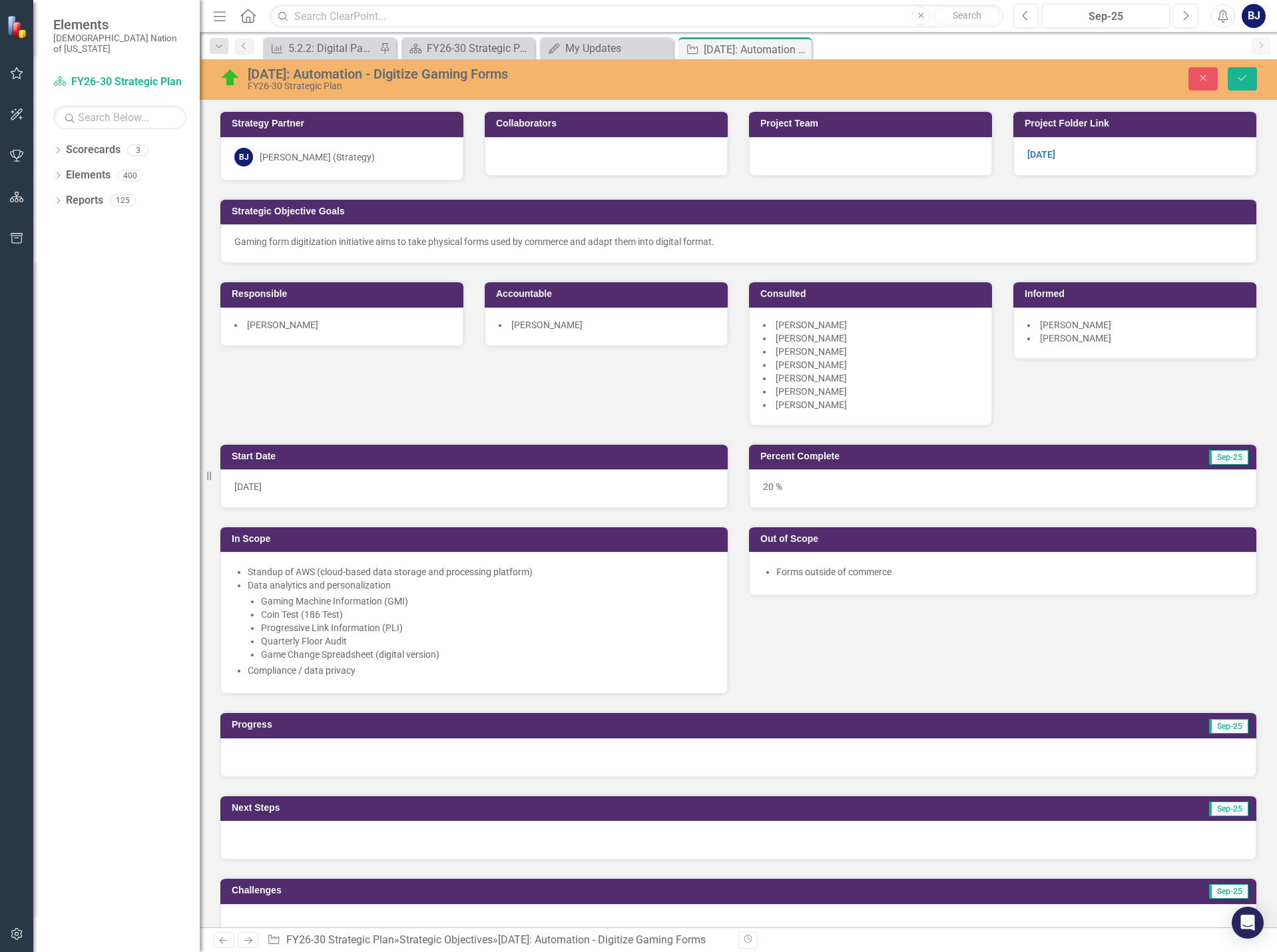
scroll to position [466, 0]
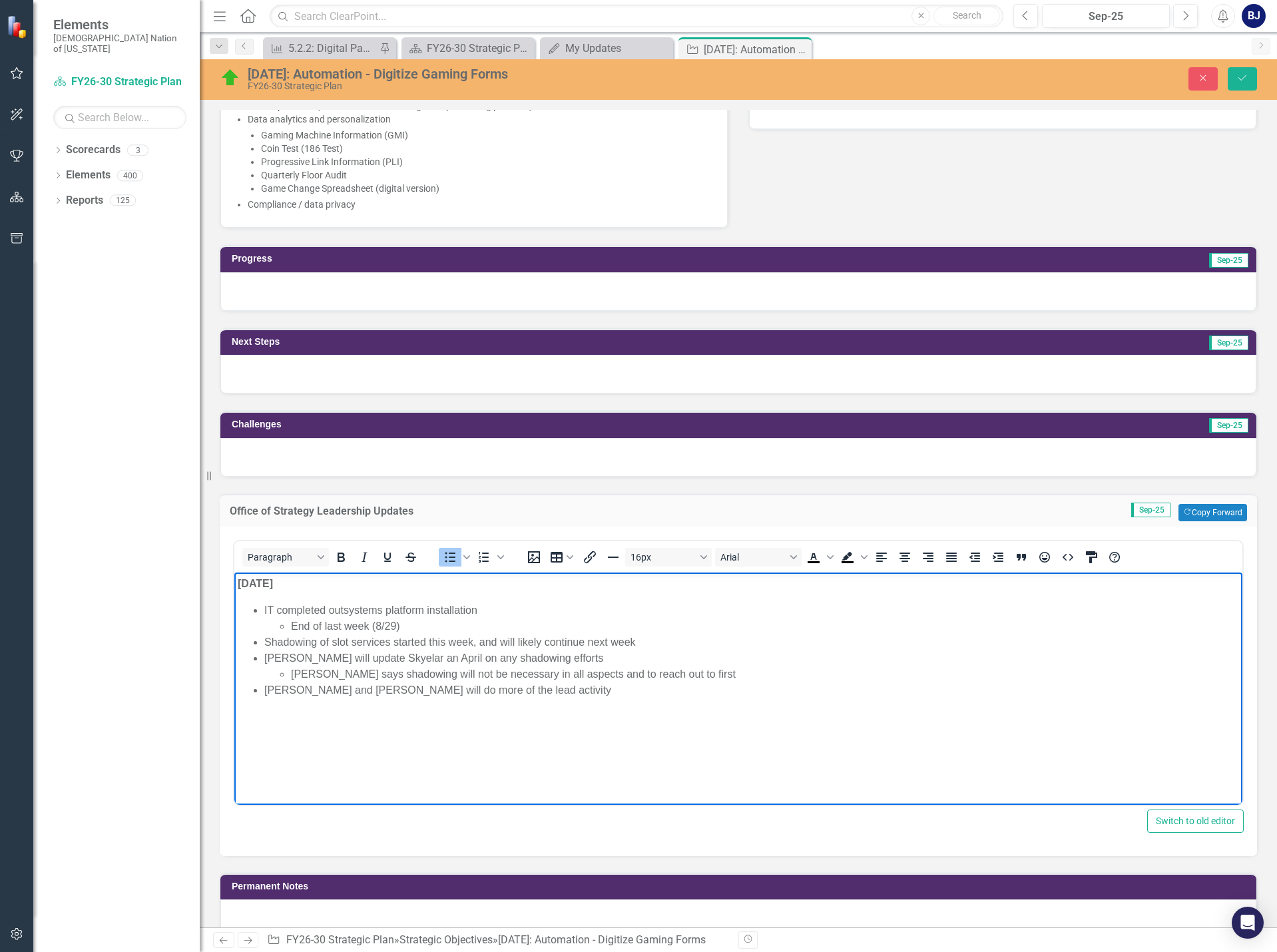
click at [491, 693] on li "[PERSON_NAME] and [PERSON_NAME] will do more of the lead activity" at bounding box center [752, 689] width 975 height 16
click at [342, 558] on icon "Bold" at bounding box center [341, 557] width 7 height 10
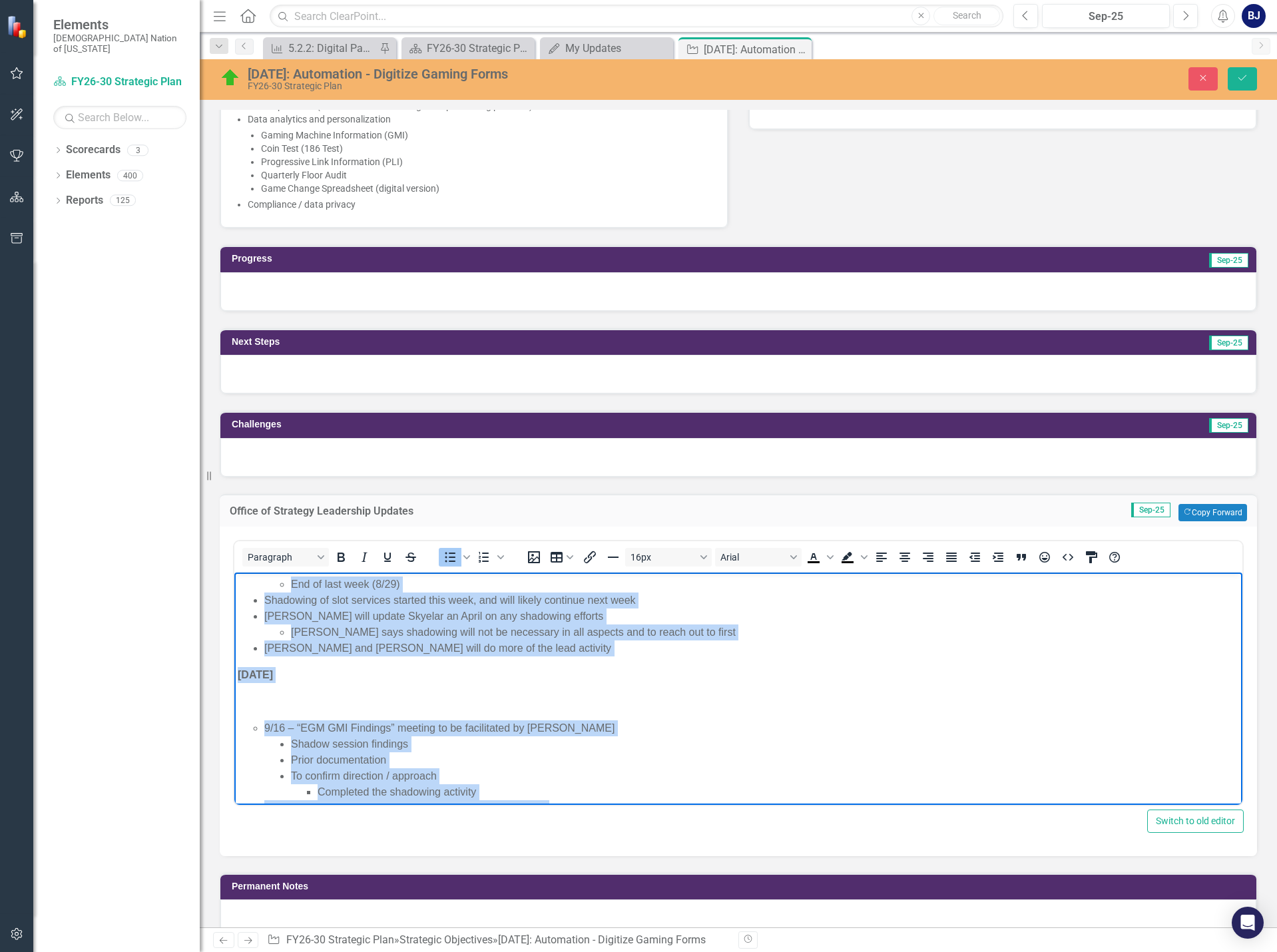
scroll to position [39, 0]
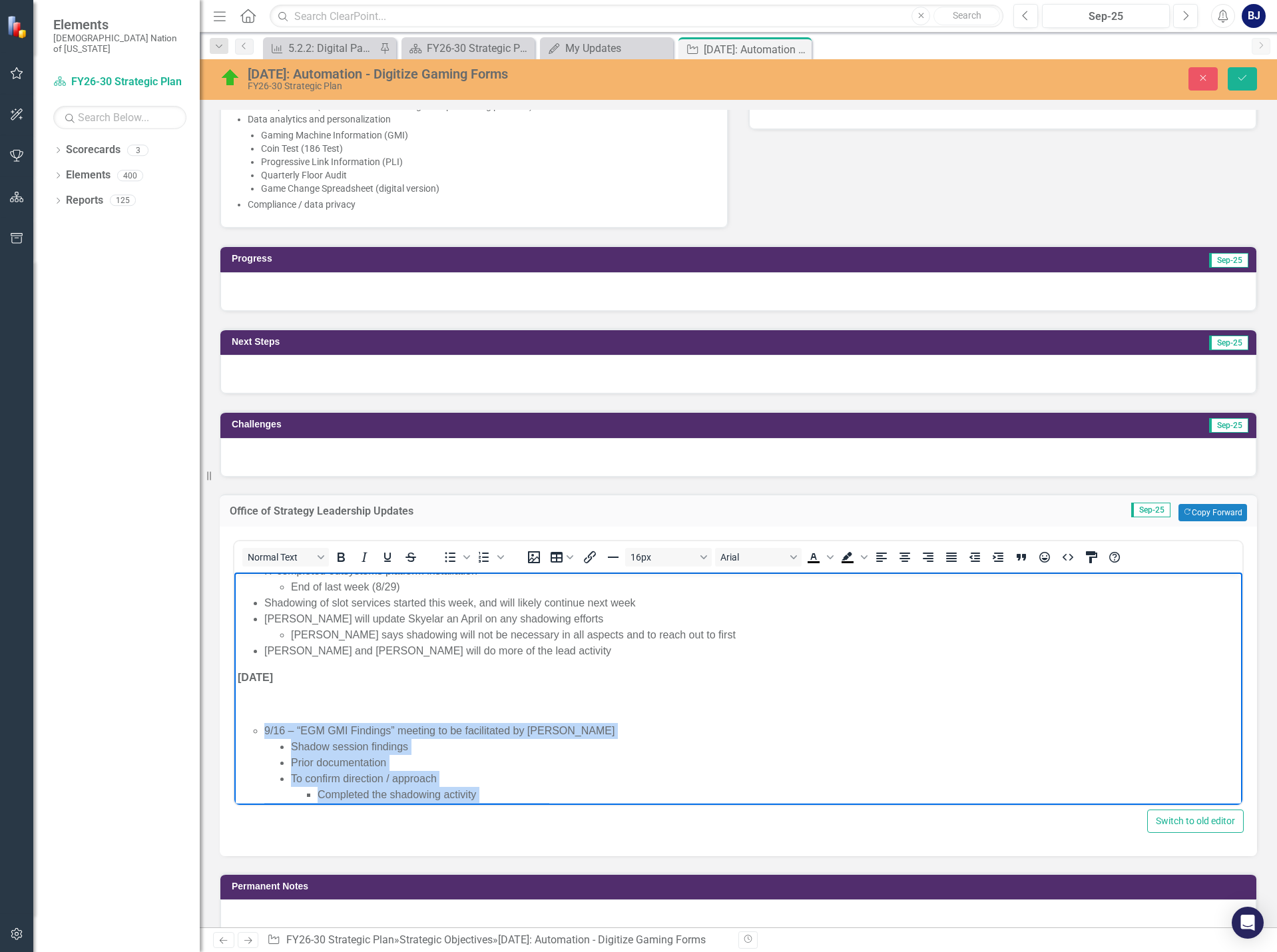
drag, startPoint x: 476, startPoint y: 756, endPoint x: 464, endPoint y: 1272, distance: 516.1
click at [234, 699] on html "9.4.25 IT completed outsystems platform installation End of last week (8/29) Sh…" at bounding box center [738, 752] width 1008 height 438
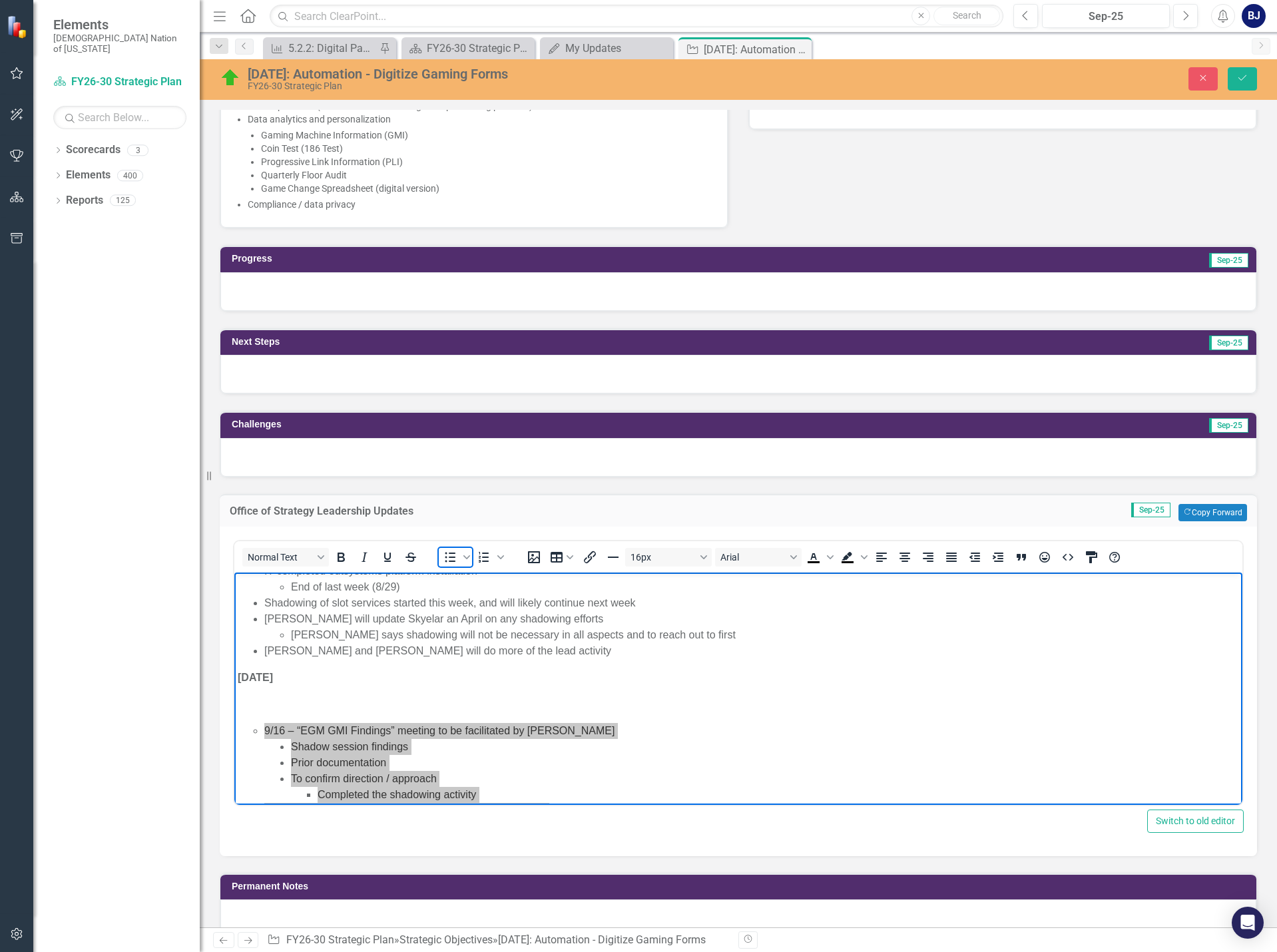
click at [444, 565] on span "Bullet list" at bounding box center [451, 556] width 23 height 18
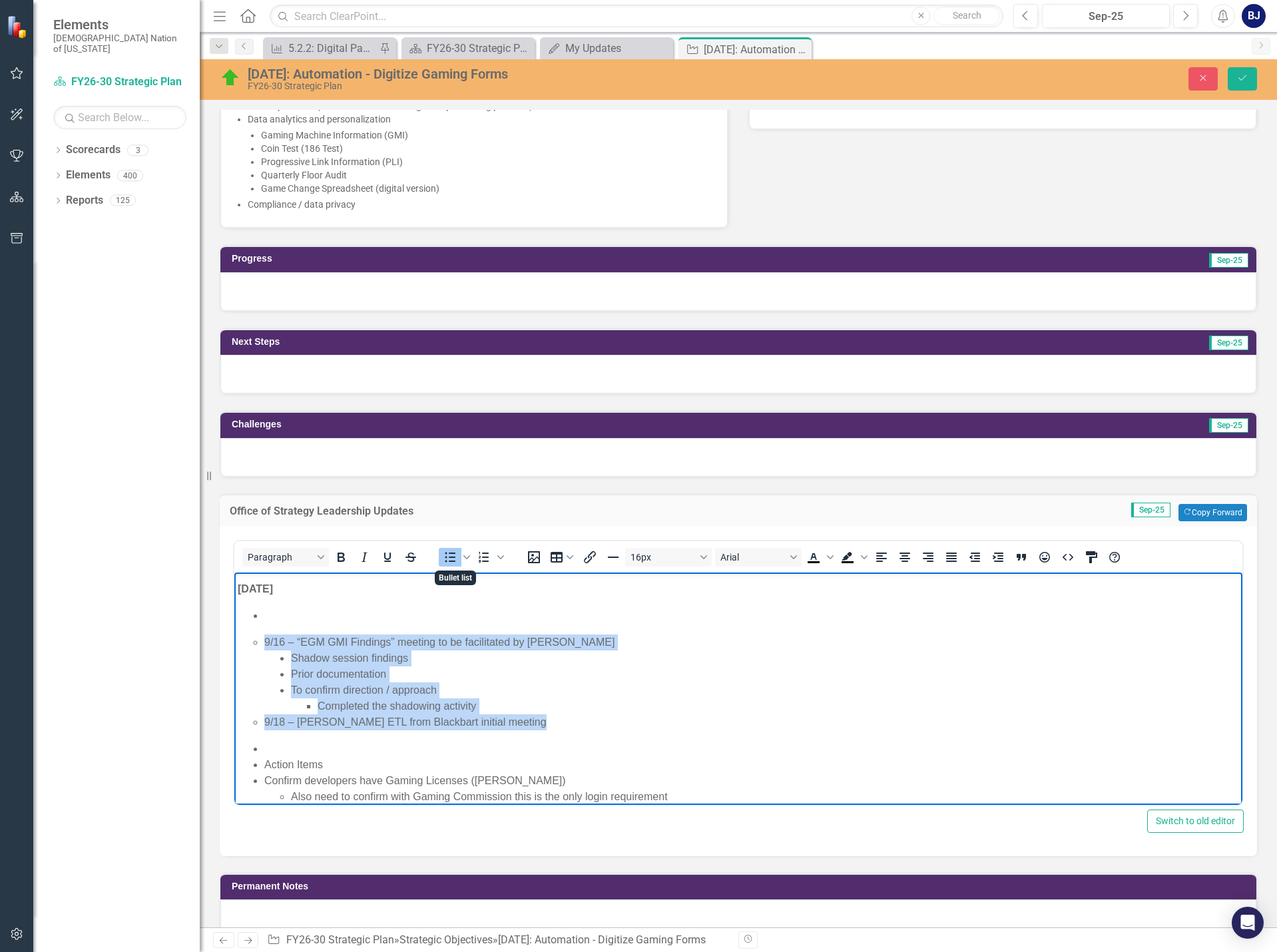
scroll to position [96, 0]
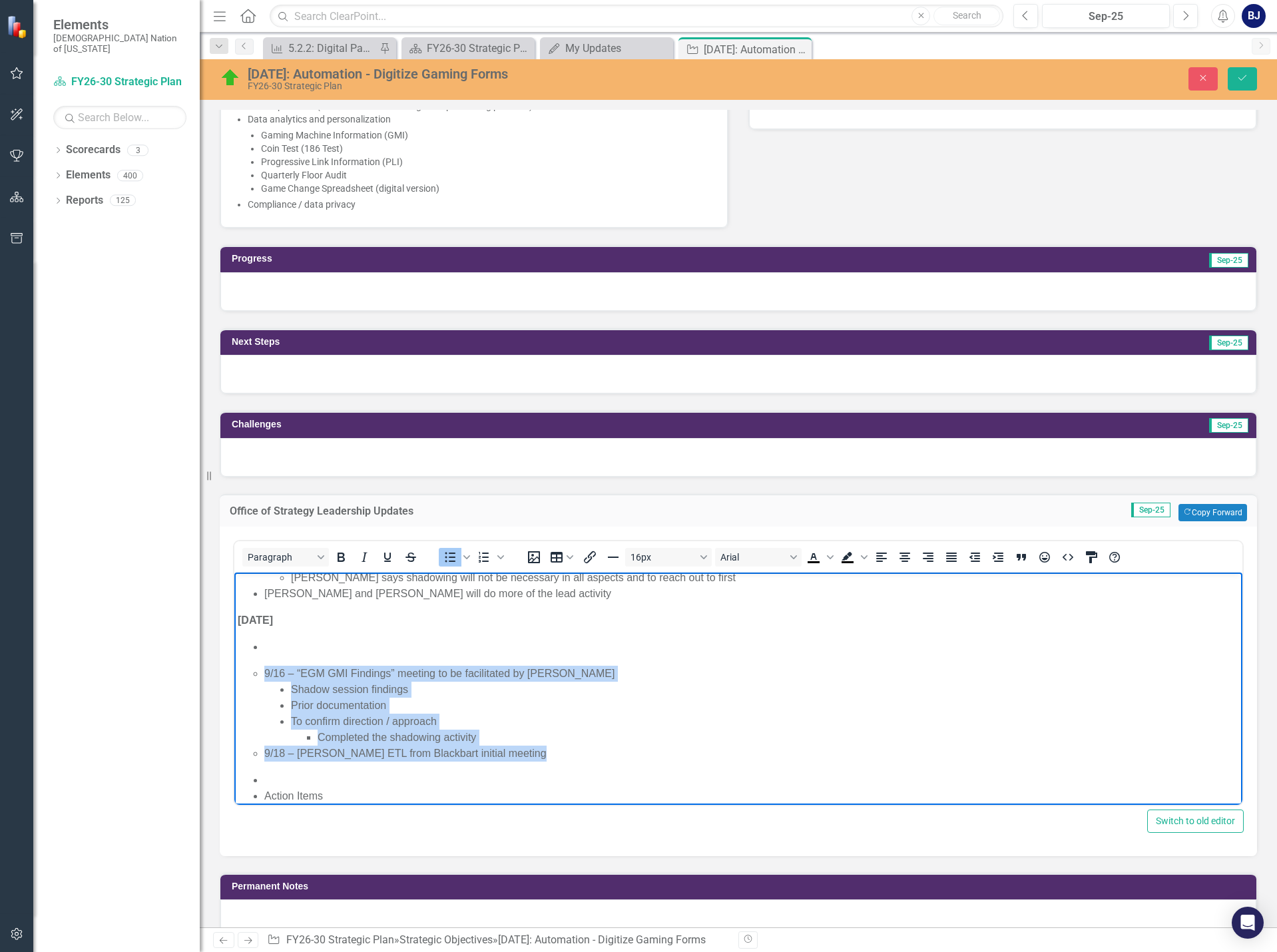
click at [279, 643] on li "﻿" at bounding box center [752, 647] width 975 height 16
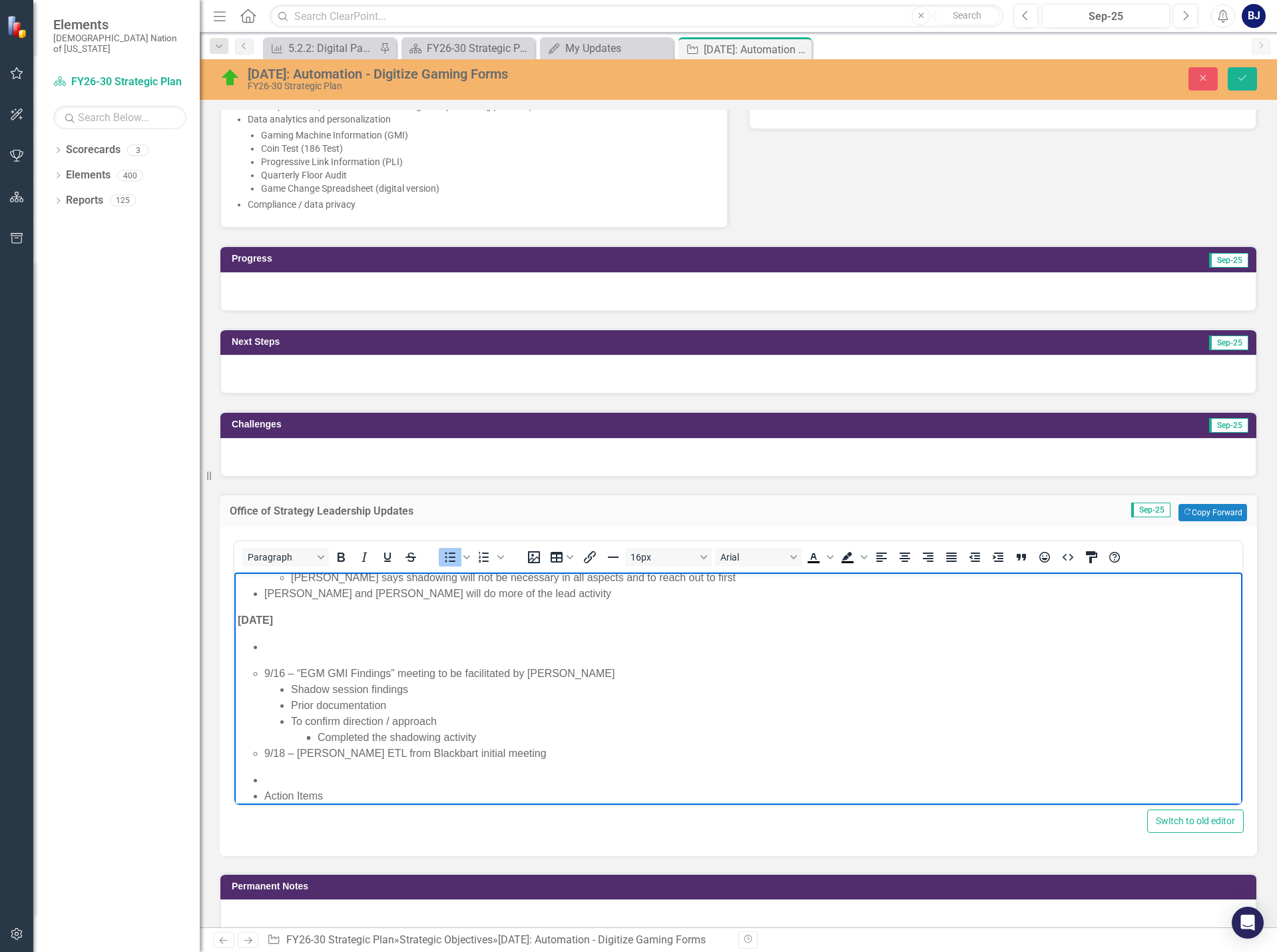
click at [263, 673] on ul "9/16 – “EGM GMI Findings” meeting to be facilitated by Tiffany Shadow session f…" at bounding box center [739, 712] width 1002 height 95
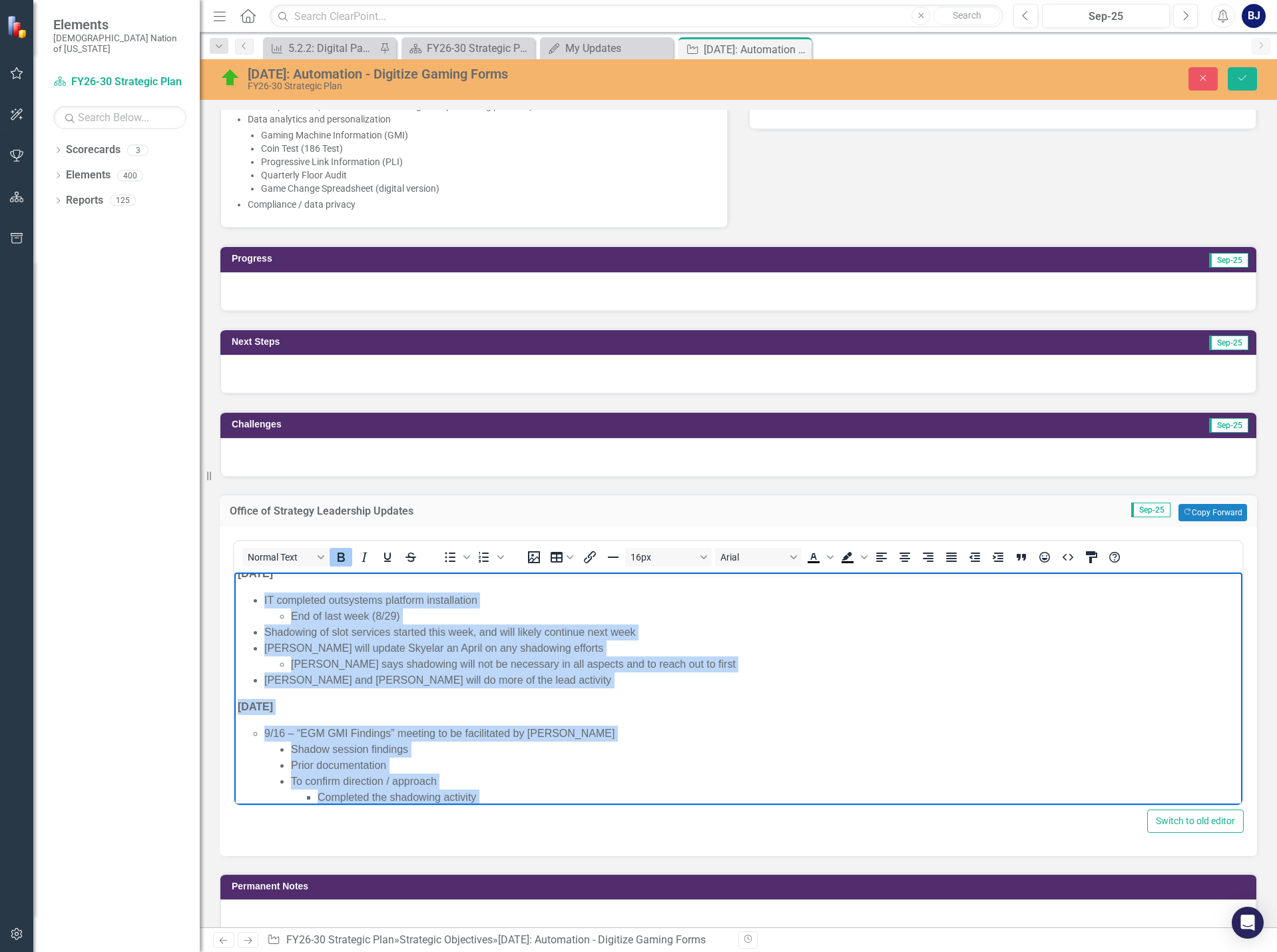
scroll to position [0, 0]
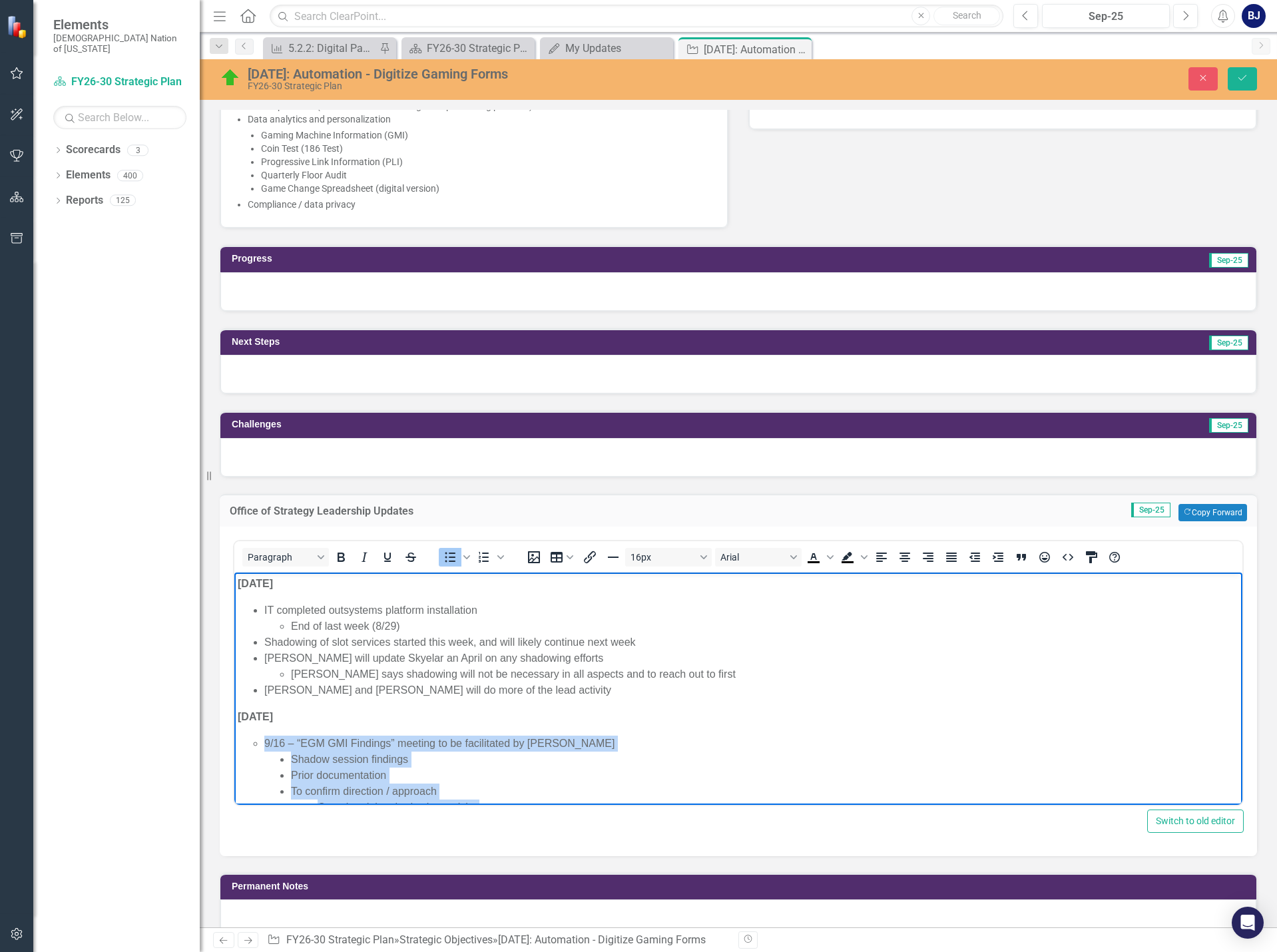
drag, startPoint x: 480, startPoint y: 757, endPoint x: 256, endPoint y: 745, distance: 224.3
click at [256, 745] on body "9.4.25 IT completed outsystems platform installation End of last week (8/29) Sh…" at bounding box center [738, 778] width 1008 height 411
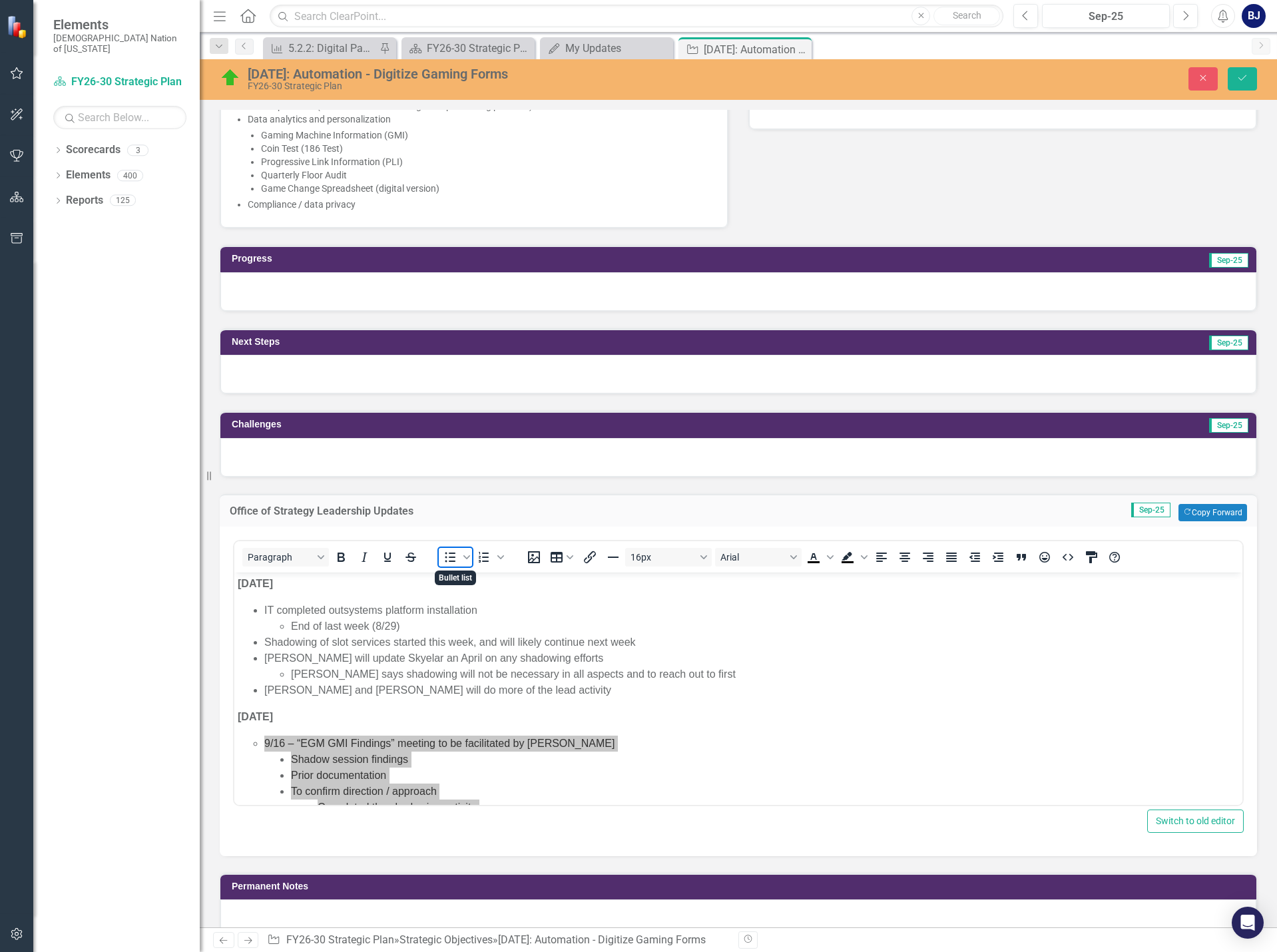
click at [444, 557] on icon "Bullet list" at bounding box center [450, 557] width 16 height 16
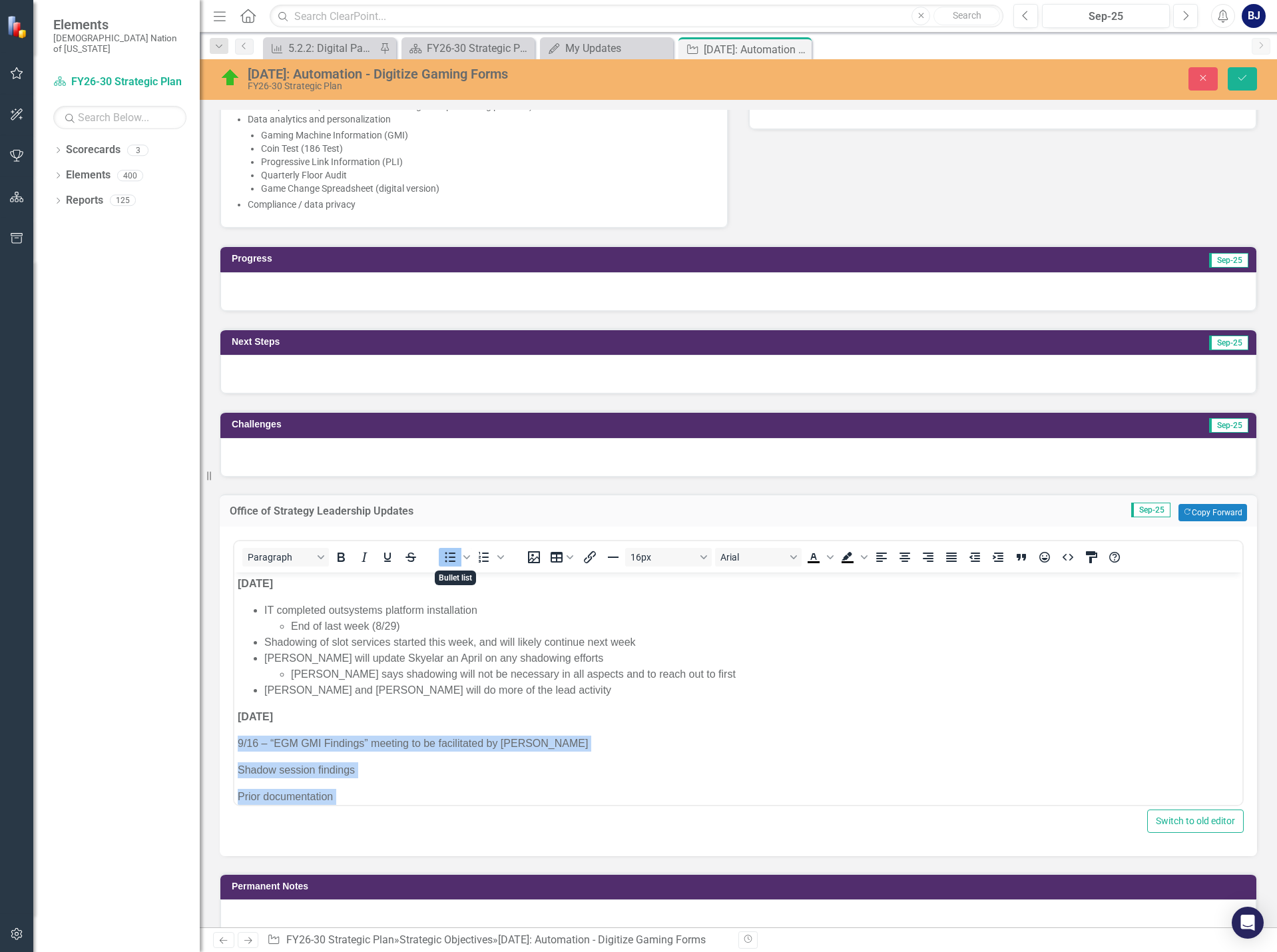
scroll to position [139, 0]
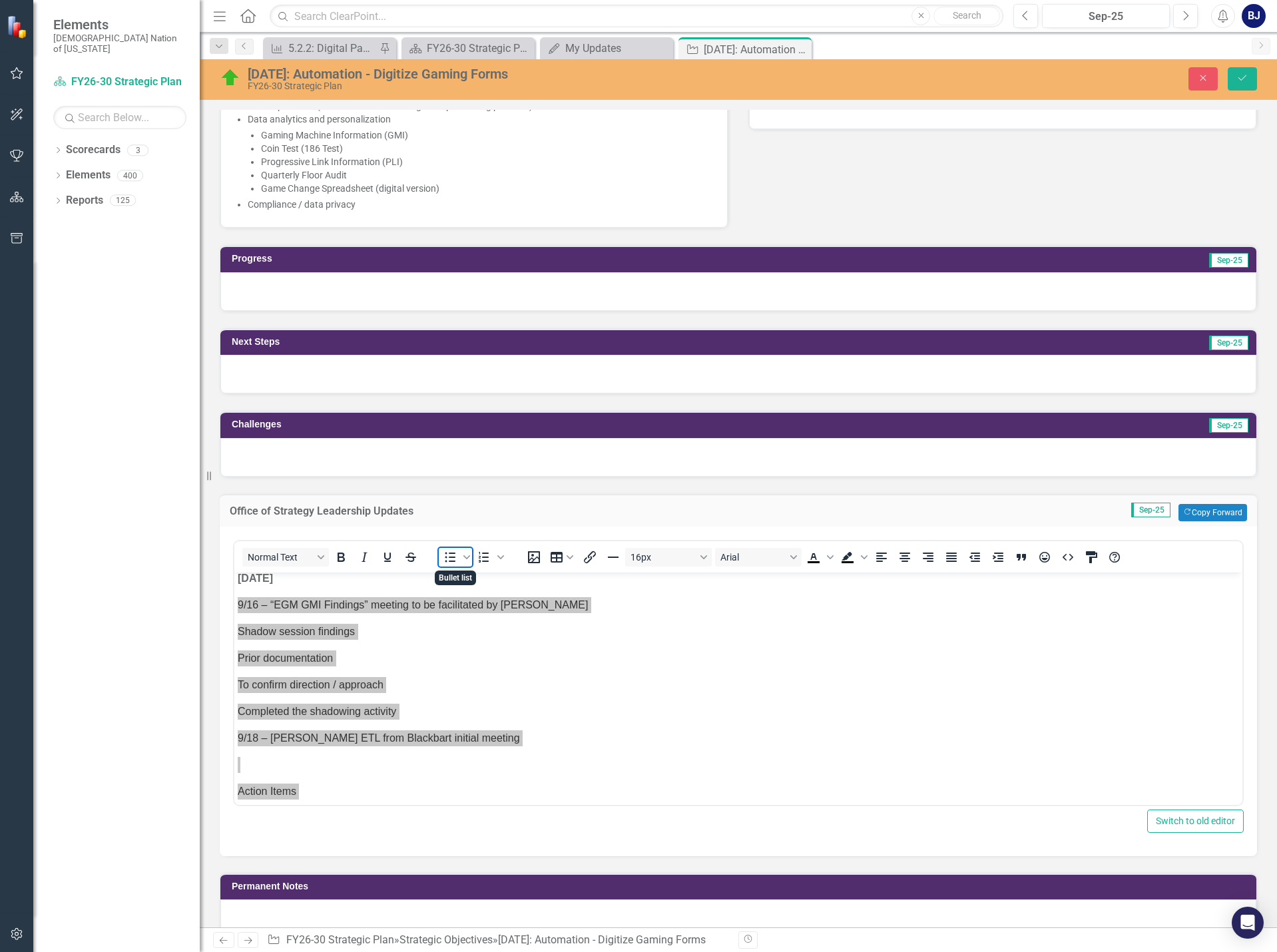
click at [445, 556] on icon "Bullet list" at bounding box center [451, 557] width 10 height 10
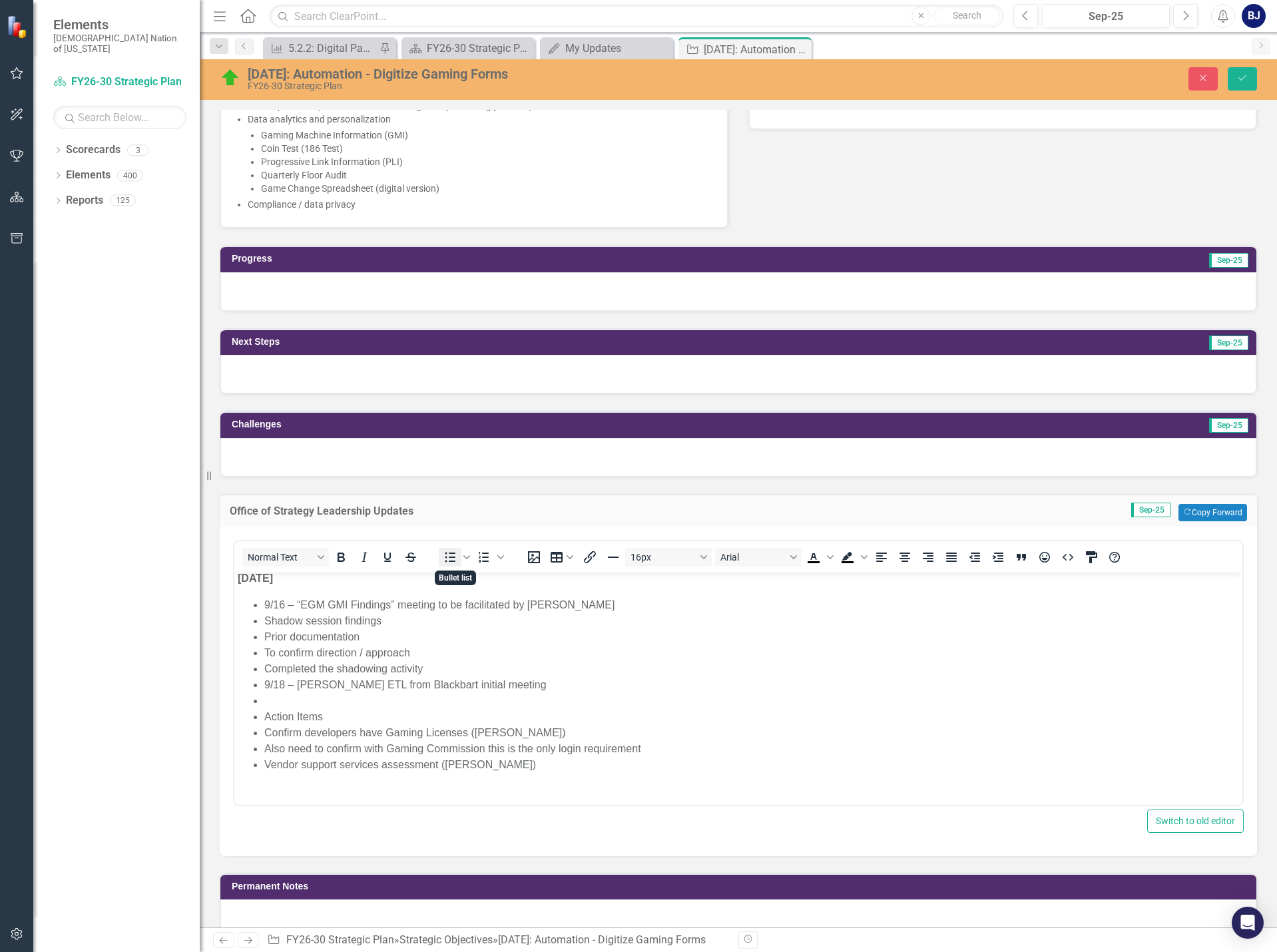
scroll to position [148, 0]
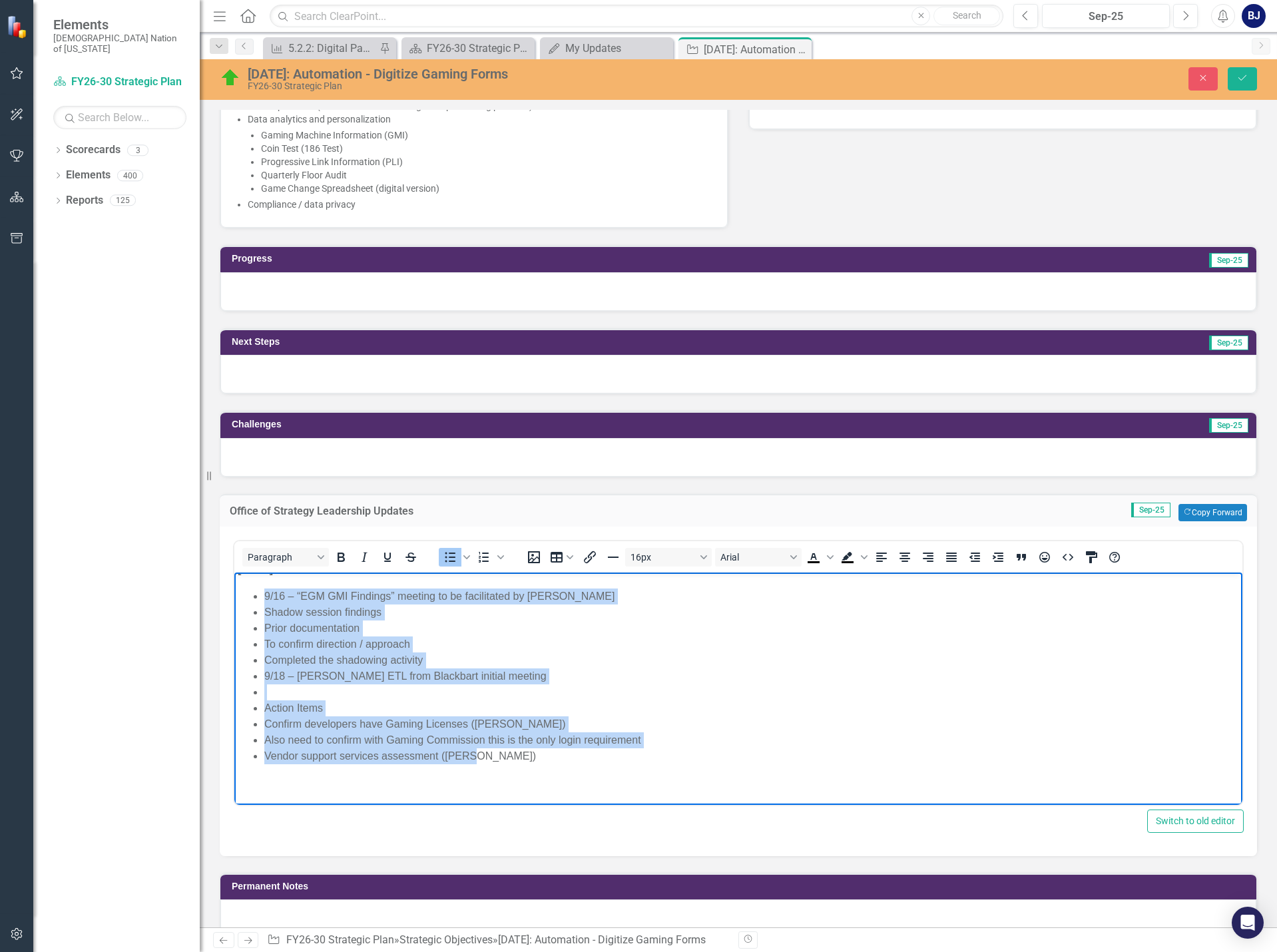
click at [368, 696] on li "Rich Text Area. Press ALT-0 for help." at bounding box center [752, 692] width 975 height 16
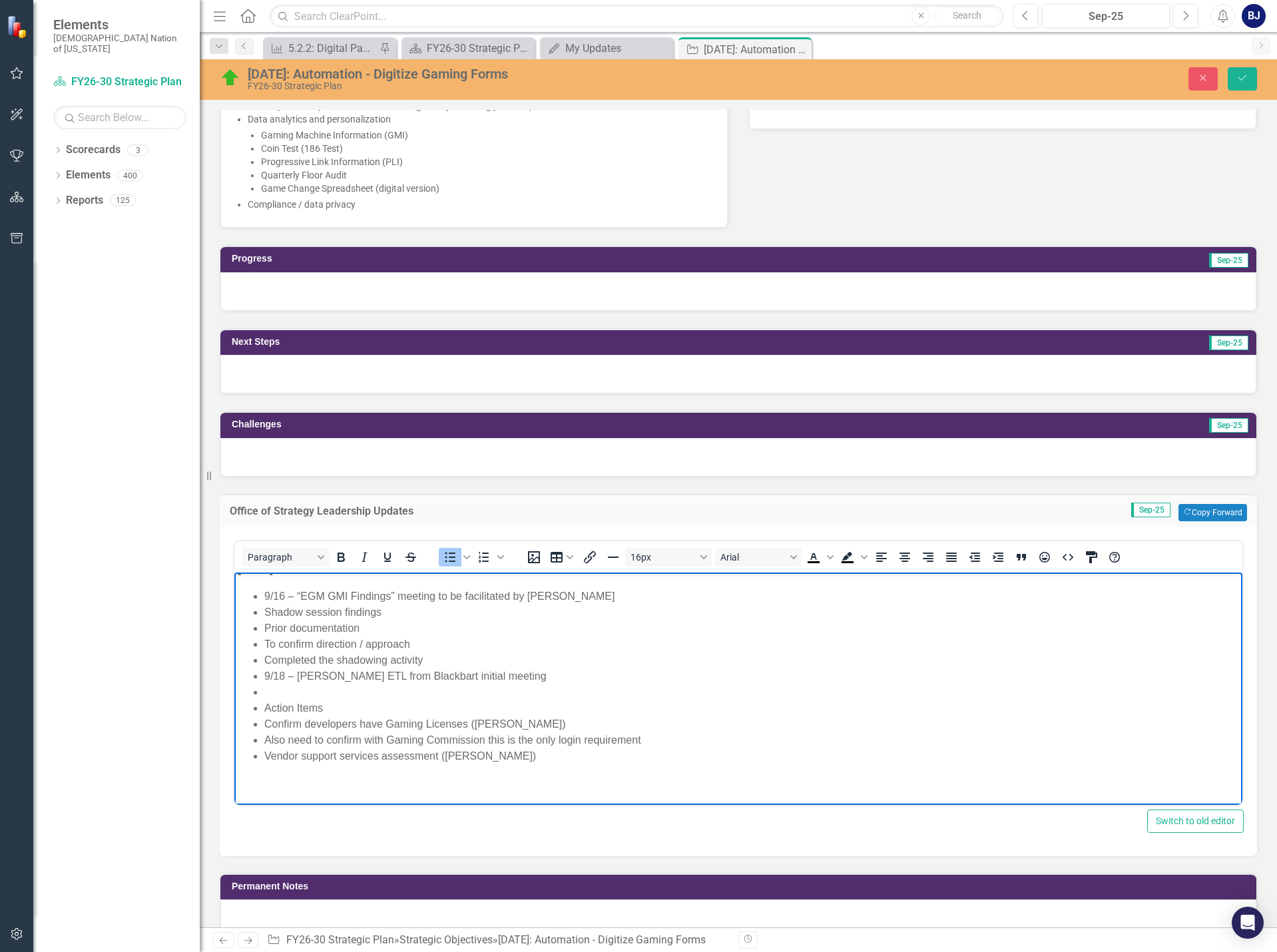
click at [267, 720] on li "Confirm developers have Gaming Licenses (Alan)" at bounding box center [752, 724] width 975 height 16
click at [261, 736] on ul "9/16 – “EGM GMI Findings” meeting to be facilitated by Tiffany Shadow session f…" at bounding box center [739, 675] width 1002 height 176
click at [261, 753] on ul "9/16 – “EGM GMI Findings” meeting to be facilitated by Tiffany Shadow session f…" at bounding box center [739, 675] width 1002 height 176
click at [276, 686] on li "Rich Text Area. Press ALT-0 for help." at bounding box center [752, 692] width 975 height 16
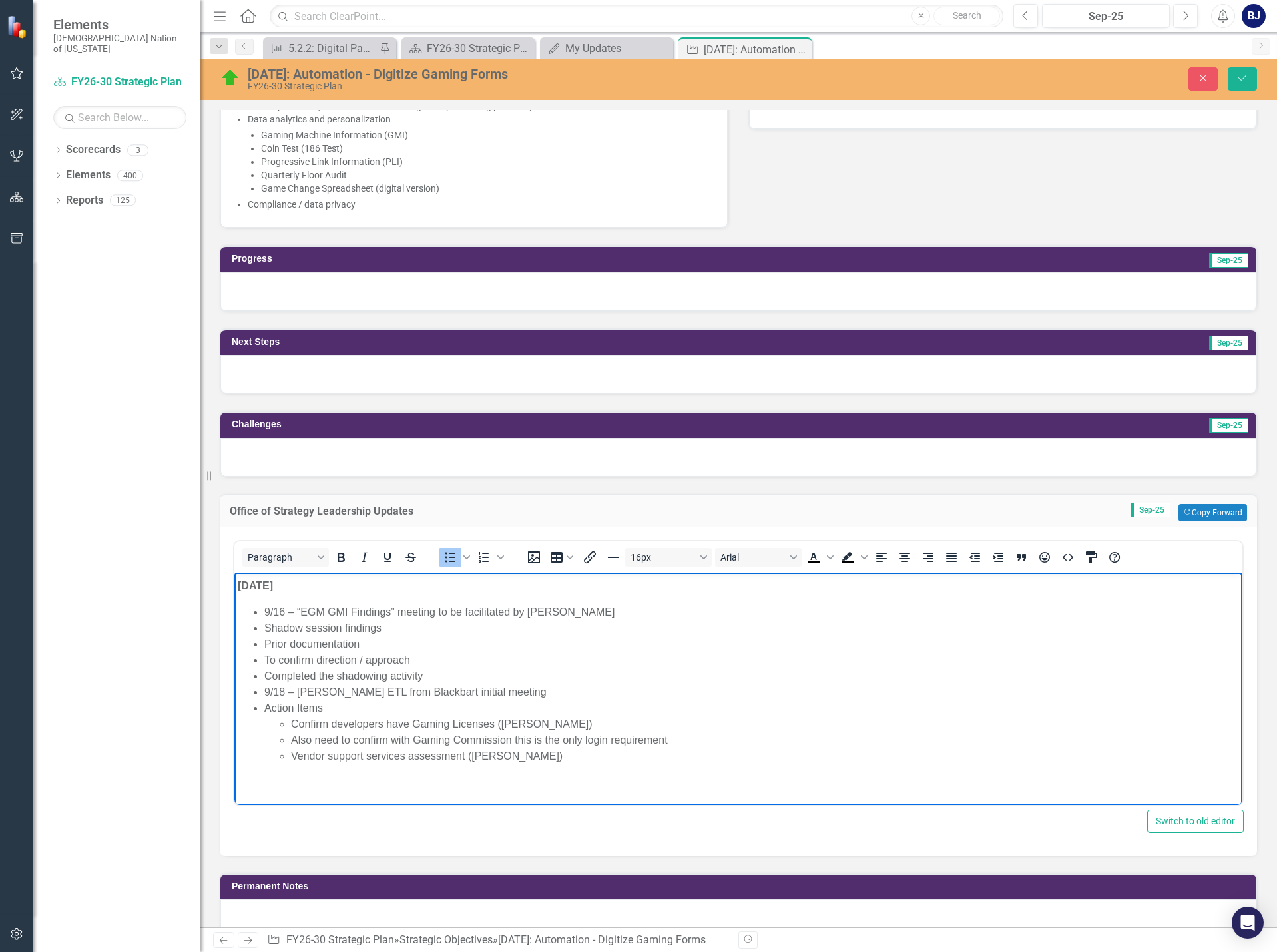
click at [262, 693] on ul "9/16 – “EGM GMI Findings” meeting to be facilitated by Tiffany Shadow session f…" at bounding box center [739, 684] width 1002 height 160
click at [267, 675] on li "Completed the shadowing activity 9/18 – Reverse ETL from Blackbart initial meet…" at bounding box center [752, 683] width 975 height 32
click at [265, 656] on li "To confirm direction / approach" at bounding box center [752, 660] width 975 height 16
click at [261, 646] on ul "9/16 – “EGM GMI Findings” meeting to be facilitated by Tiffany Shadow session f…" at bounding box center [739, 684] width 1002 height 160
click at [265, 633] on li "Shadow session findings Prior documentation To confirm direction / approach" at bounding box center [752, 643] width 975 height 48
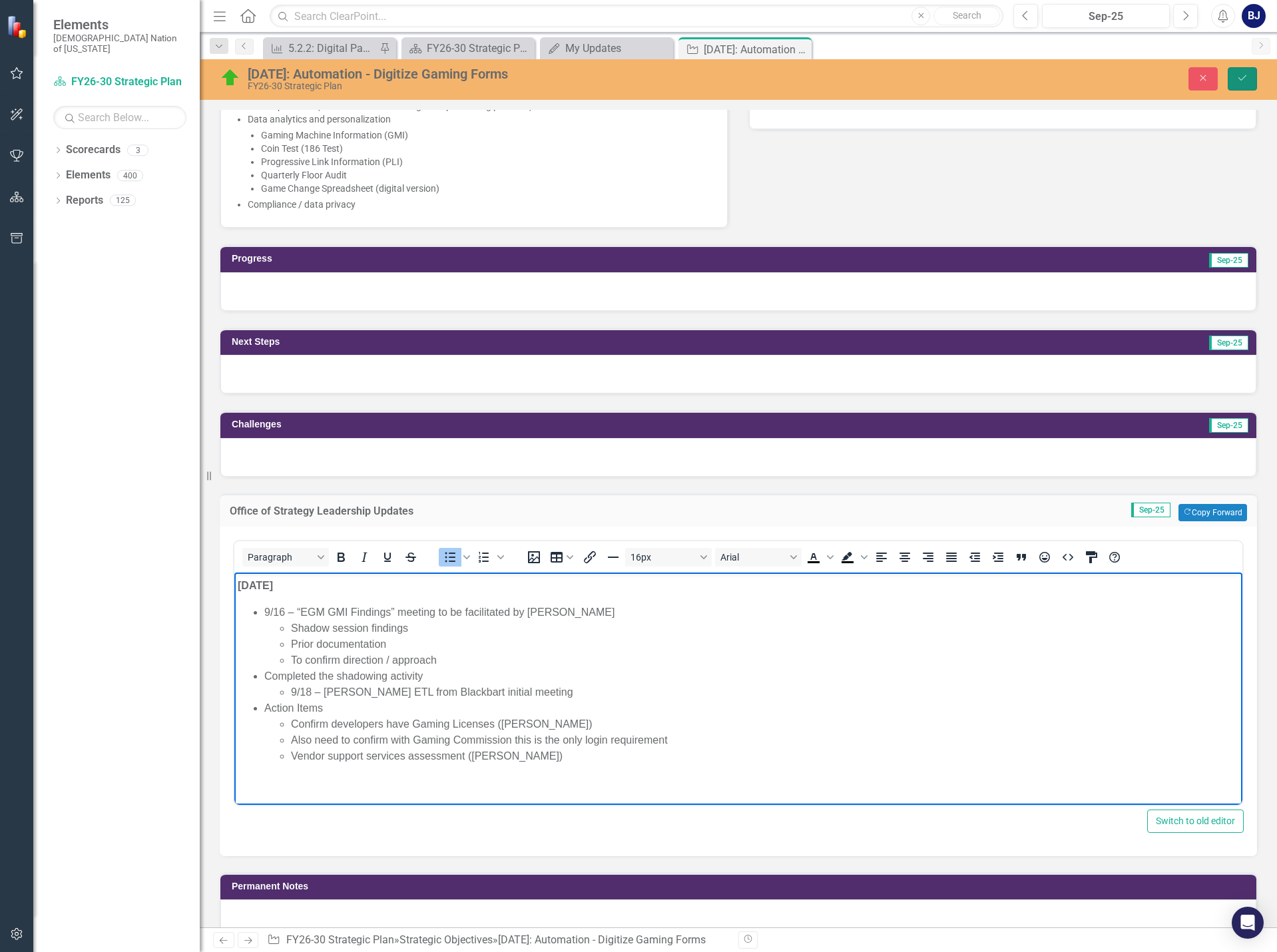
click at [1243, 84] on button "Save" at bounding box center [1242, 78] width 30 height 23
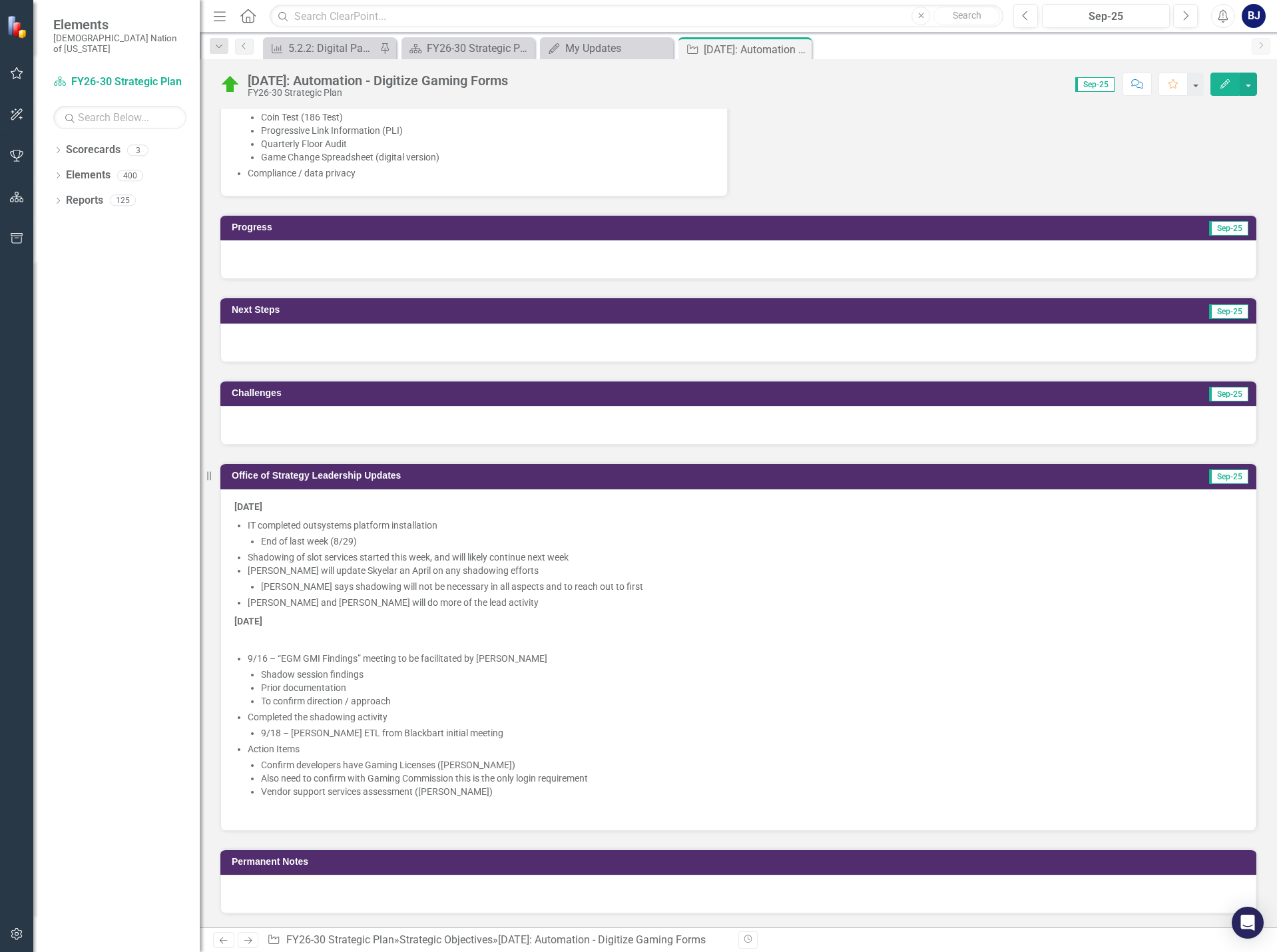
scroll to position [533, 0]
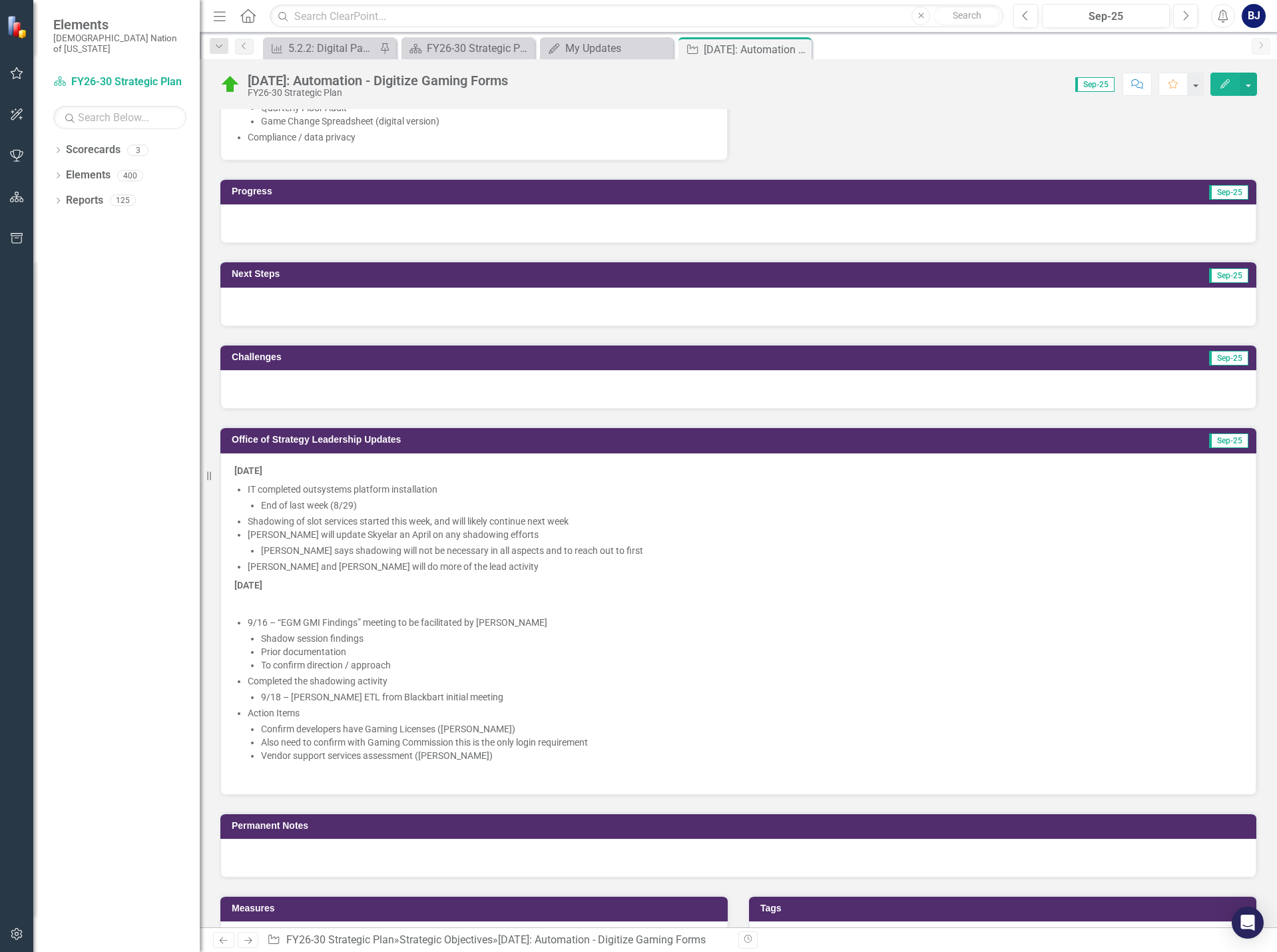
click at [285, 604] on p at bounding box center [738, 603] width 1008 height 18
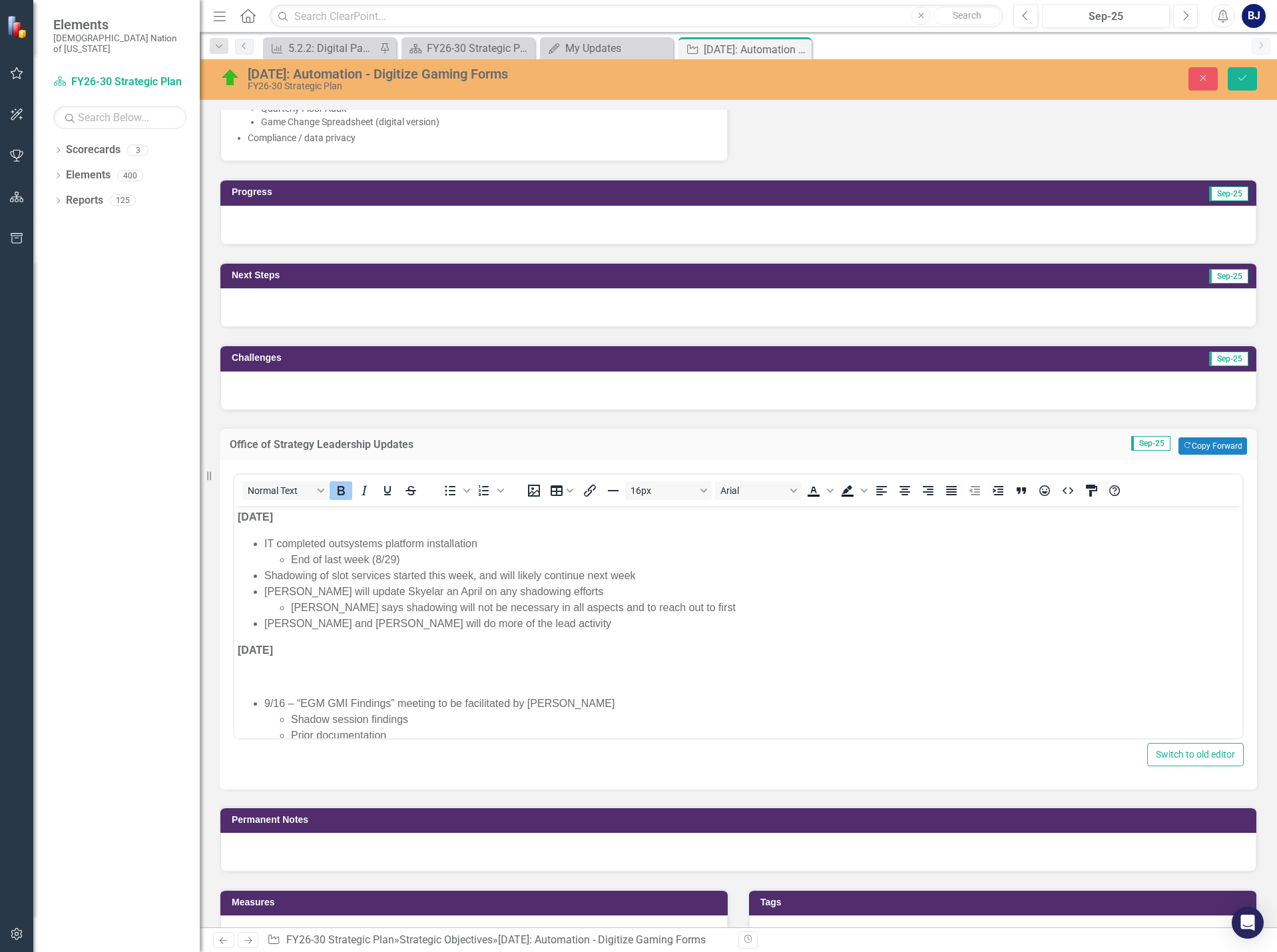
scroll to position [0, 0]
click at [275, 678] on p "Rich Text Area. Press ALT-0 for help." at bounding box center [739, 676] width 1002 height 16
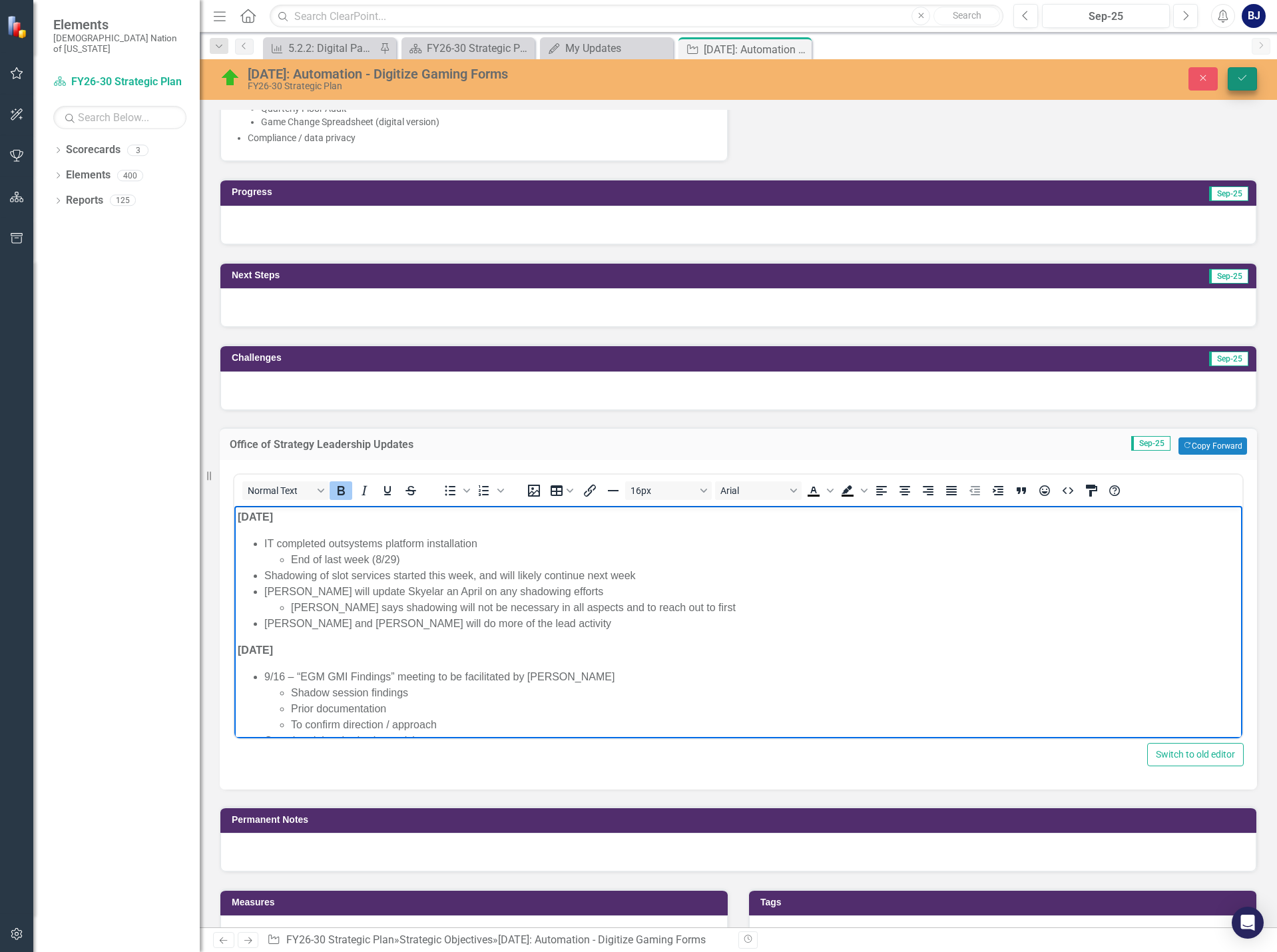
click at [1243, 84] on button "Save" at bounding box center [1242, 78] width 30 height 23
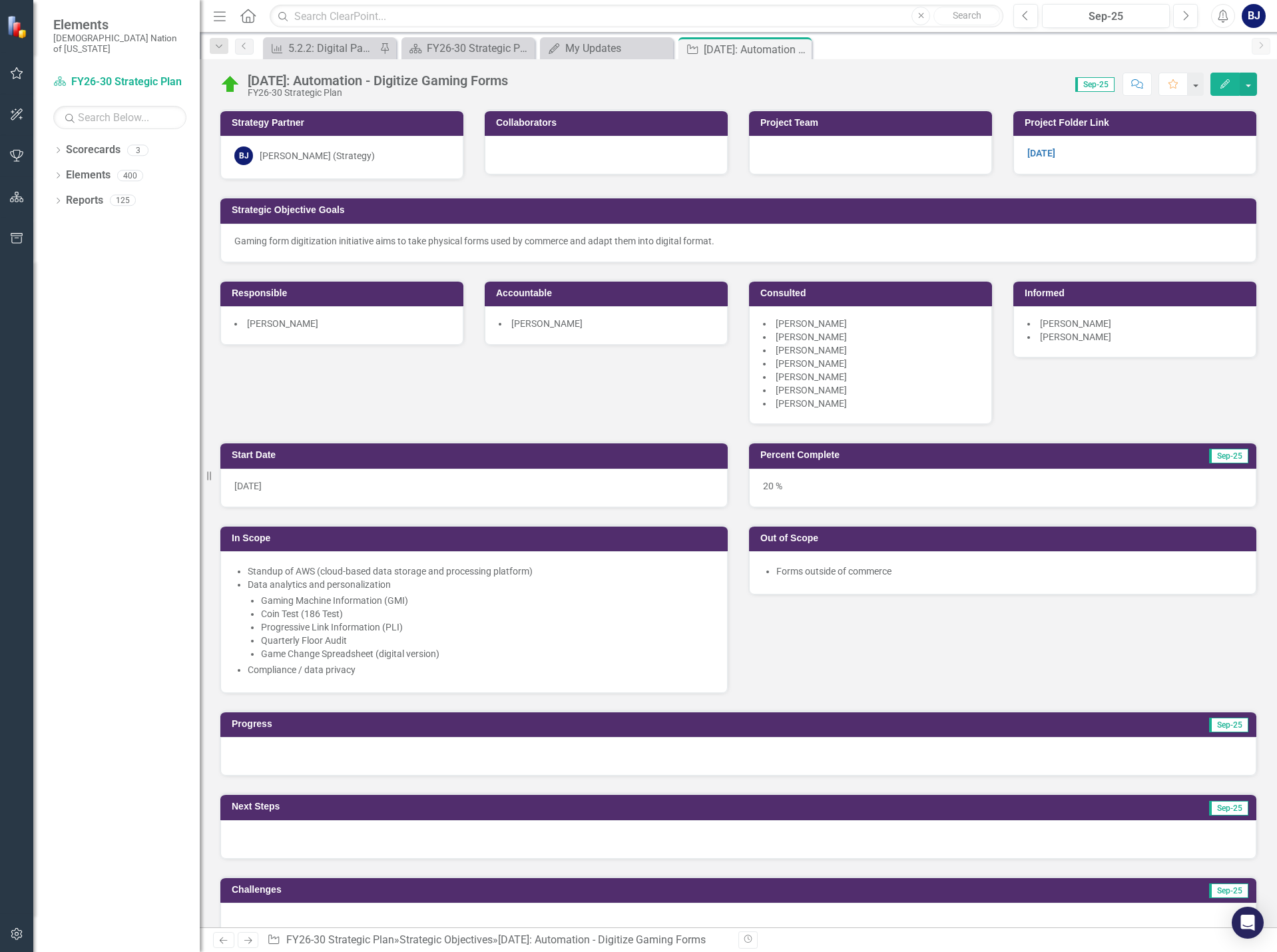
scroll to position [599, 0]
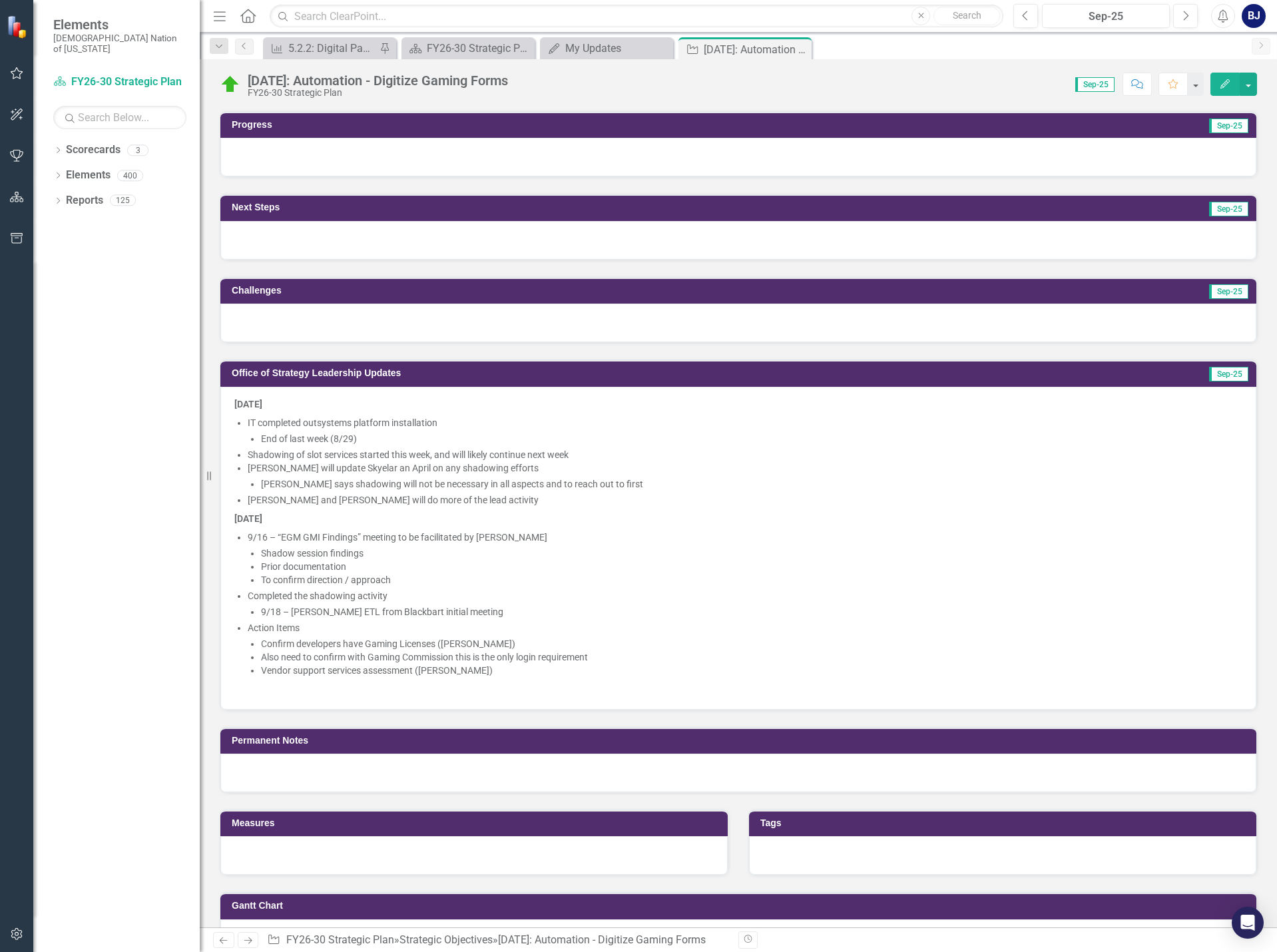
click at [112, 525] on div "Dropdown Scorecards 3 FY26-30 Strategic Plan Continuous Improvement FY26-30 Ope…" at bounding box center [116, 545] width 167 height 813
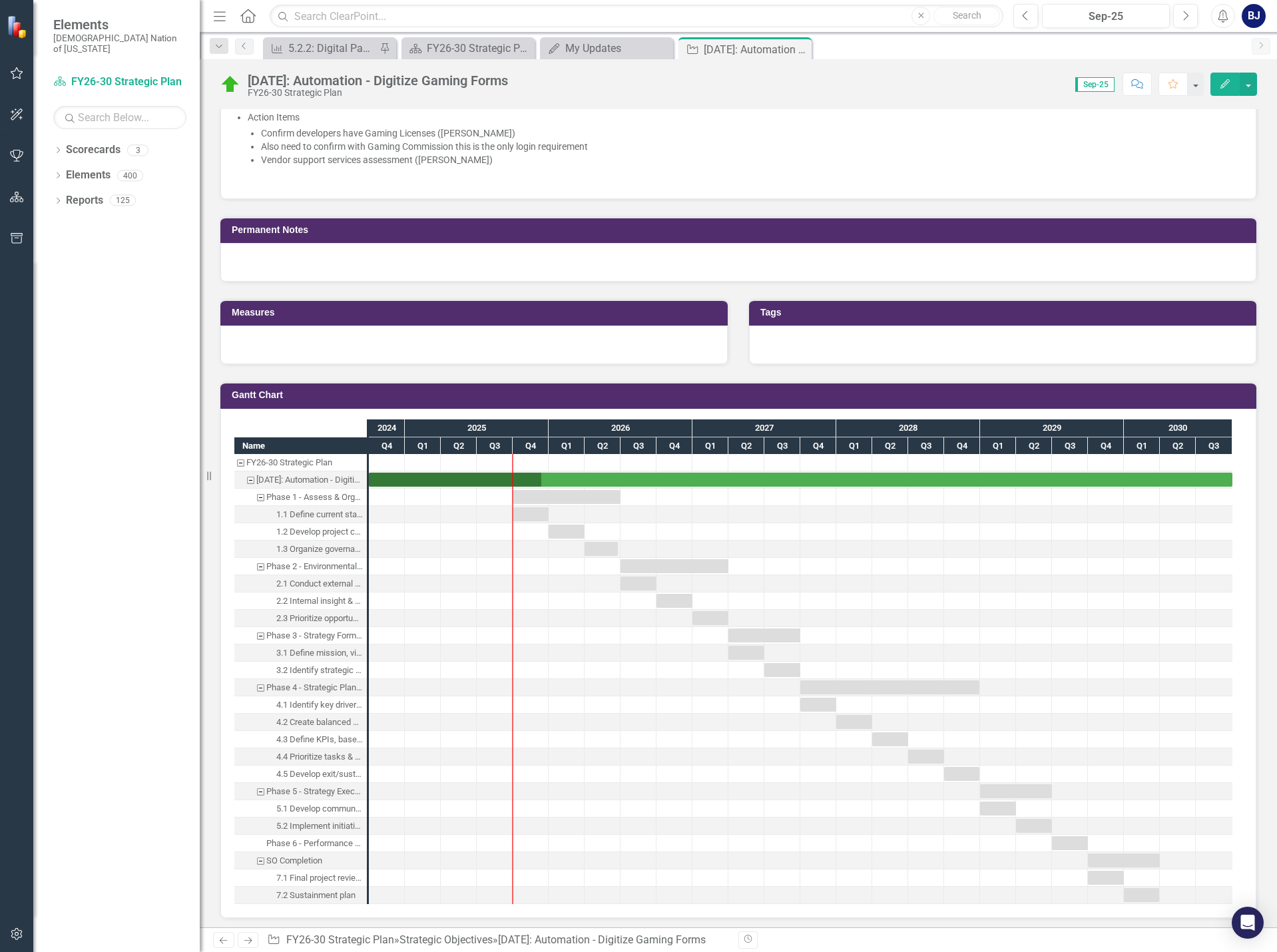
scroll to position [1132, 0]
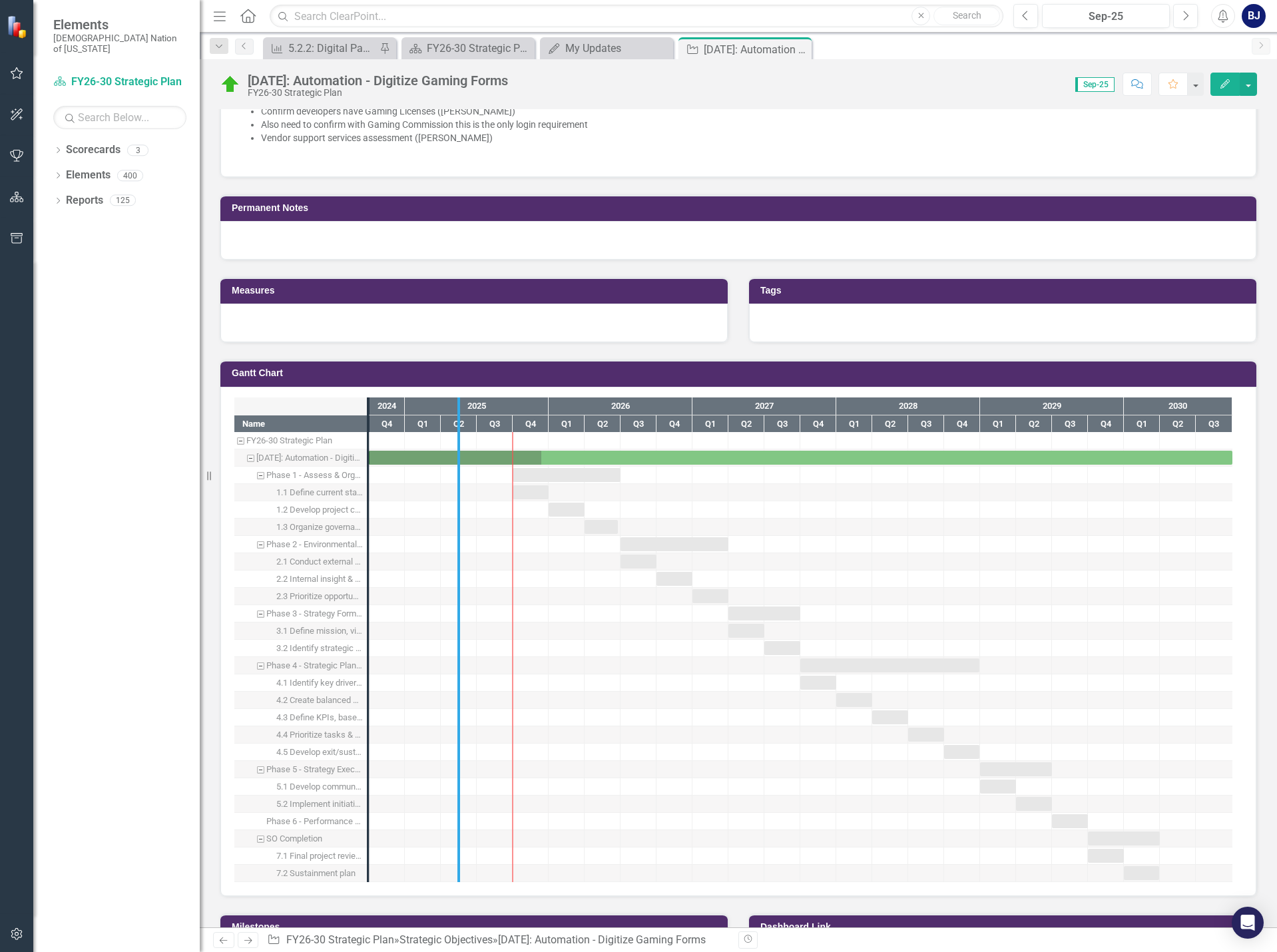
drag, startPoint x: 367, startPoint y: 462, endPoint x: 463, endPoint y: 462, distance: 96.0
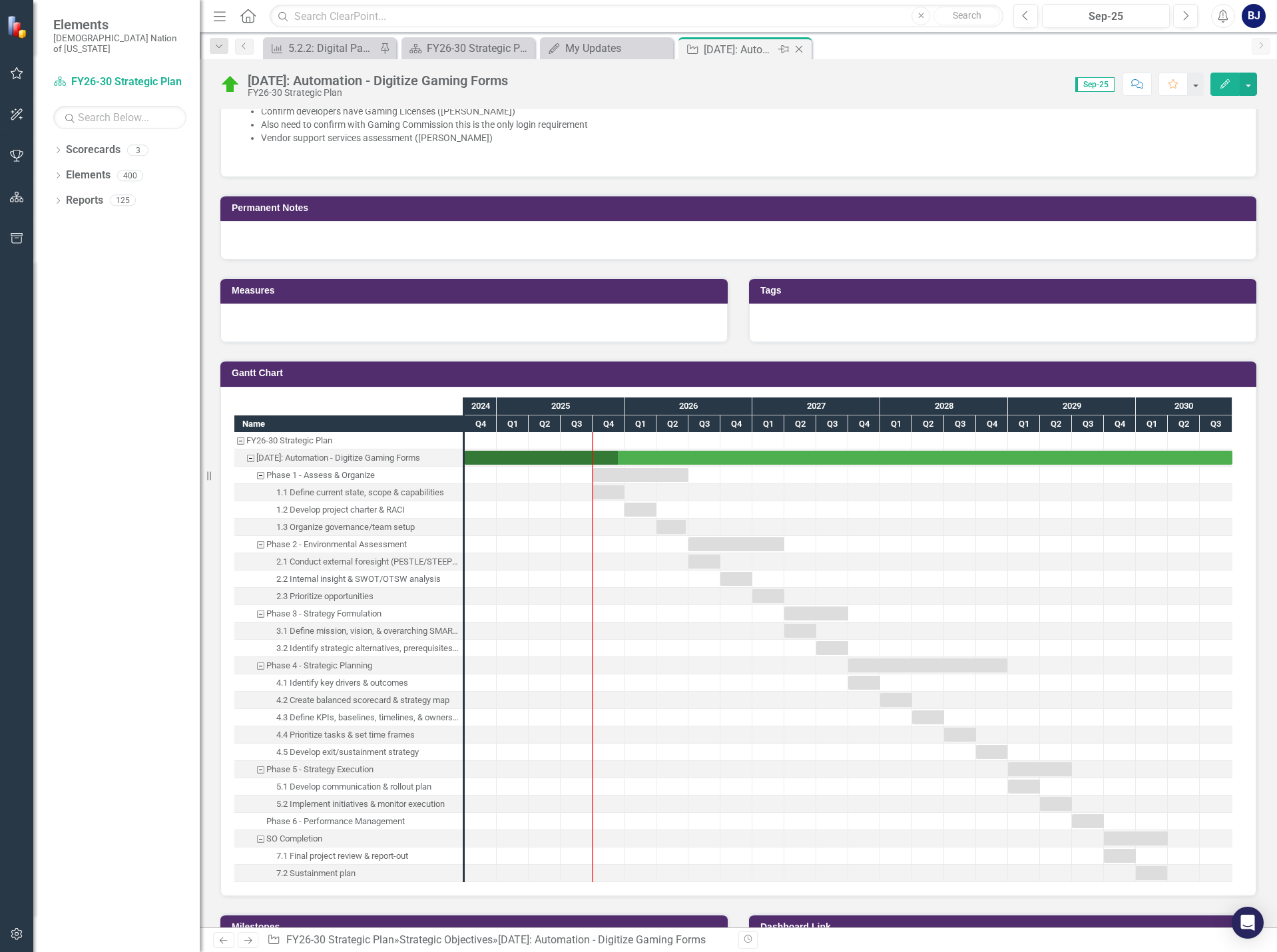
click at [798, 47] on icon "Close" at bounding box center [799, 49] width 13 height 10
